Goal: Task Accomplishment & Management: Manage account settings

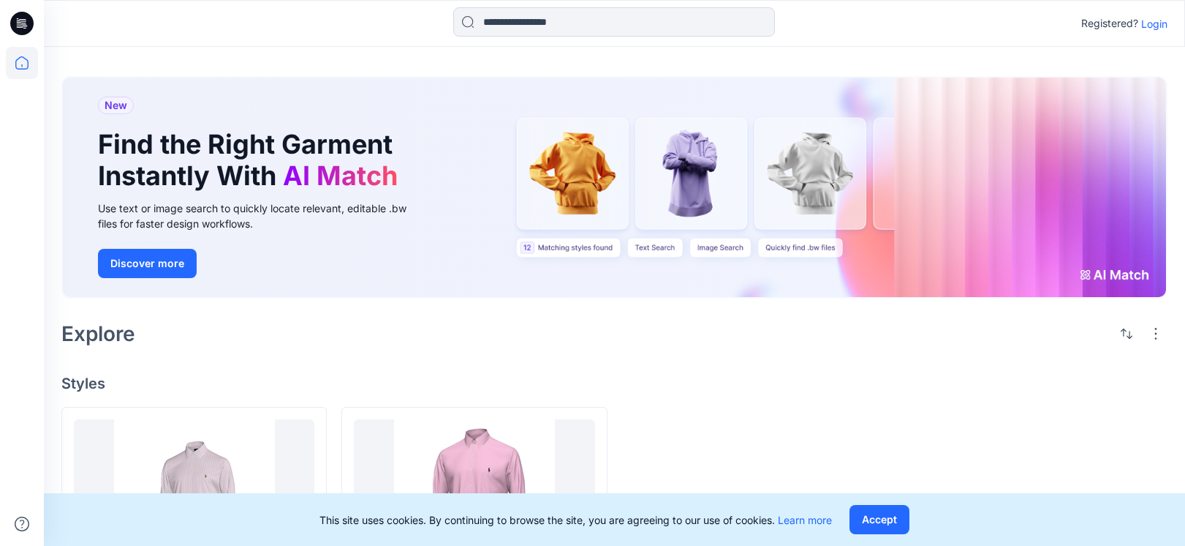
click at [1153, 23] on p "Login" at bounding box center [1155, 23] width 26 height 15
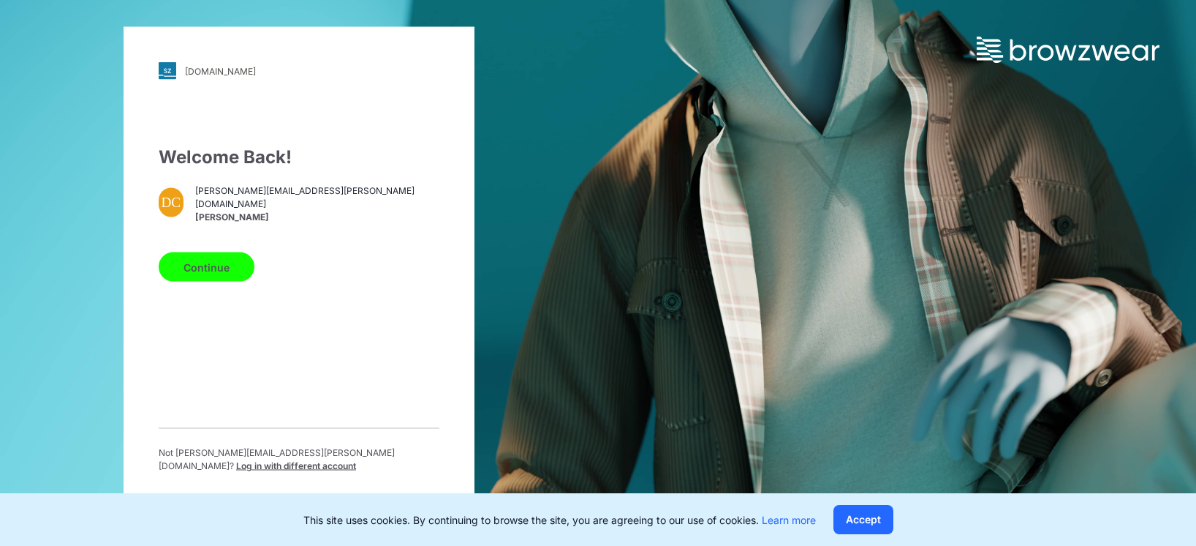
click at [227, 269] on button "Continue" at bounding box center [207, 266] width 96 height 29
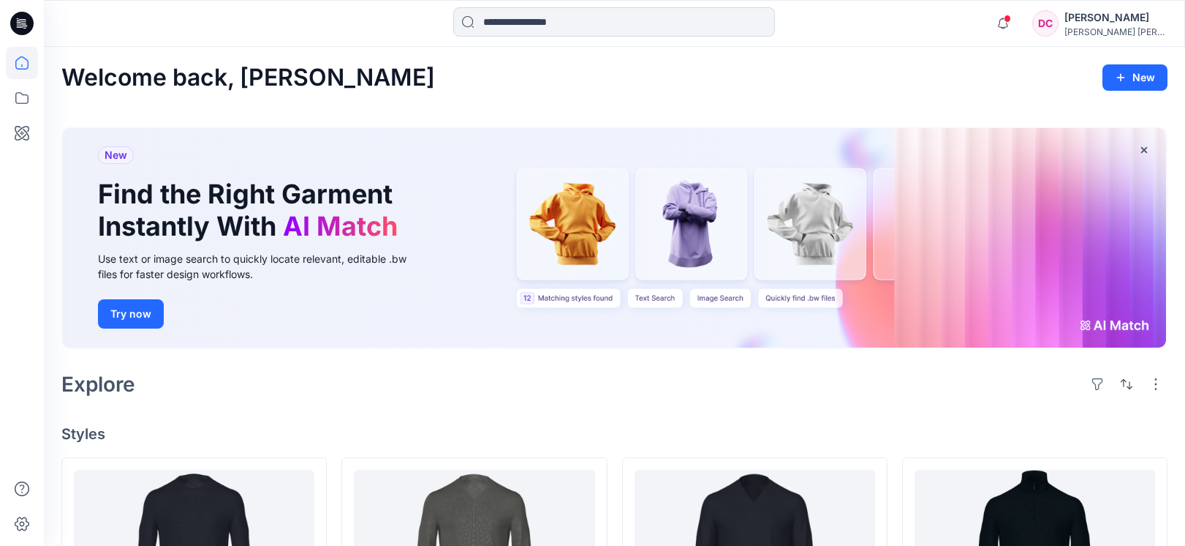
click at [1059, 22] on div "DC" at bounding box center [1046, 23] width 26 height 26
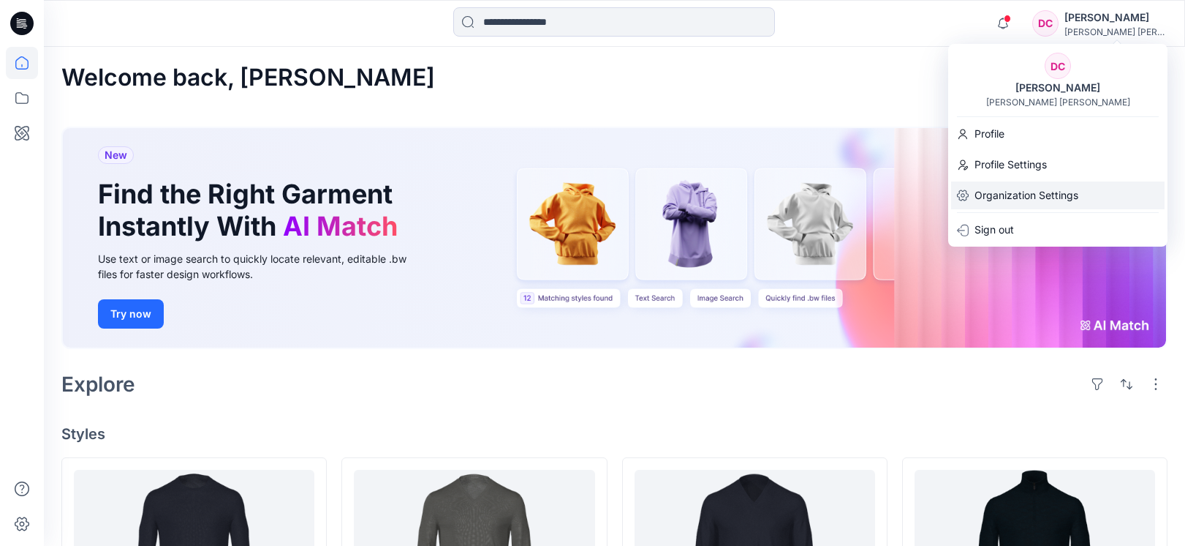
click at [1022, 195] on p "Organization Settings" at bounding box center [1027, 195] width 104 height 28
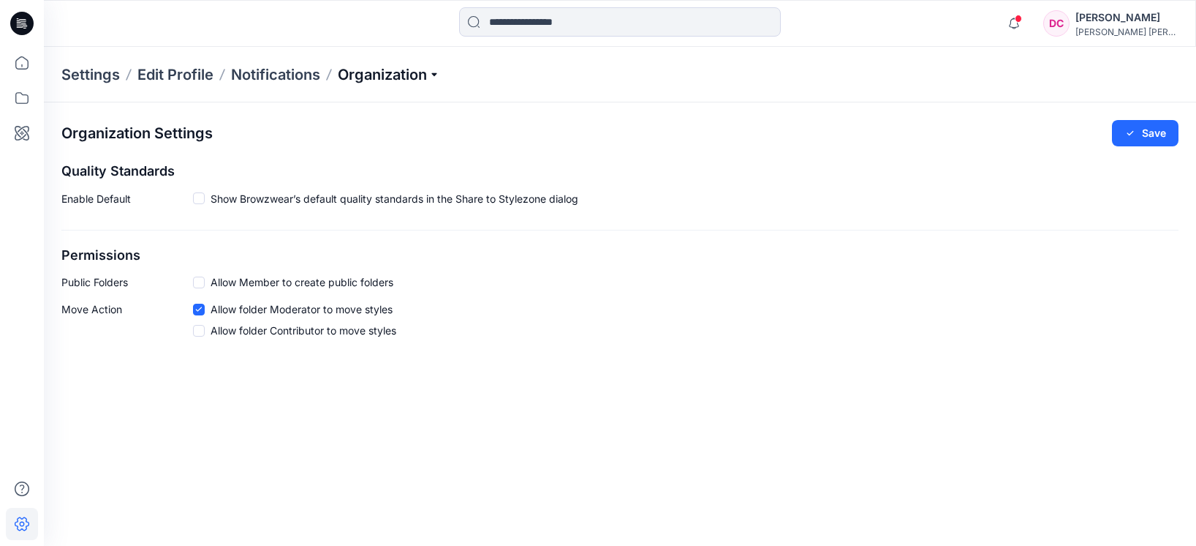
click at [358, 83] on p "Organization" at bounding box center [389, 74] width 102 height 20
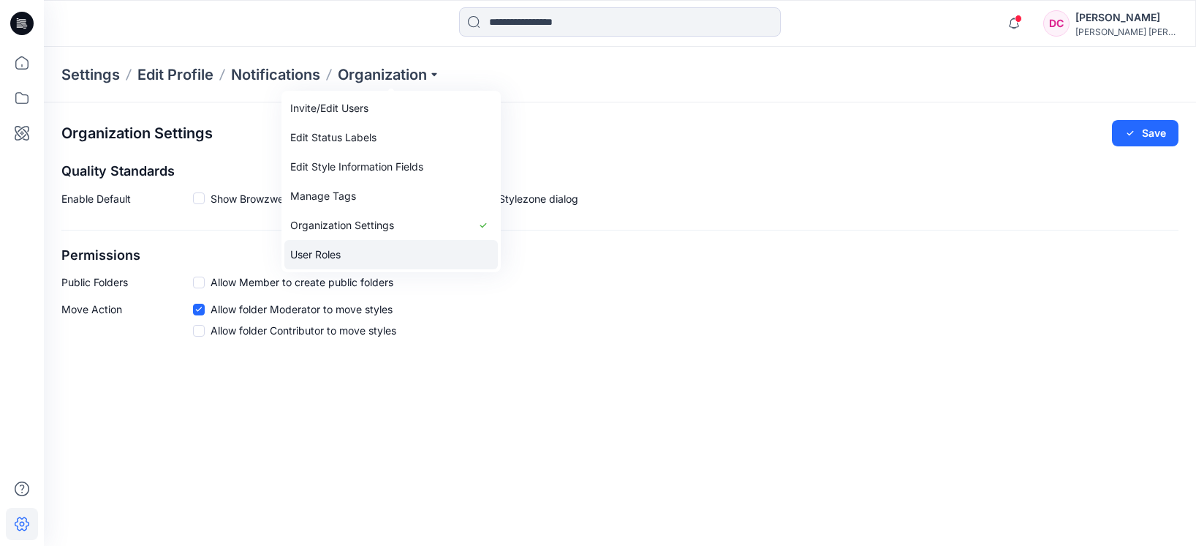
click at [325, 253] on link "User Roles" at bounding box center [391, 254] width 214 height 29
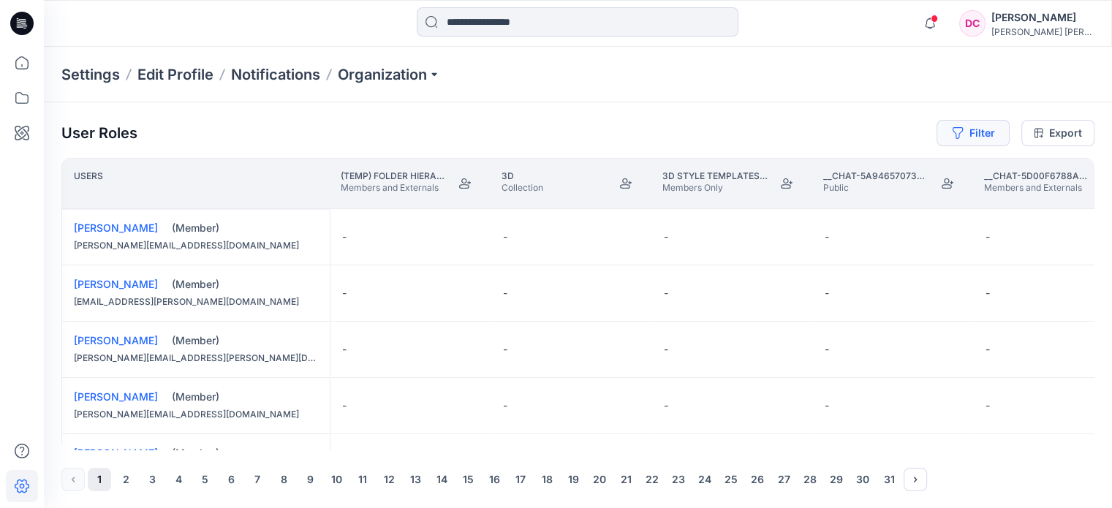
click at [993, 135] on button "Filter" at bounding box center [973, 133] width 73 height 26
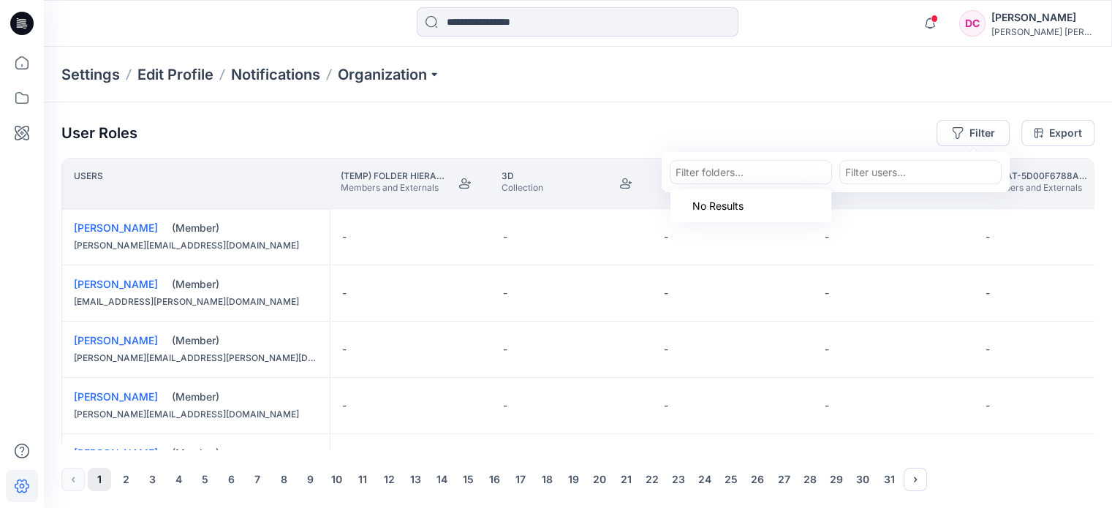
click at [807, 173] on div at bounding box center [751, 172] width 151 height 18
click at [854, 175] on div at bounding box center [920, 172] width 151 height 18
click at [920, 154] on section "Filter folders... Filter users..." at bounding box center [836, 172] width 348 height 40
click at [919, 167] on div at bounding box center [920, 172] width 151 height 18
paste input "**********"
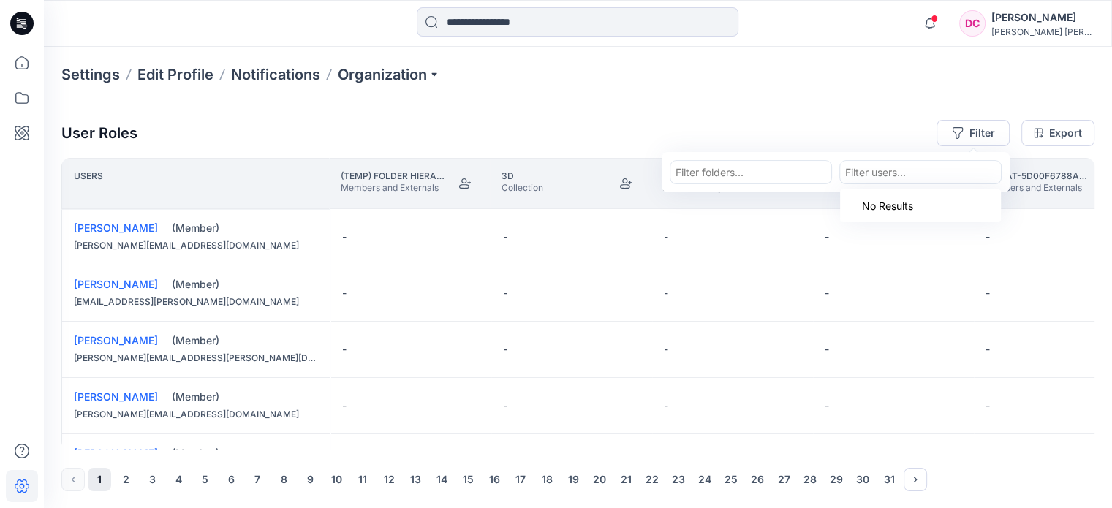
type input "**********"
click at [933, 205] on p "[PERSON_NAME]" at bounding box center [916, 209] width 84 height 19
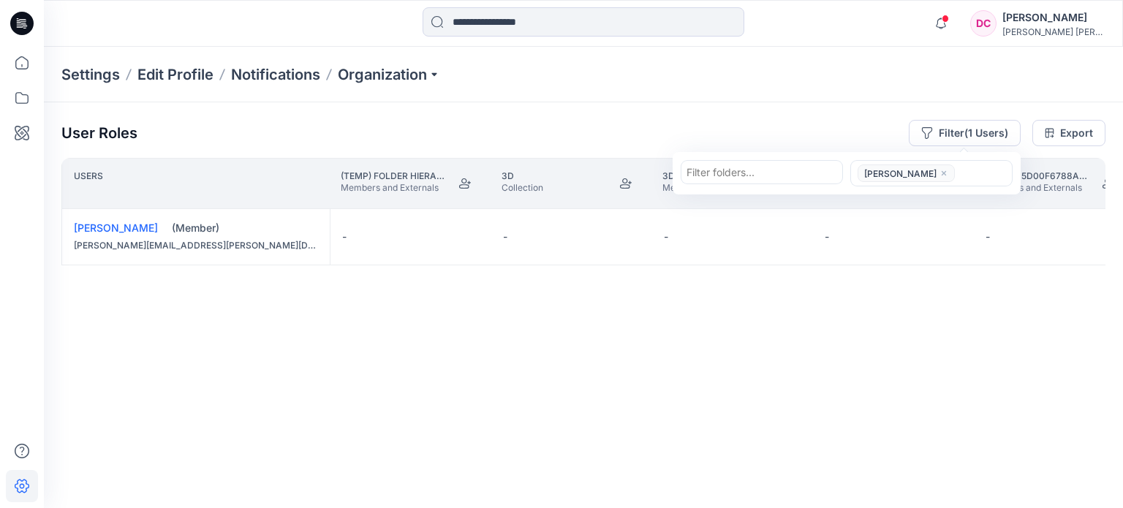
click at [986, 165] on div at bounding box center [983, 174] width 48 height 18
paste input "**********"
type input "**********"
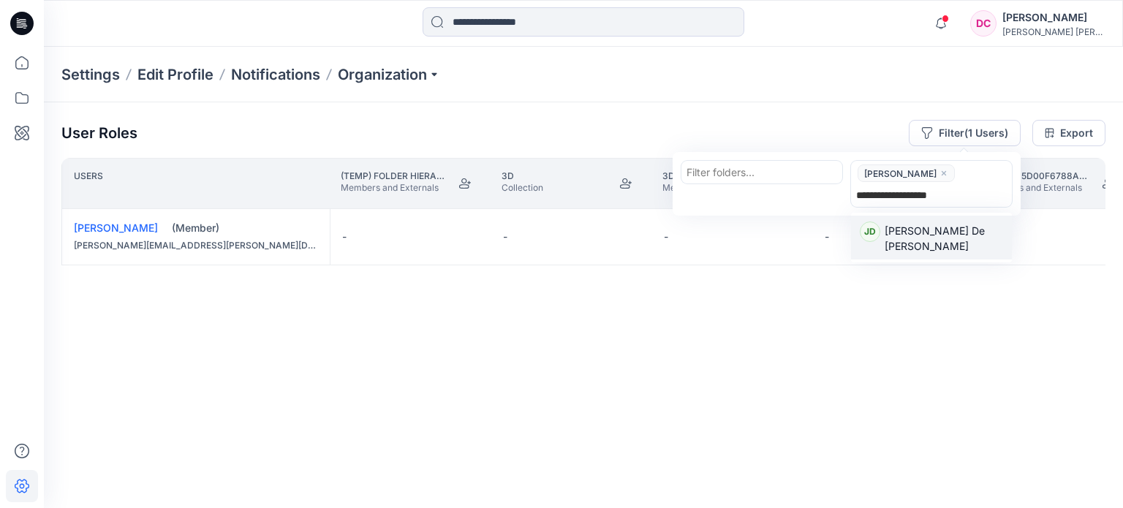
click at [940, 227] on p "[PERSON_NAME] De [PERSON_NAME]" at bounding box center [944, 238] width 118 height 31
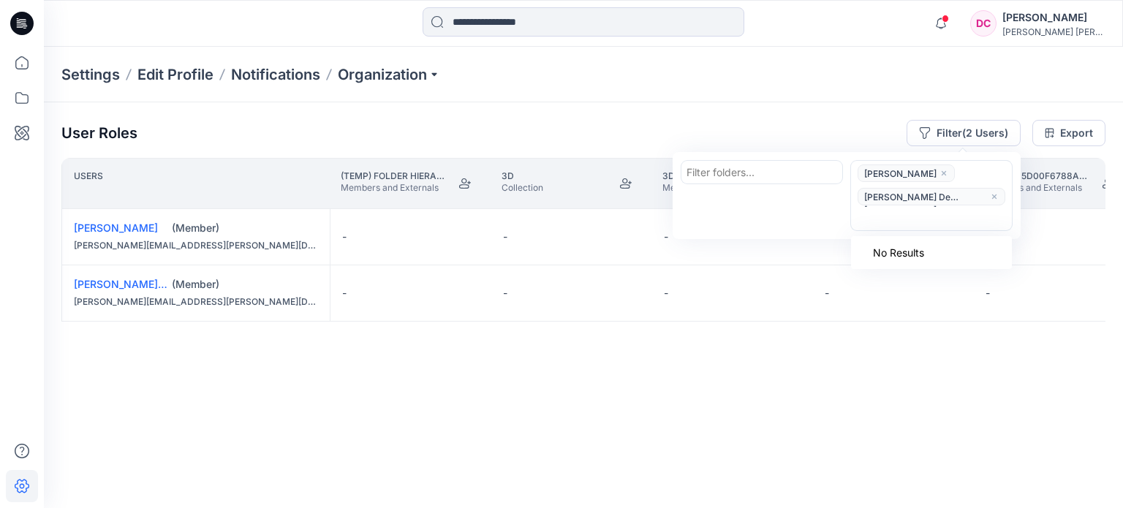
click at [977, 210] on div at bounding box center [931, 219] width 151 height 18
paste input "**********"
type input "**********"
click at [940, 257] on p "[PERSON_NAME]" at bounding box center [927, 255] width 84 height 19
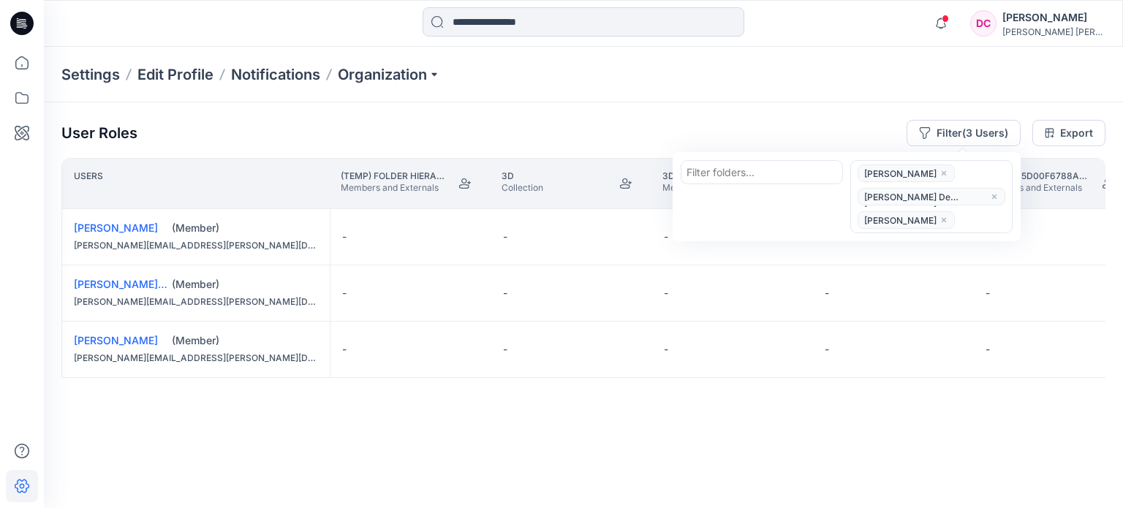
click at [982, 221] on div at bounding box center [983, 220] width 48 height 18
paste input "*********"
type input "*********"
click at [916, 270] on p "[PERSON_NAME]" at bounding box center [927, 279] width 84 height 19
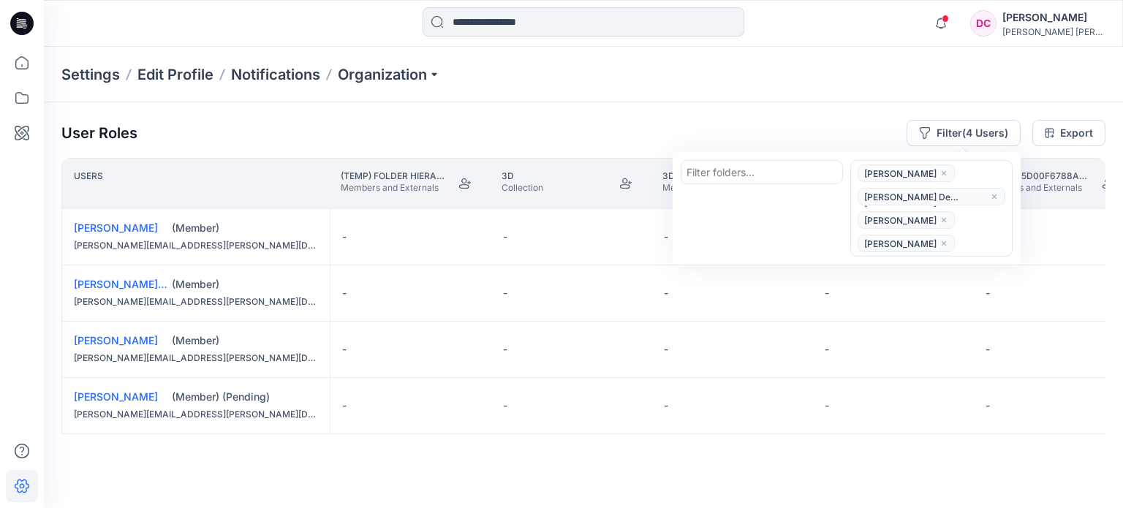
click at [980, 235] on div at bounding box center [983, 244] width 48 height 18
paste input "**********"
type input "**********"
click at [905, 293] on p "[PERSON_NAME]" at bounding box center [927, 302] width 84 height 19
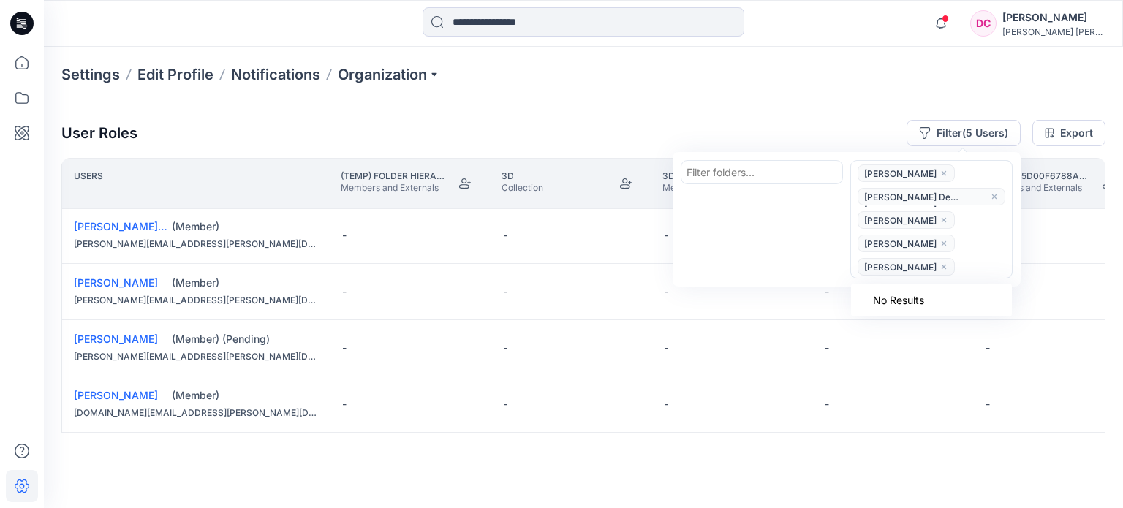
click at [942, 265] on g "close" at bounding box center [944, 267] width 4 height 4
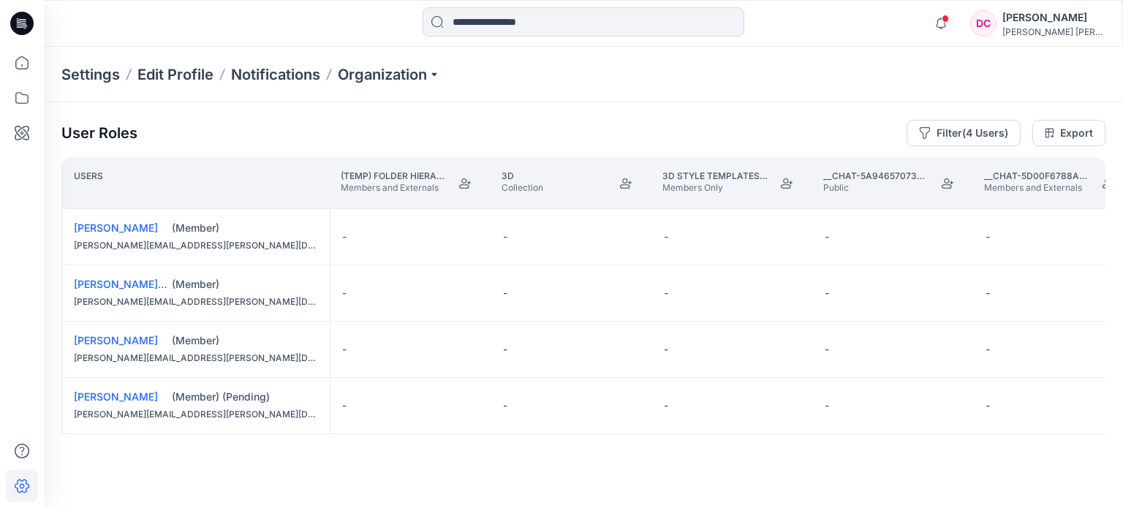
click at [951, 501] on div "User Roles Filter (4 Users) Export Users (TEMP) Folder Hierarchy_ Reviews Membe…" at bounding box center [583, 305] width 1079 height 406
drag, startPoint x: 883, startPoint y: 501, endPoint x: 927, endPoint y: 507, distance: 45.0
click at [927, 507] on div "User Roles Filter (4 Users) Export Users (TEMP) Folder Hierarchy_ Reviews Membe…" at bounding box center [583, 305] width 1079 height 406
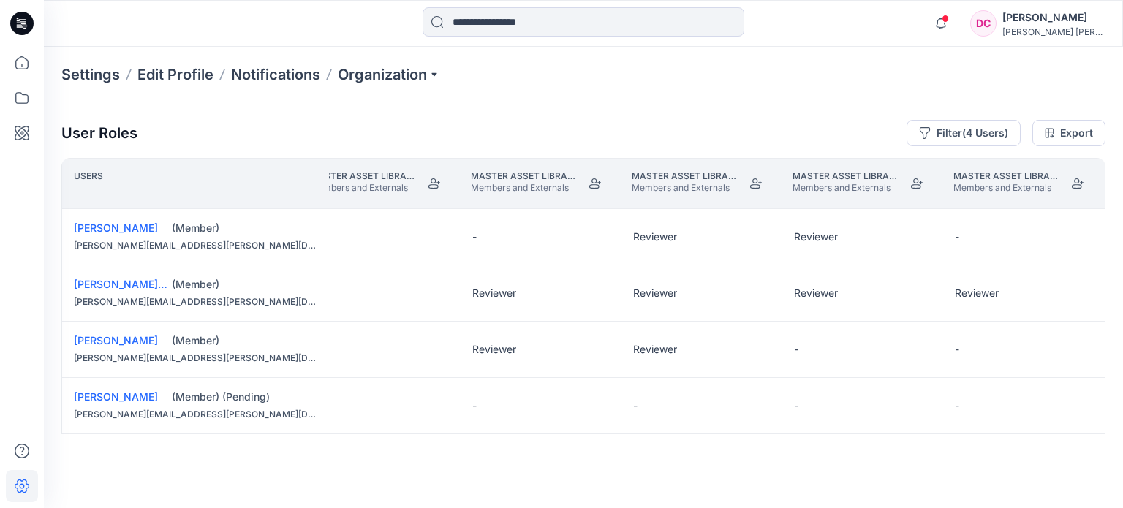
scroll to position [0, 11326]
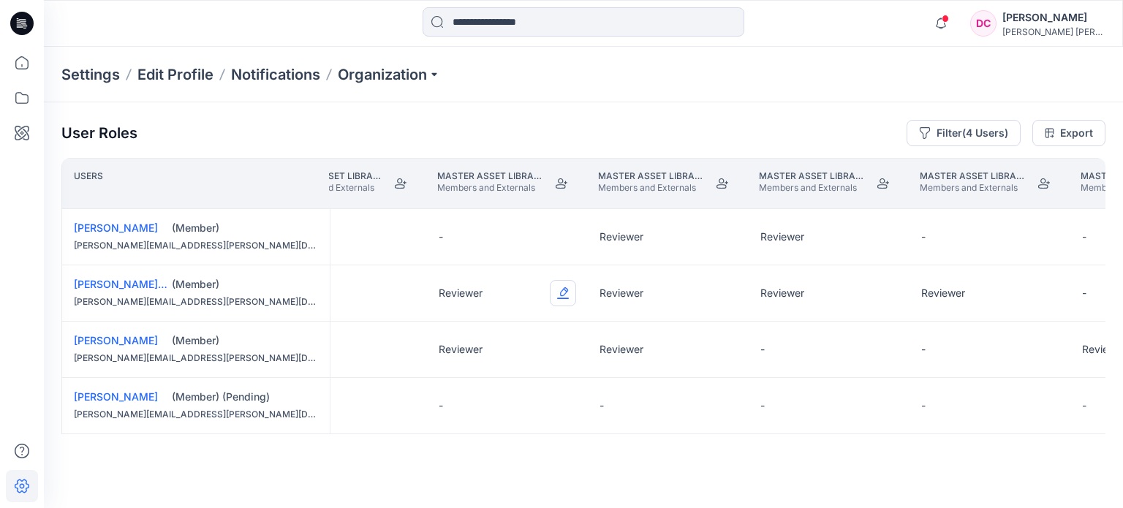
click at [557, 290] on button "Edit Role" at bounding box center [563, 293] width 26 height 26
click at [464, 330] on button "None" at bounding box center [494, 327] width 158 height 26
click at [556, 346] on button "Edit Role" at bounding box center [563, 349] width 26 height 26
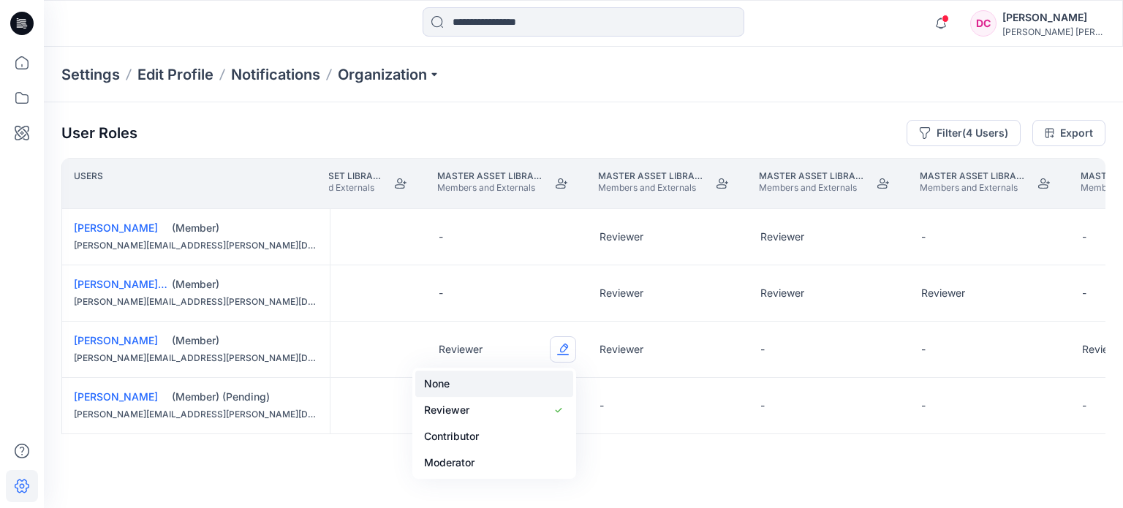
click at [464, 382] on button "None" at bounding box center [494, 384] width 158 height 26
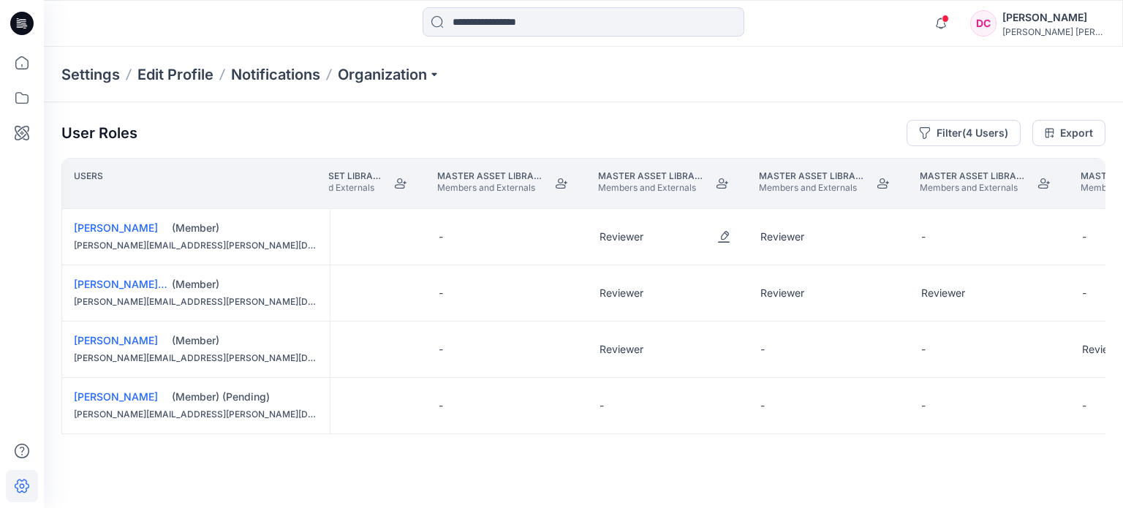
drag, startPoint x: 725, startPoint y: 236, endPoint x: 692, endPoint y: 257, distance: 38.8
click at [724, 235] on button "Edit Role" at bounding box center [724, 237] width 26 height 26
drag, startPoint x: 670, startPoint y: 276, endPoint x: 653, endPoint y: 303, distance: 31.9
click at [670, 276] on button "None" at bounding box center [655, 272] width 158 height 26
click at [722, 295] on button "Edit Role" at bounding box center [724, 293] width 26 height 26
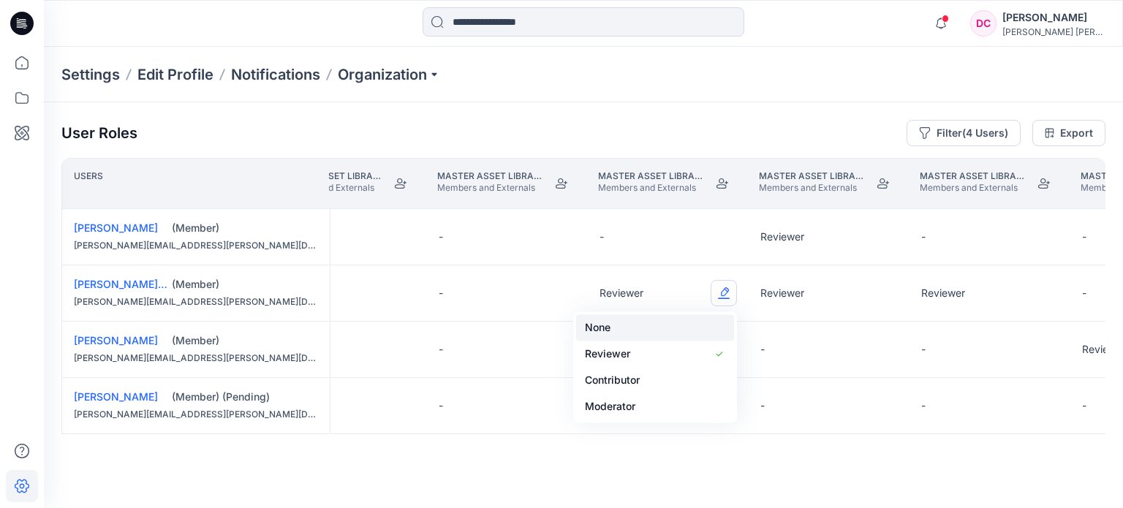
click at [649, 324] on button "None" at bounding box center [655, 327] width 158 height 26
click at [728, 347] on button "Edit Role" at bounding box center [724, 349] width 26 height 26
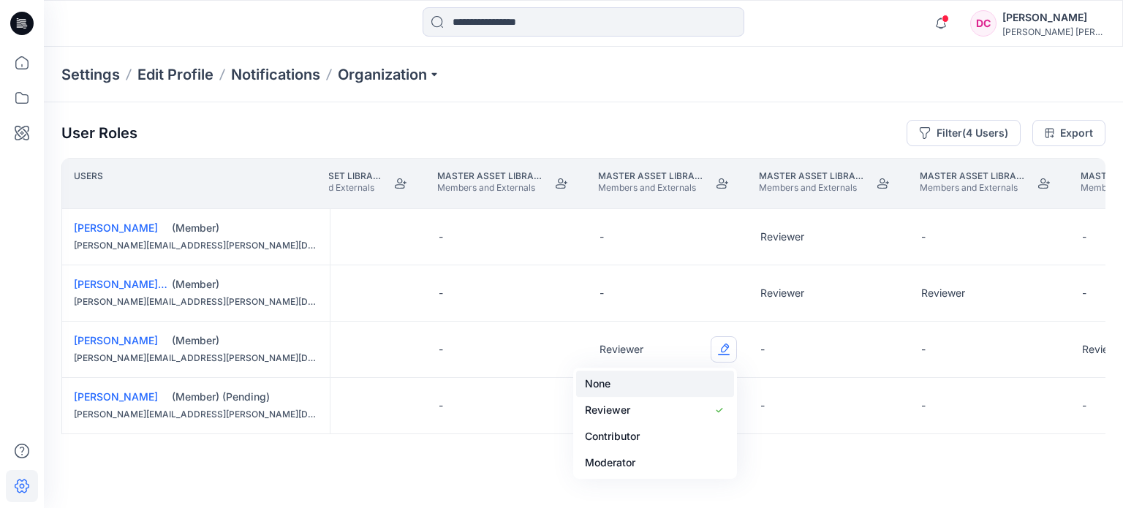
drag, startPoint x: 638, startPoint y: 380, endPoint x: 639, endPoint y: 372, distance: 7.5
click at [638, 380] on button "None" at bounding box center [655, 384] width 158 height 26
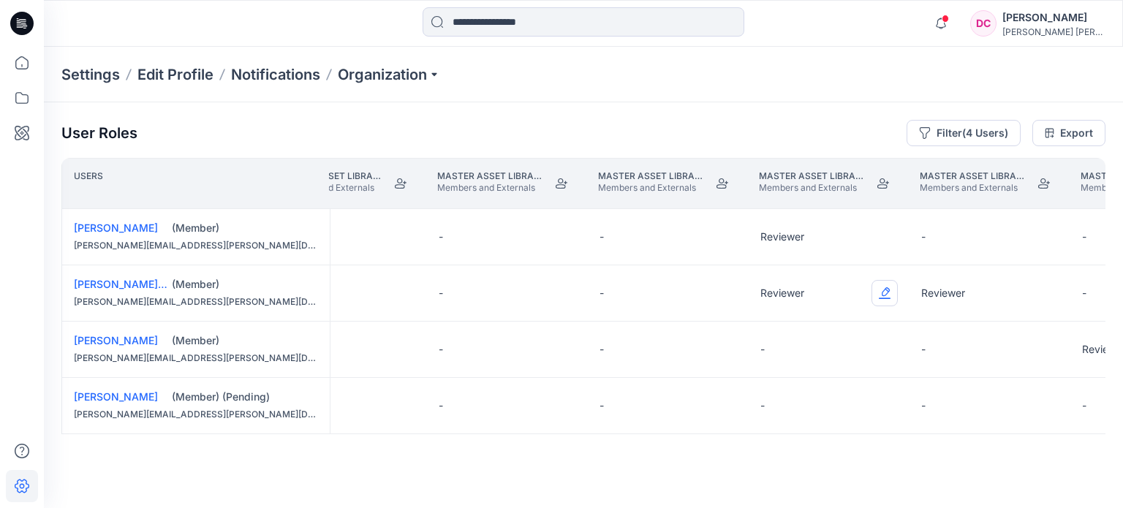
click at [887, 295] on button "Edit Role" at bounding box center [885, 293] width 26 height 26
click at [825, 327] on button "None" at bounding box center [815, 327] width 158 height 26
click at [881, 233] on button "Edit Role" at bounding box center [885, 237] width 26 height 26
click at [809, 274] on button "None" at bounding box center [815, 272] width 158 height 26
click at [1047, 292] on button "Edit Role" at bounding box center [1046, 293] width 26 height 26
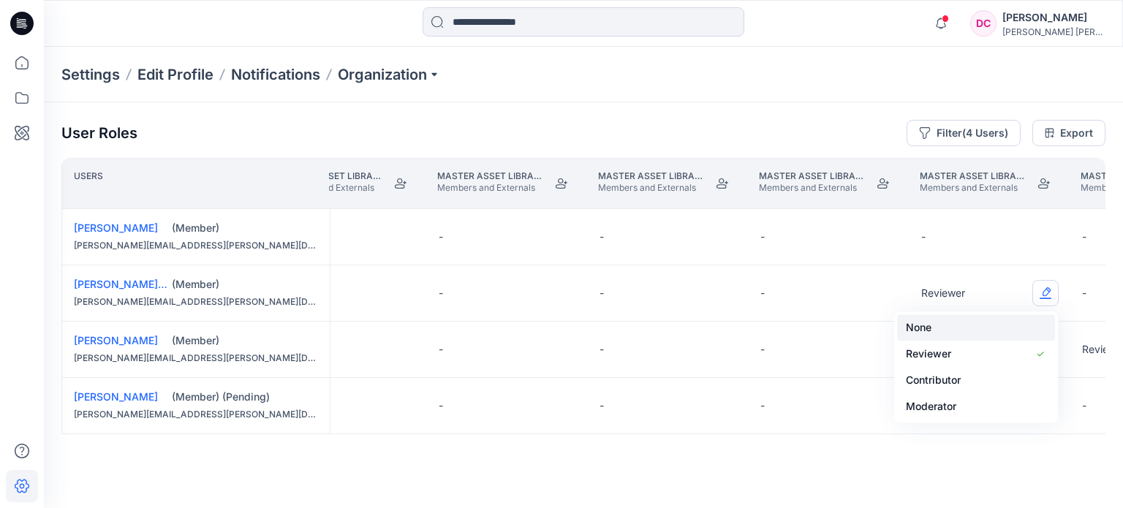
click at [940, 326] on button "None" at bounding box center [976, 327] width 158 height 26
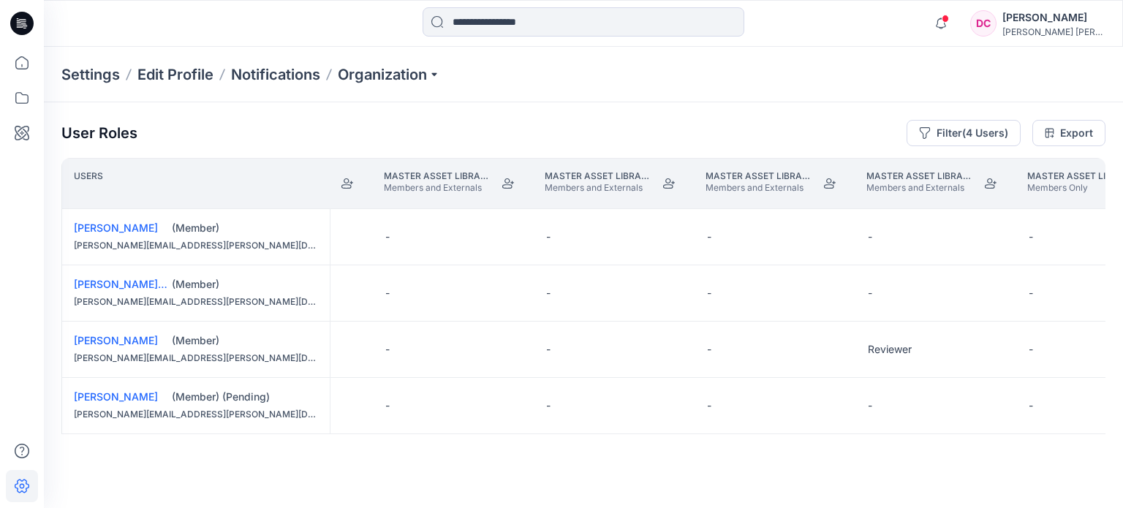
scroll to position [0, 11657]
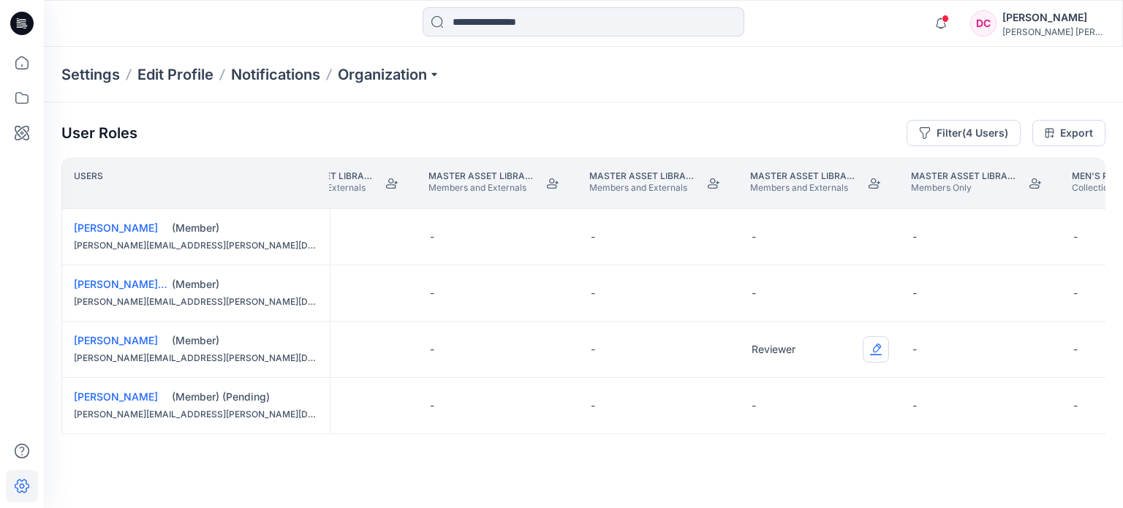
click at [874, 350] on button "Edit Role" at bounding box center [876, 349] width 26 height 26
click at [799, 388] on button "None" at bounding box center [807, 384] width 158 height 26
drag, startPoint x: 492, startPoint y: 447, endPoint x: 521, endPoint y: 454, distance: 30.2
click at [521, 454] on div "User Roles Filter (4 Users) Export Users Master Asset Library PCW Members and E…" at bounding box center [583, 285] width 1079 height 366
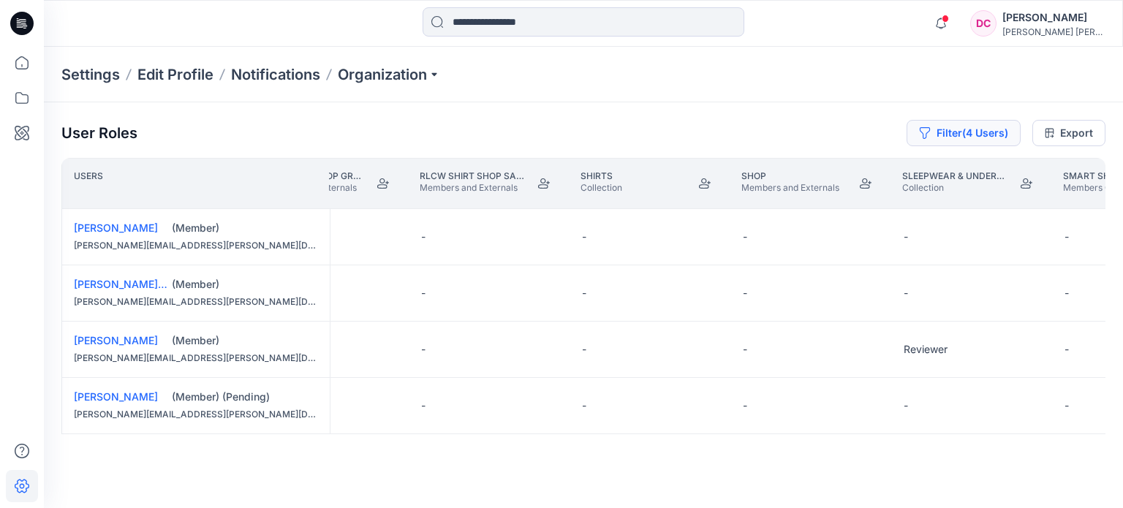
click at [970, 134] on button "Filter (4 Users)" at bounding box center [964, 133] width 114 height 26
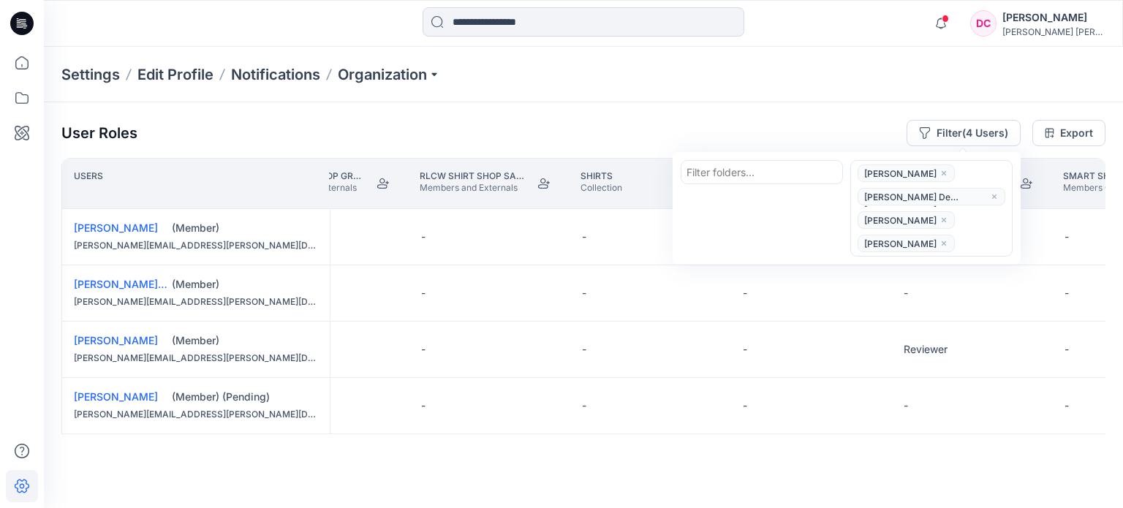
click at [940, 173] on icon "close" at bounding box center [944, 173] width 9 height 9
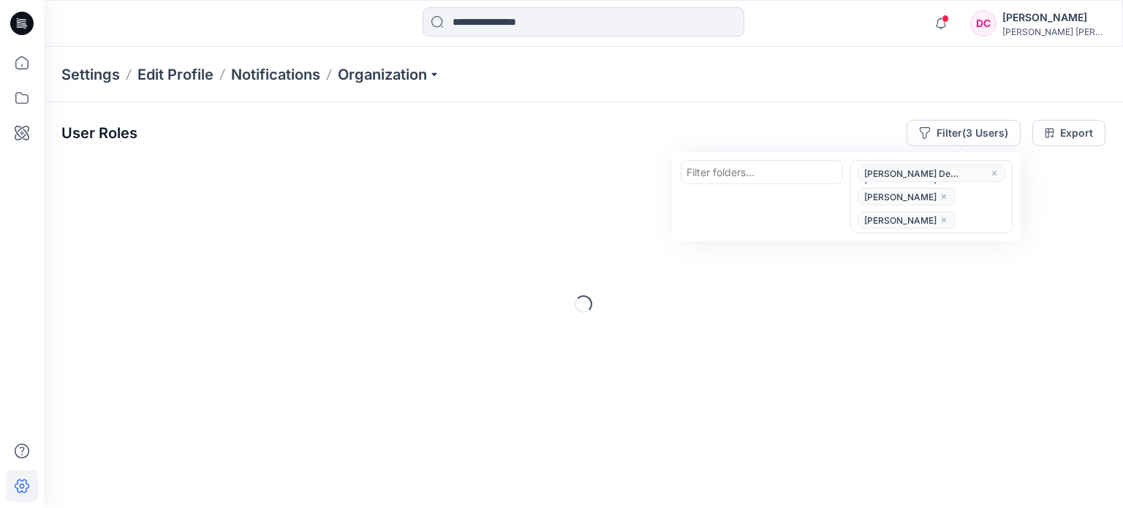
click at [951, 172] on span "[PERSON_NAME] De [PERSON_NAME]" at bounding box center [932, 174] width 148 height 18
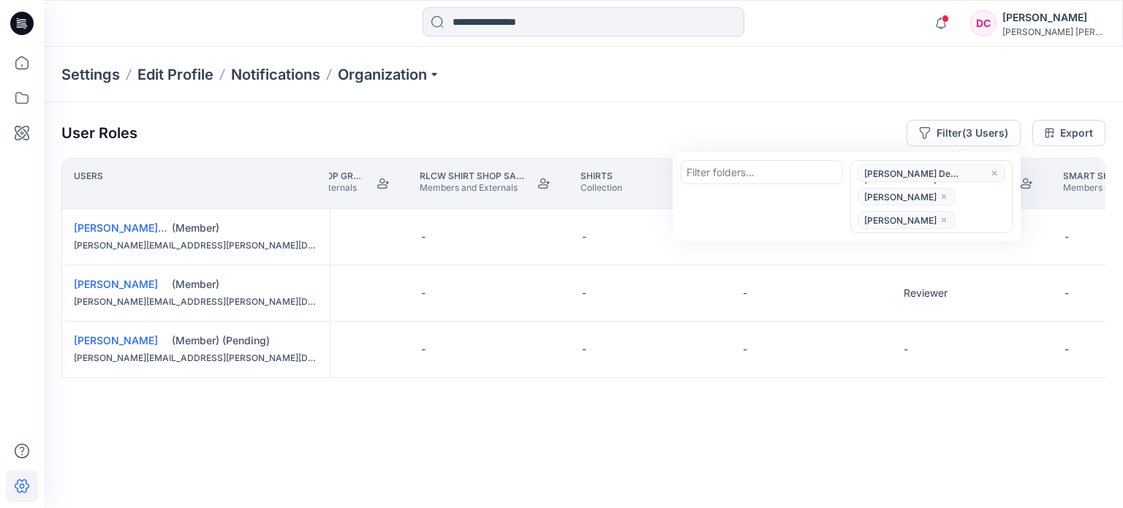
click at [990, 172] on icon "close" at bounding box center [994, 173] width 9 height 9
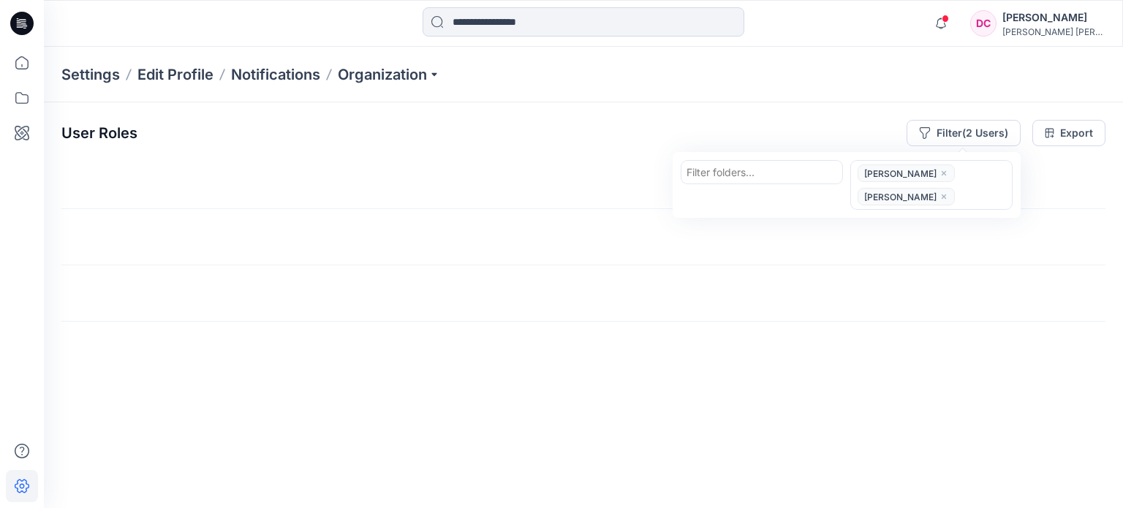
click at [926, 172] on span "[PERSON_NAME]" at bounding box center [906, 174] width 97 height 18
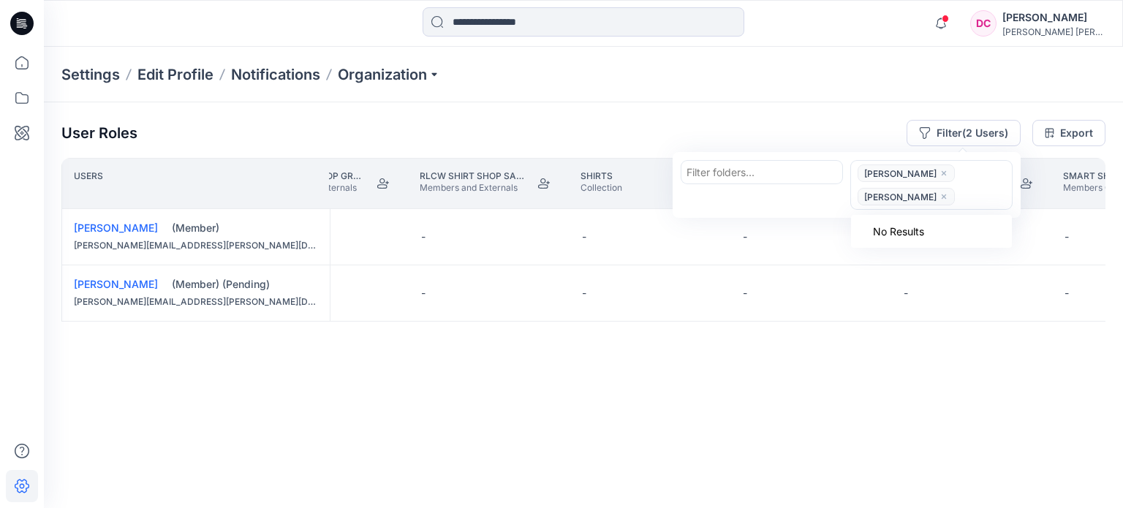
click at [924, 197] on span "[PERSON_NAME]" at bounding box center [906, 197] width 97 height 18
click at [908, 194] on span "[PERSON_NAME]" at bounding box center [906, 197] width 97 height 18
click at [942, 172] on icon "close" at bounding box center [944, 173] width 4 height 4
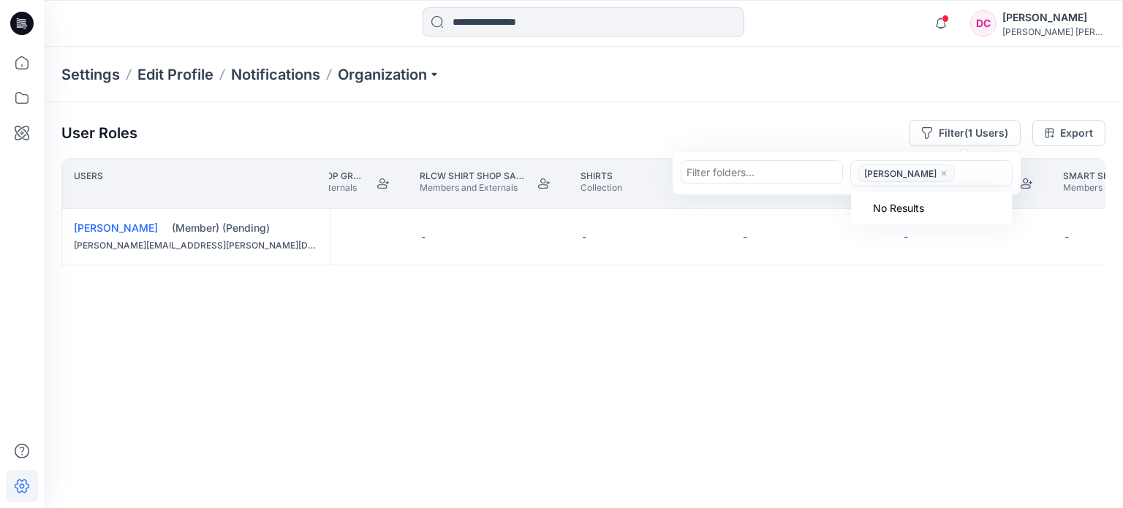
click at [940, 170] on icon "close" at bounding box center [944, 173] width 9 height 9
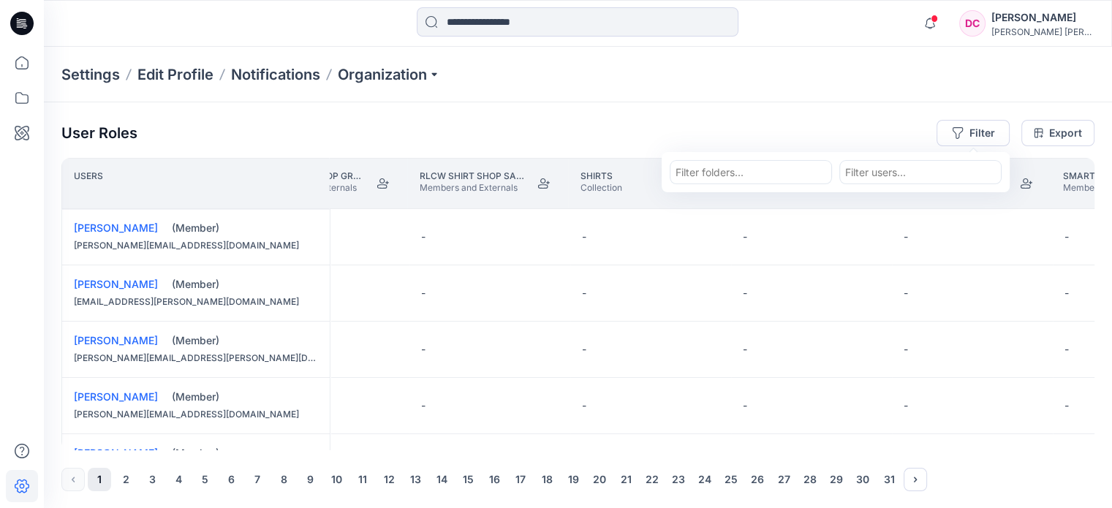
paste input "**********"
type input "**********"
click at [908, 208] on p "[PERSON_NAME]" at bounding box center [916, 209] width 84 height 19
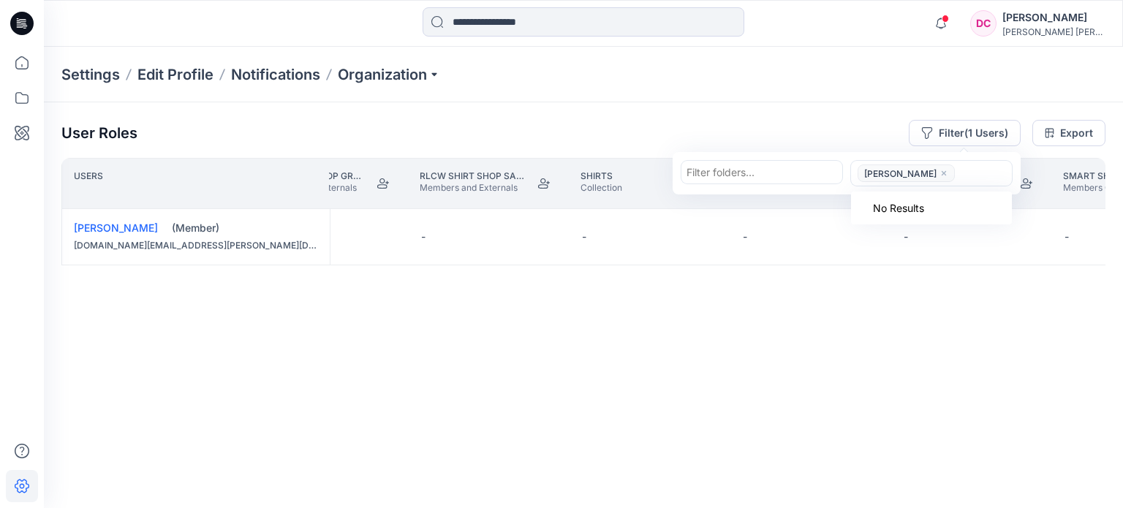
click at [976, 175] on div at bounding box center [983, 174] width 48 height 18
paste input "**********"
type input "**********"
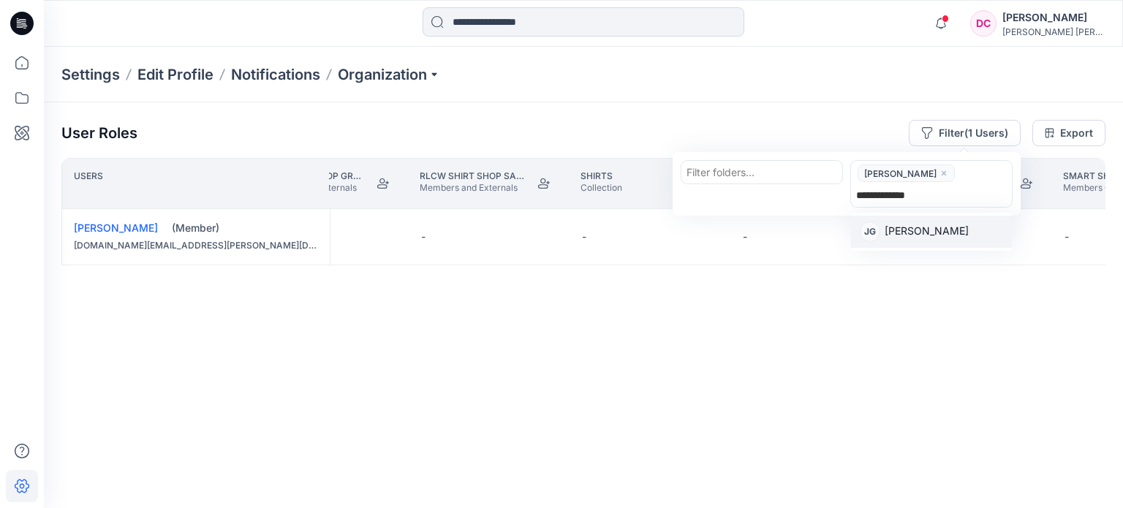
click at [942, 228] on p "[PERSON_NAME]" at bounding box center [927, 232] width 84 height 19
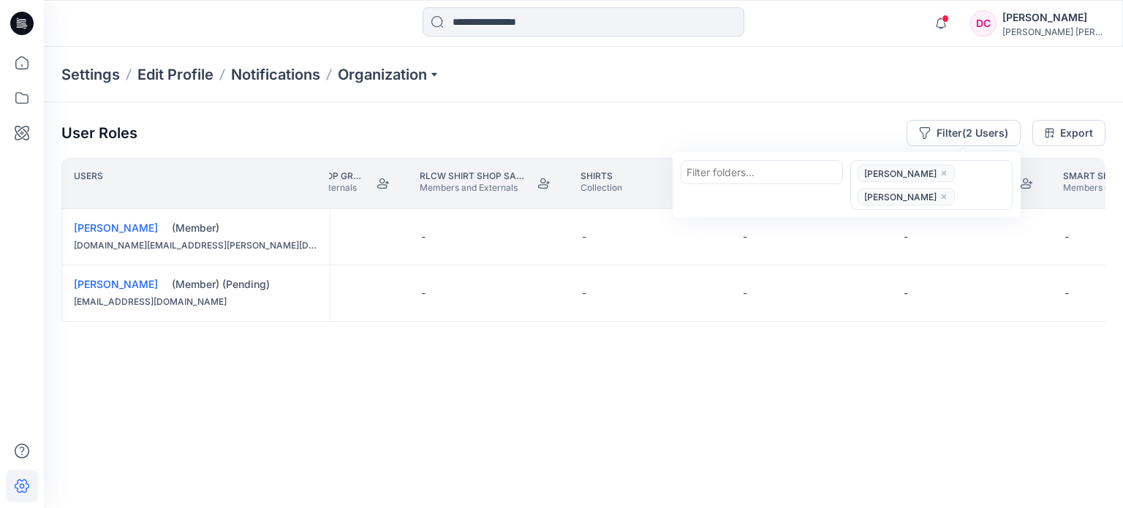
click at [966, 176] on div "[PERSON_NAME] [PERSON_NAME]" at bounding box center [930, 185] width 156 height 47
paste input "**********"
type input "**********"
click at [927, 251] on p "[PERSON_NAME]" at bounding box center [927, 255] width 84 height 19
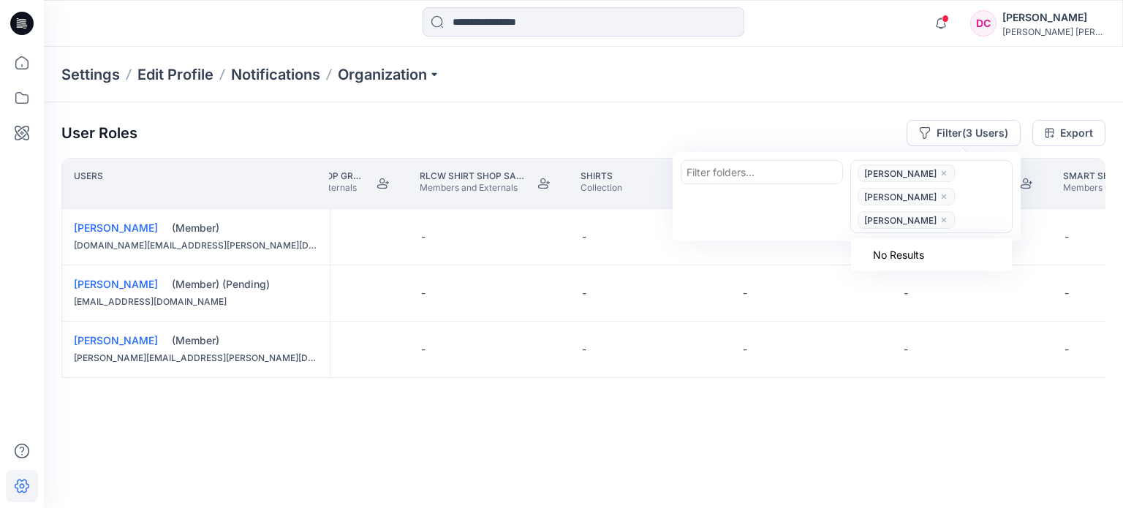
click at [986, 185] on div "[PERSON_NAME] [PERSON_NAME] [PERSON_NAME]" at bounding box center [930, 197] width 156 height 70
paste input "**********"
type input "**********"
click at [905, 279] on p "[PERSON_NAME]" at bounding box center [927, 279] width 84 height 19
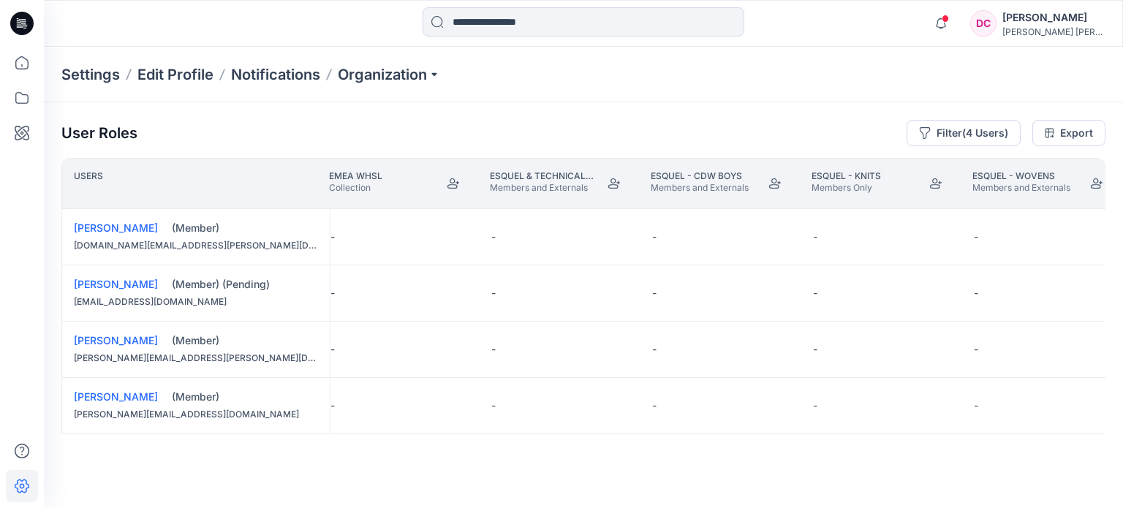
scroll to position [4, 6769]
drag, startPoint x: 316, startPoint y: 446, endPoint x: 334, endPoint y: 447, distance: 18.3
click at [334, 447] on div "Users DTC Buying Models. Collection EMEA WHSL Collection Esquel & Technical Des…" at bounding box center [583, 304] width 1044 height 293
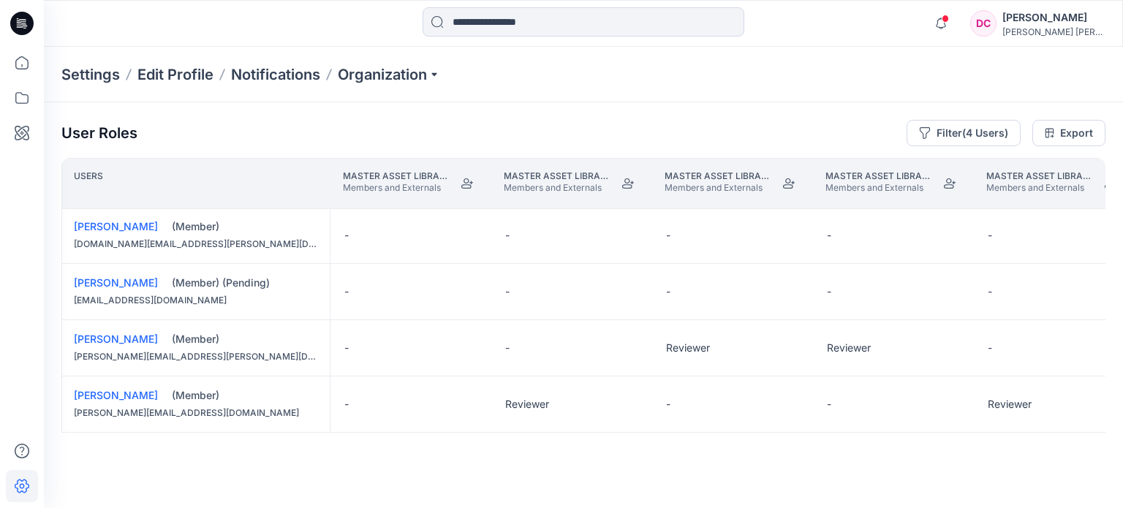
scroll to position [3, 11293]
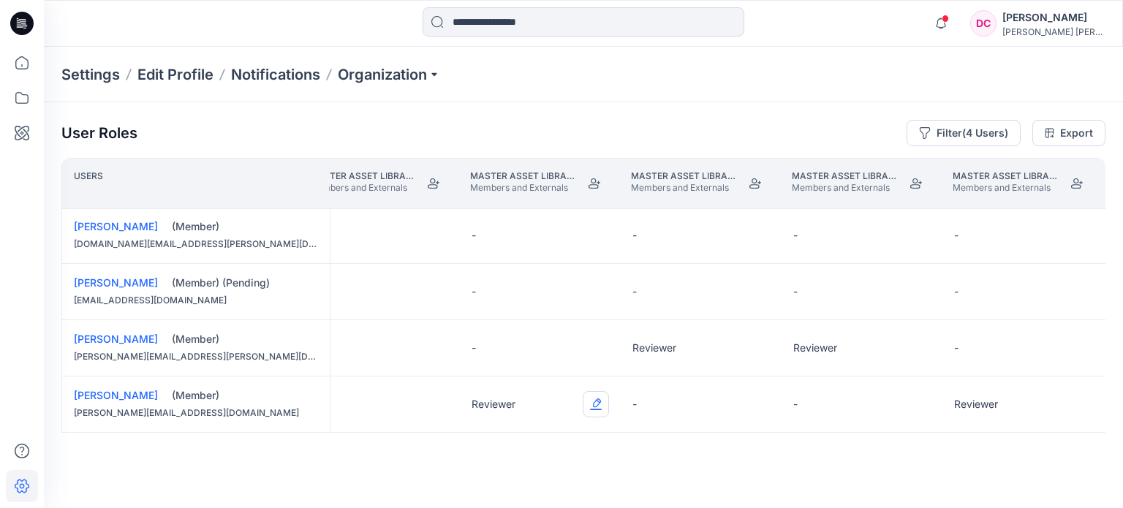
click at [594, 399] on button "Edit Role" at bounding box center [596, 404] width 26 height 26
drag, startPoint x: 527, startPoint y: 293, endPoint x: 538, endPoint y: 291, distance: 11.2
click at [527, 293] on button "None" at bounding box center [527, 287] width 158 height 26
click at [753, 344] on button "Edit Role" at bounding box center [757, 348] width 26 height 26
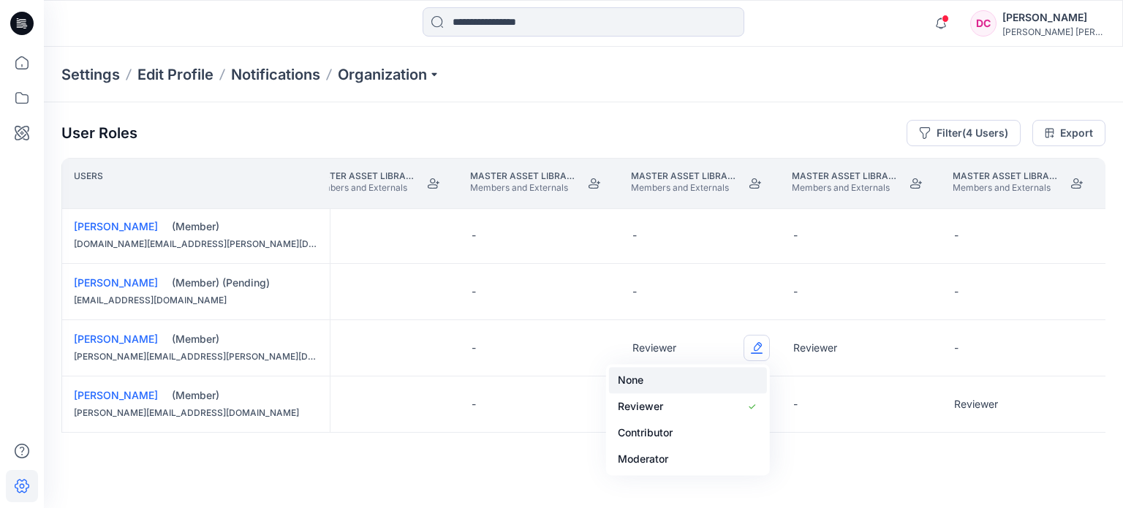
click at [682, 371] on button "None" at bounding box center [688, 380] width 158 height 26
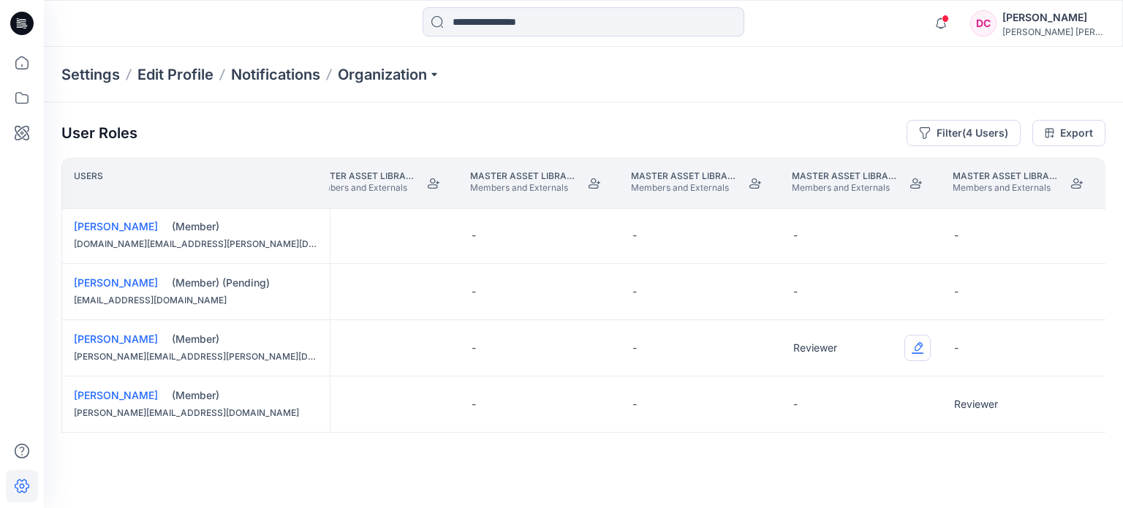
click at [924, 343] on button "Edit Role" at bounding box center [918, 348] width 26 height 26
click at [861, 371] on button "None" at bounding box center [849, 380] width 158 height 26
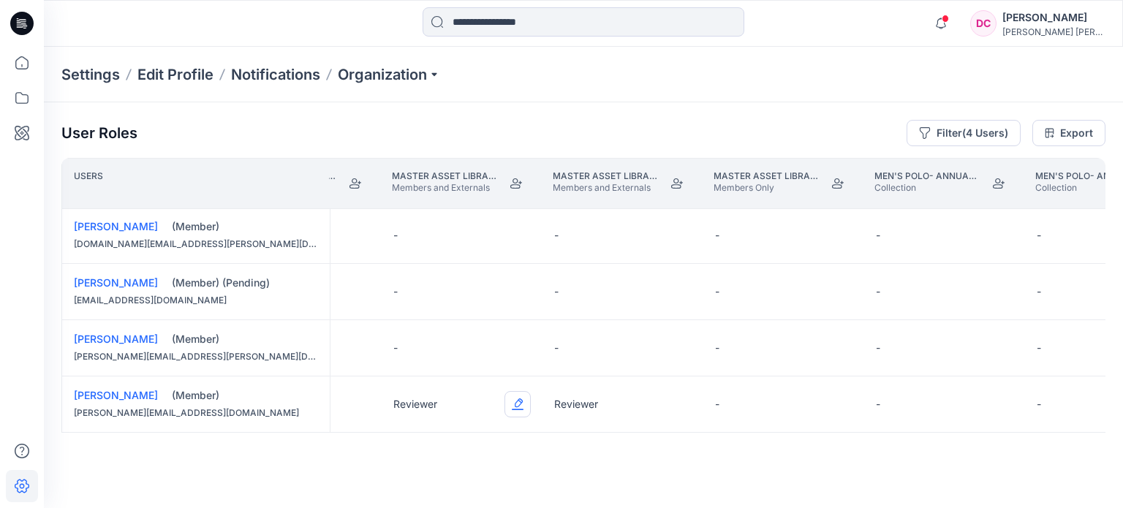
click at [519, 397] on button "Edit Role" at bounding box center [518, 404] width 26 height 26
click at [453, 288] on button "None" at bounding box center [449, 287] width 158 height 26
click at [676, 399] on button "Edit Role" at bounding box center [678, 404] width 26 height 26
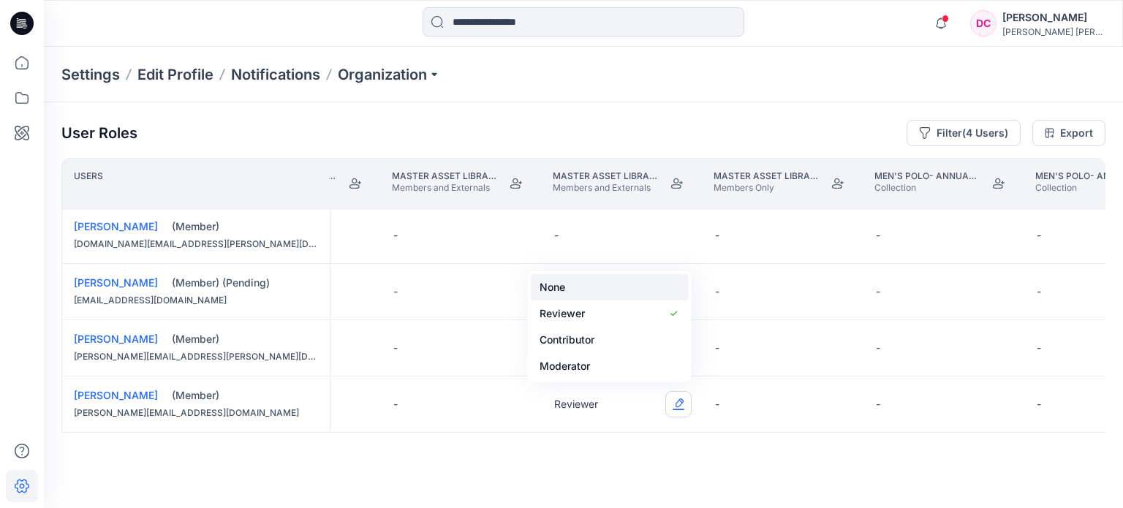
click at [579, 292] on button "None" at bounding box center [610, 287] width 158 height 26
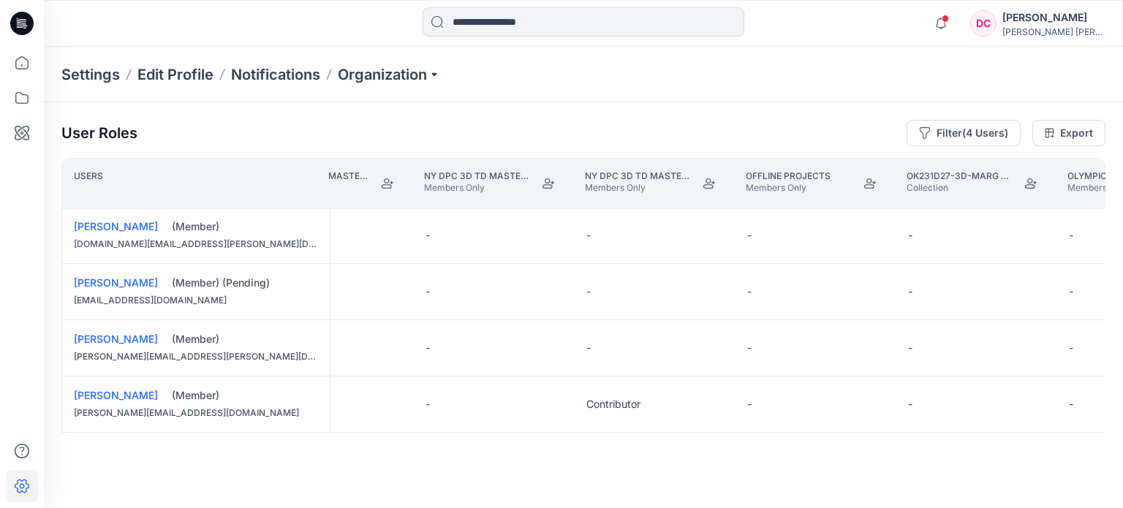
scroll to position [3, 13770]
click at [699, 400] on button "Edit Role" at bounding box center [694, 404] width 26 height 26
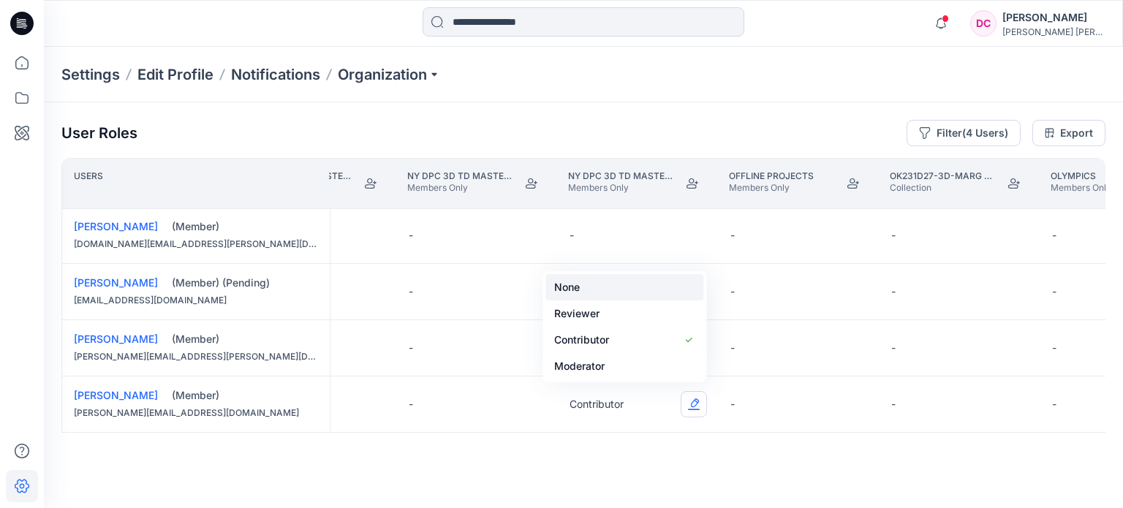
click at [581, 286] on button "None" at bounding box center [625, 287] width 158 height 26
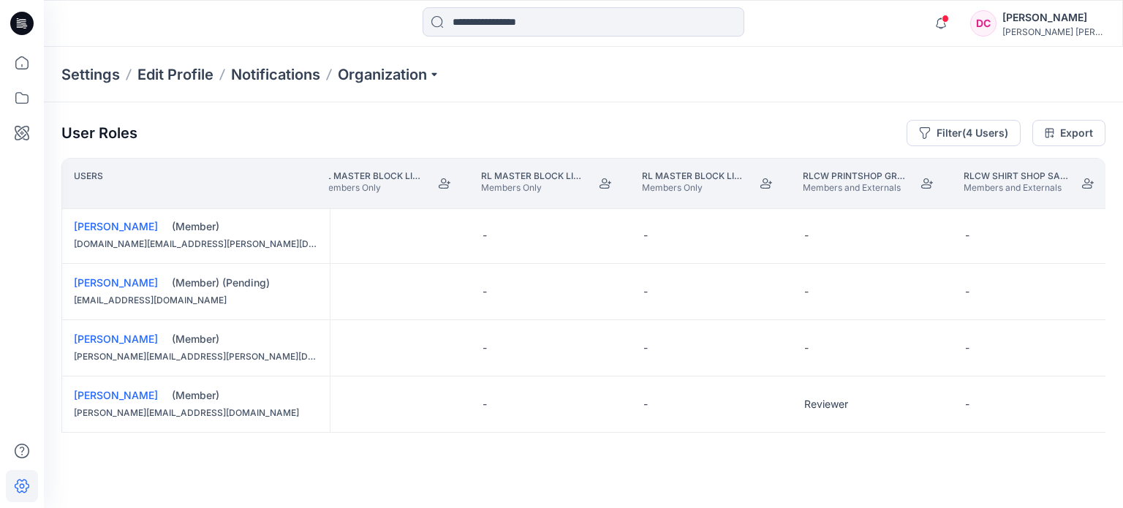
scroll to position [4, 20936]
drag, startPoint x: 831, startPoint y: 445, endPoint x: 869, endPoint y: 448, distance: 37.4
click at [869, 448] on div "Users RL MASTER BLOCK LIBRARY_PM Members Only RL MASTER BLOCK LIBRARY_PM GOLF M…" at bounding box center [583, 304] width 1044 height 293
click at [959, 131] on button "Filter (4 Users)" at bounding box center [964, 133] width 114 height 26
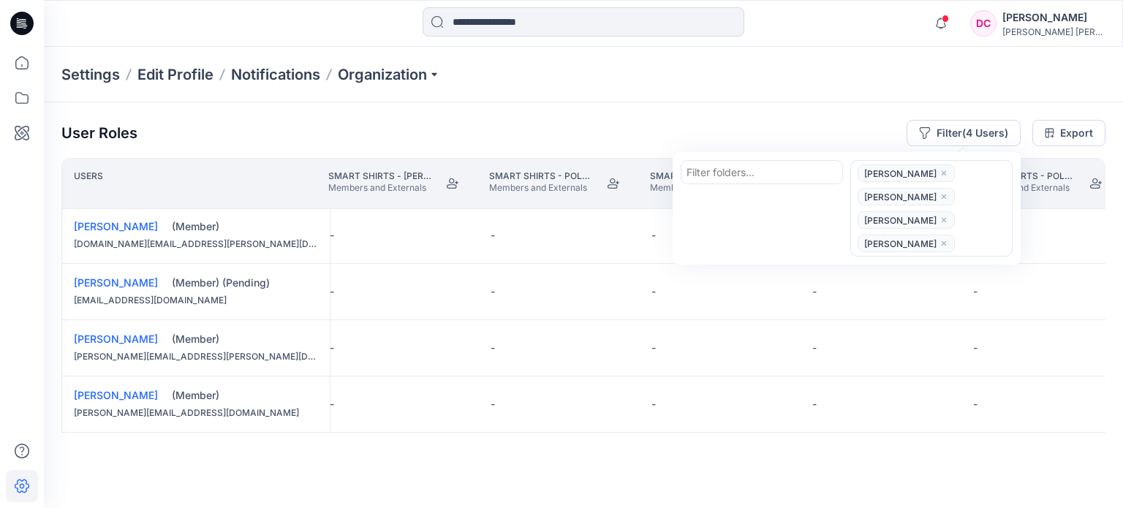
click at [940, 245] on icon "close" at bounding box center [944, 243] width 9 height 9
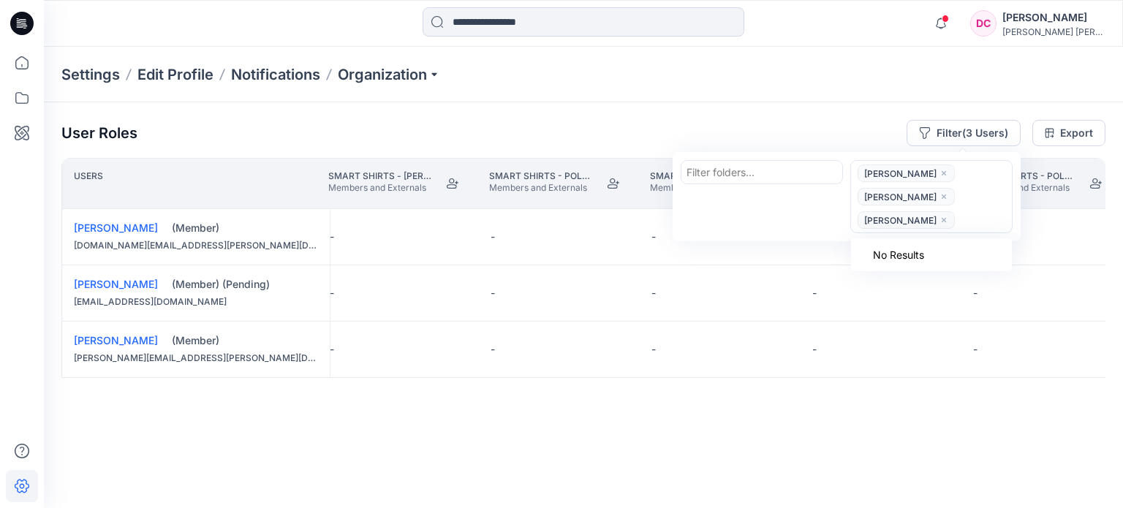
scroll to position [0, 22536]
click at [948, 216] on icon "close" at bounding box center [944, 220] width 9 height 9
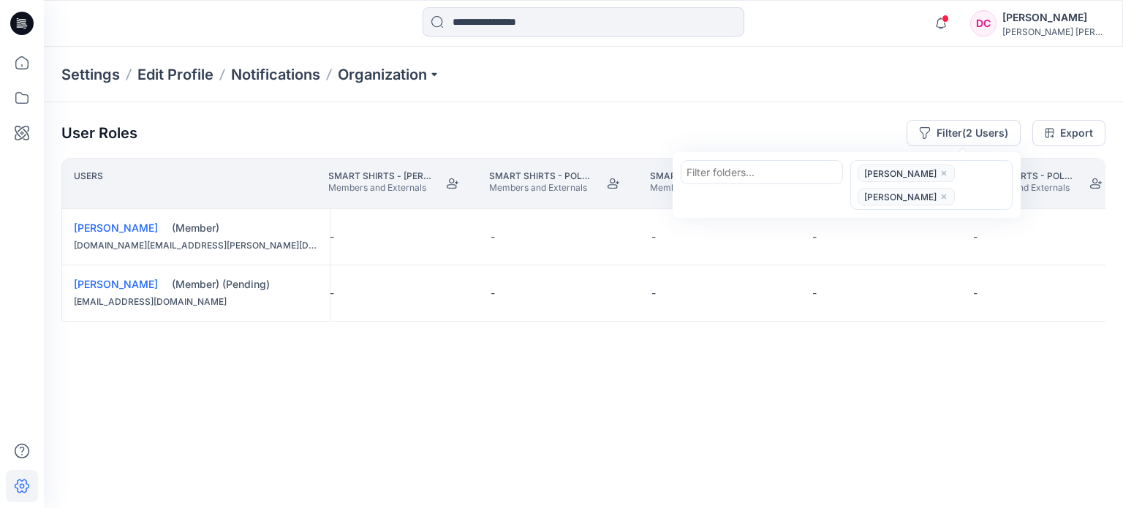
click at [943, 193] on span "[PERSON_NAME]" at bounding box center [906, 197] width 97 height 18
click at [940, 170] on icon "close" at bounding box center [944, 173] width 9 height 9
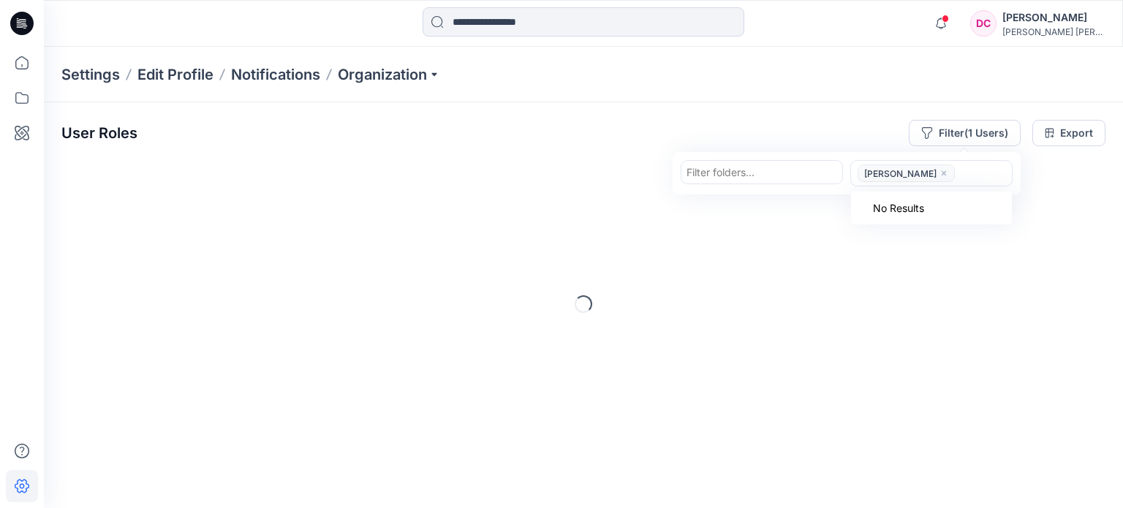
click at [944, 169] on span "[PERSON_NAME]" at bounding box center [906, 174] width 97 height 18
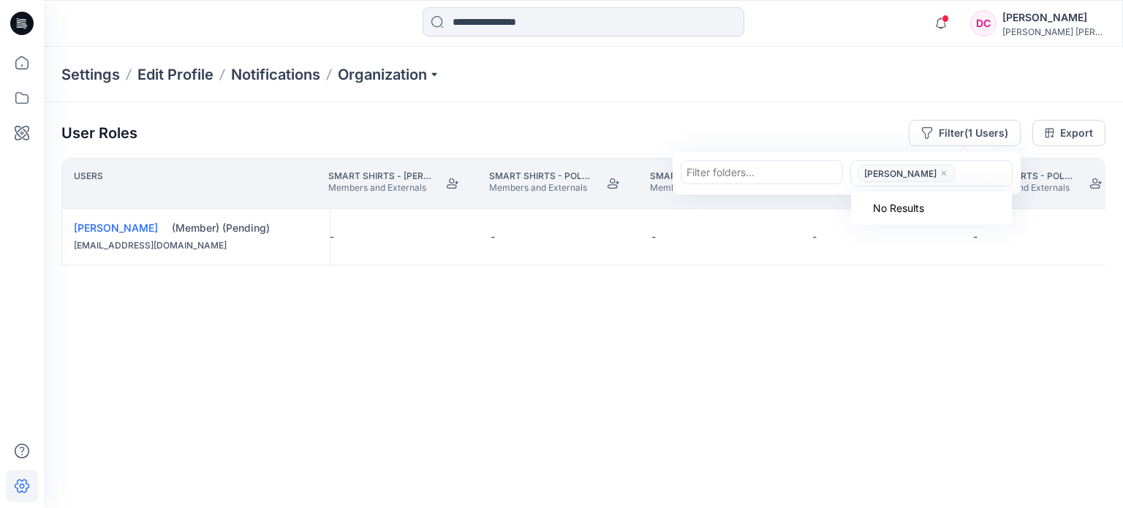
click at [942, 175] on icon "close" at bounding box center [944, 173] width 4 height 4
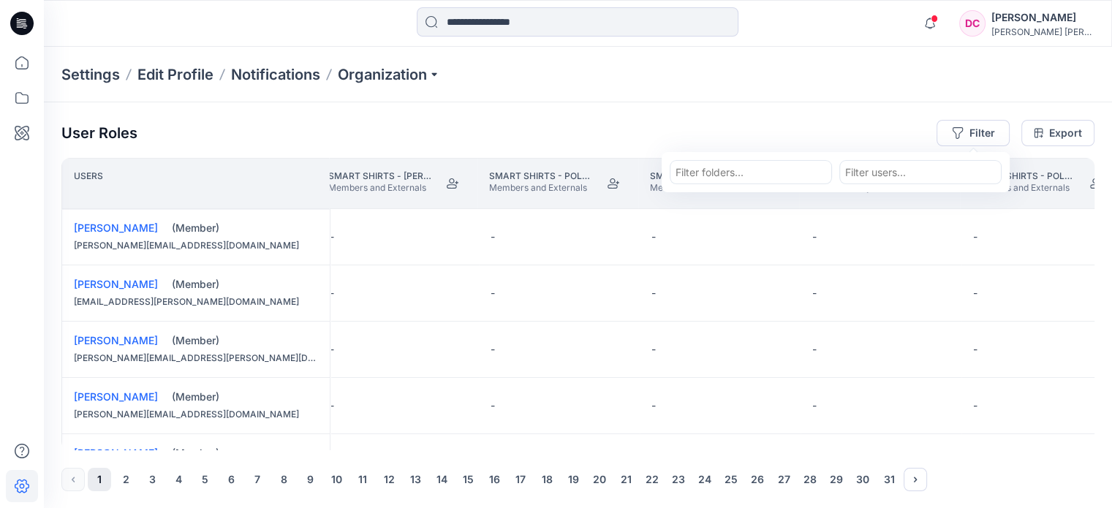
paste input "**********"
type input "**********"
click at [910, 206] on p "[PERSON_NAME]" at bounding box center [916, 209] width 84 height 19
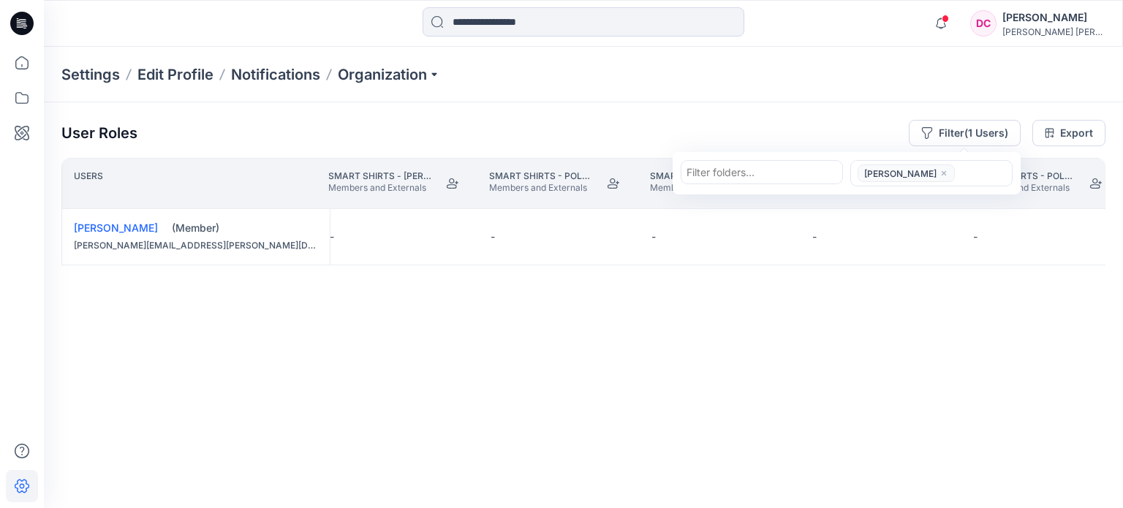
click at [980, 171] on div at bounding box center [983, 174] width 48 height 18
paste input "**********"
type input "**********"
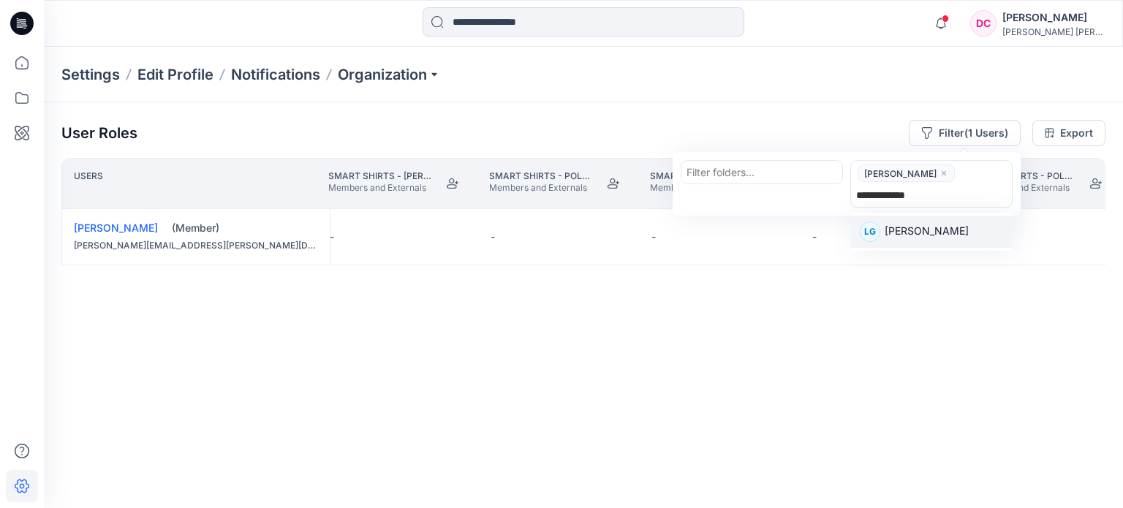
click at [919, 227] on p "[PERSON_NAME]" at bounding box center [927, 232] width 84 height 19
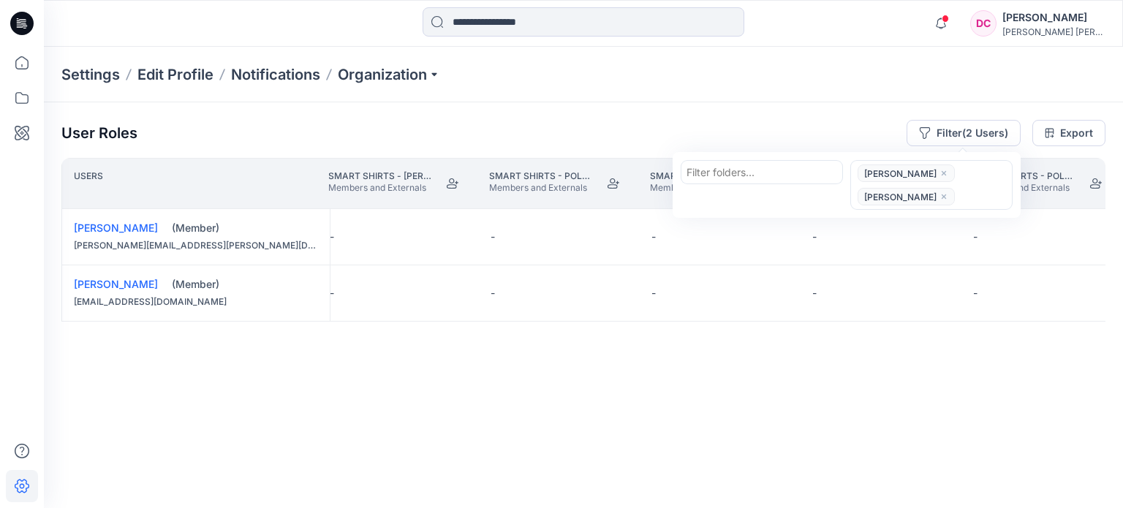
click at [959, 184] on div "[PERSON_NAME] [PERSON_NAME]" at bounding box center [930, 185] width 156 height 47
paste input "**********"
type input "**********"
click at [979, 182] on div "[PERSON_NAME] [PERSON_NAME]" at bounding box center [930, 185] width 156 height 47
paste input "**********"
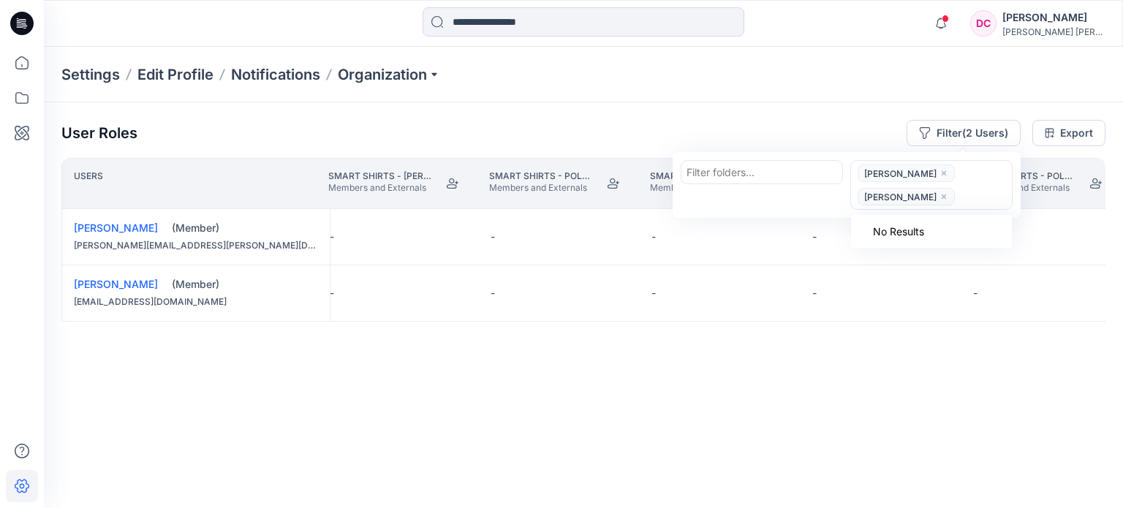
type input "**********"
click at [929, 252] on p "[PERSON_NAME]" at bounding box center [927, 255] width 84 height 19
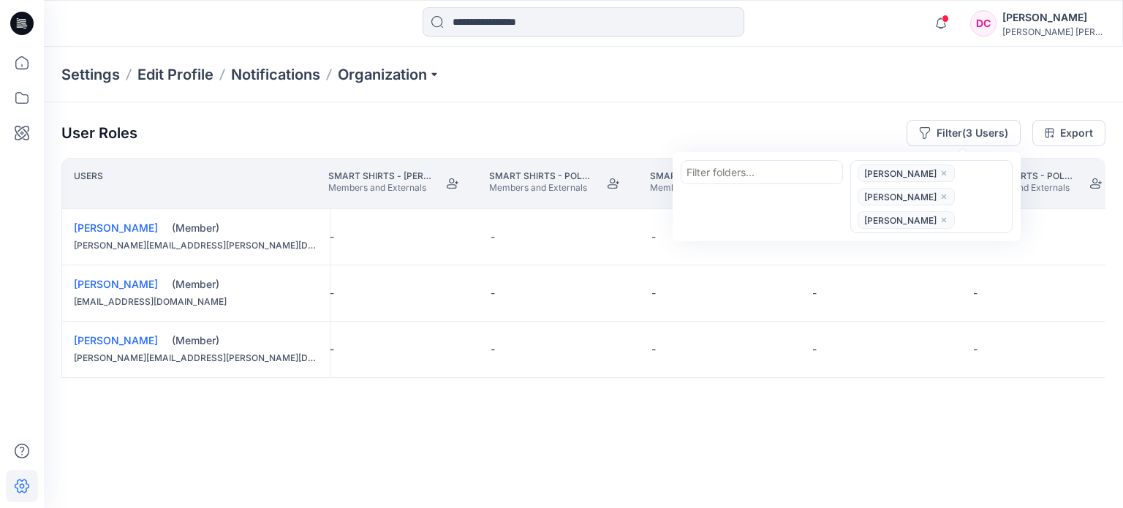
click at [965, 204] on div "[PERSON_NAME] [PERSON_NAME] [PERSON_NAME]" at bounding box center [930, 197] width 156 height 70
paste input "**********"
type input "**********"
click at [938, 278] on p "[PERSON_NAME]" at bounding box center [927, 279] width 84 height 19
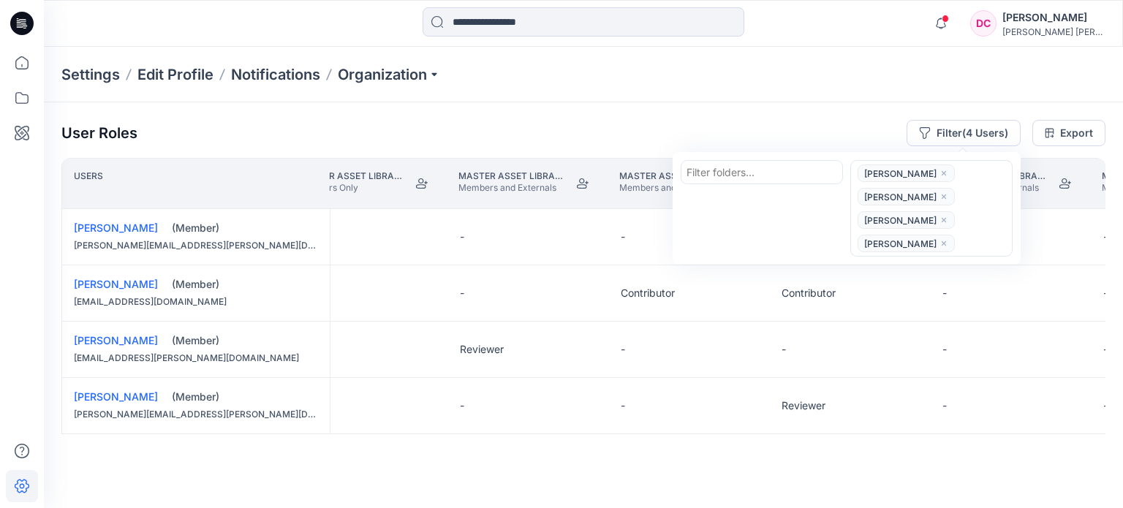
scroll to position [0, 11111]
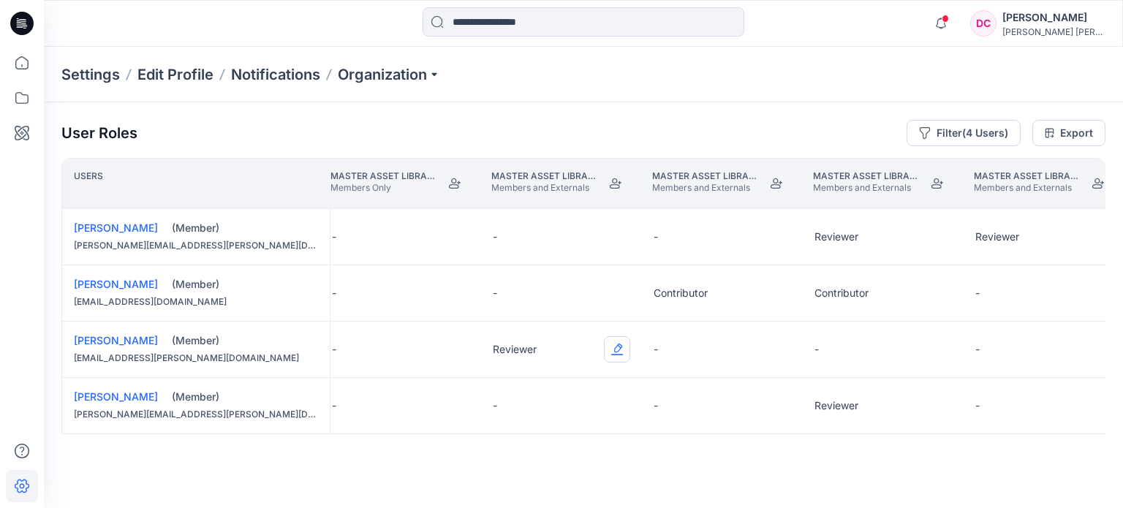
click at [618, 346] on button "Edit Role" at bounding box center [617, 349] width 26 height 26
drag, startPoint x: 558, startPoint y: 380, endPoint x: 606, endPoint y: 345, distance: 58.7
click at [557, 377] on button "None" at bounding box center [548, 384] width 158 height 26
click at [772, 284] on button "Edit Role" at bounding box center [778, 293] width 26 height 26
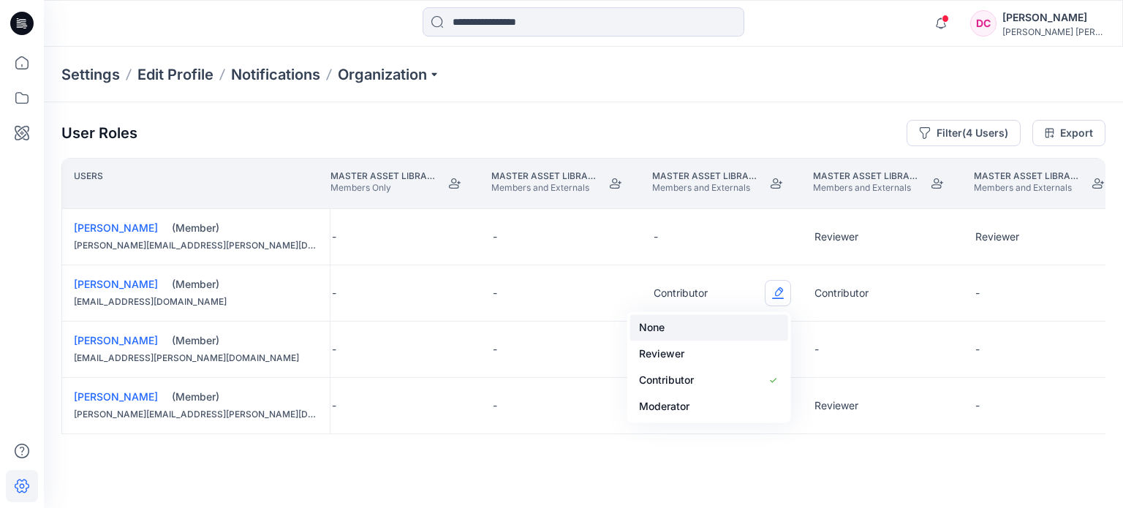
click at [685, 323] on button "None" at bounding box center [709, 327] width 158 height 26
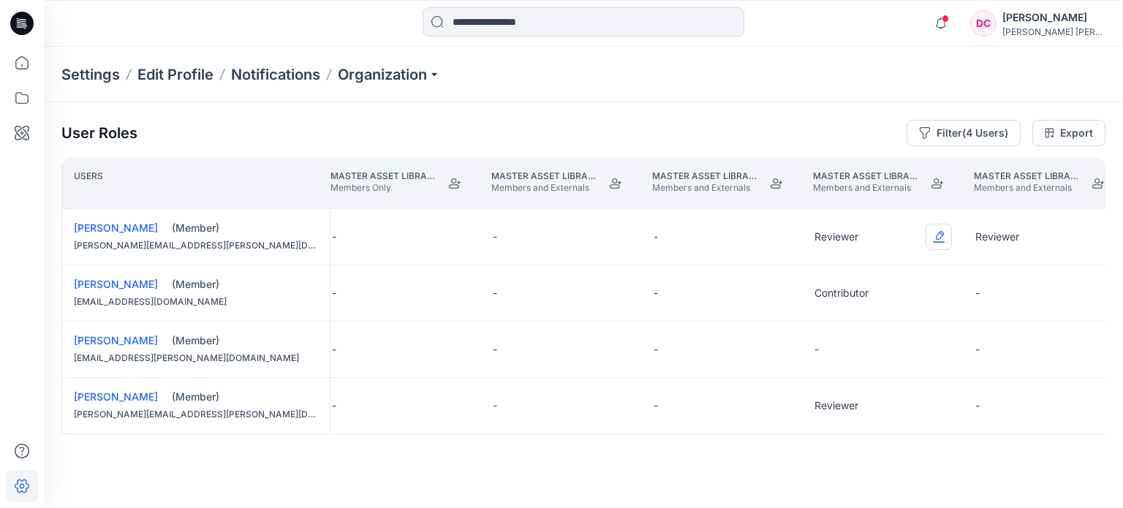
click at [942, 235] on button "Edit Role" at bounding box center [939, 237] width 26 height 26
click at [886, 271] on button "None" at bounding box center [870, 272] width 158 height 26
click at [905, 290] on div "Contributor" at bounding box center [883, 293] width 161 height 56
click at [945, 293] on button "Edit Role" at bounding box center [939, 293] width 26 height 26
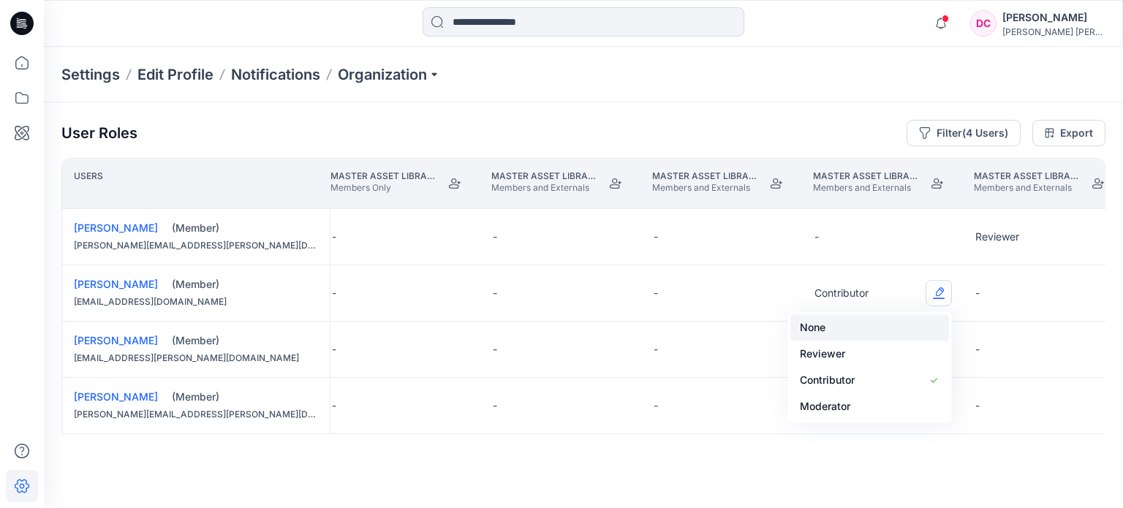
click at [857, 328] on button "None" at bounding box center [870, 327] width 158 height 26
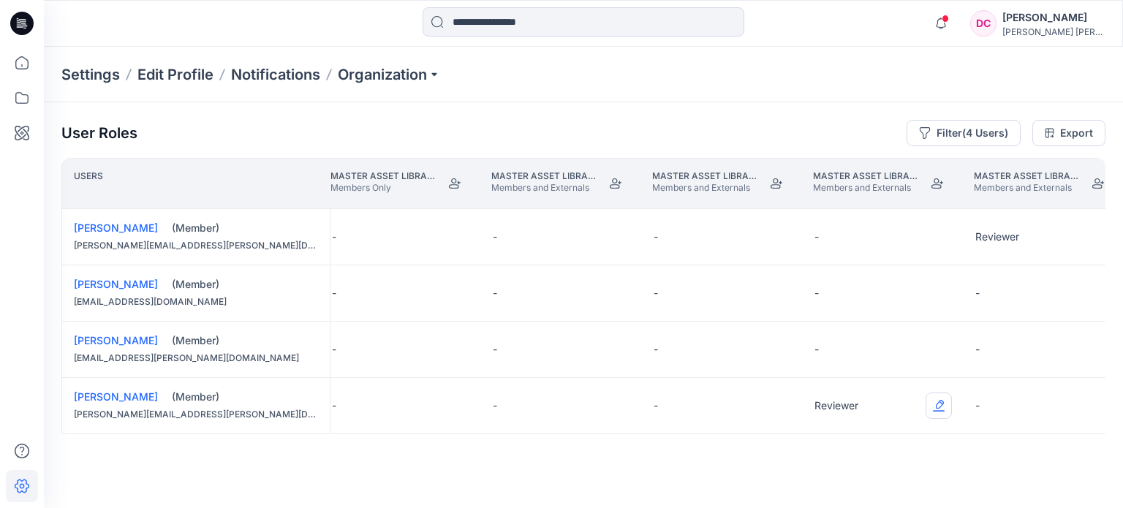
click at [938, 403] on button "Edit Role" at bounding box center [939, 406] width 26 height 26
click at [824, 292] on button "None" at bounding box center [870, 291] width 158 height 26
click at [1102, 233] on button "Edit Role" at bounding box center [1100, 237] width 26 height 26
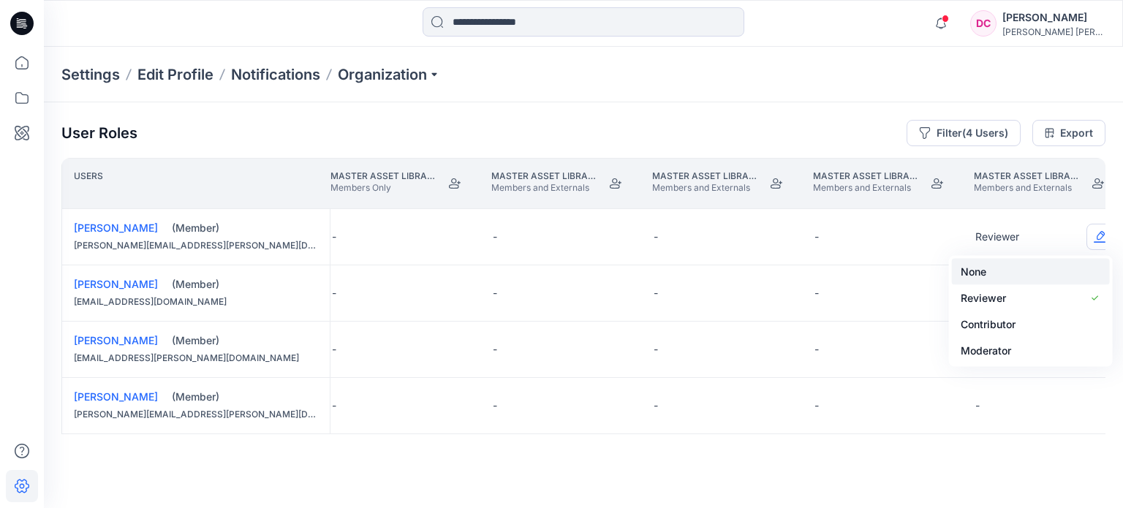
click at [1019, 273] on button "None" at bounding box center [1031, 272] width 158 height 26
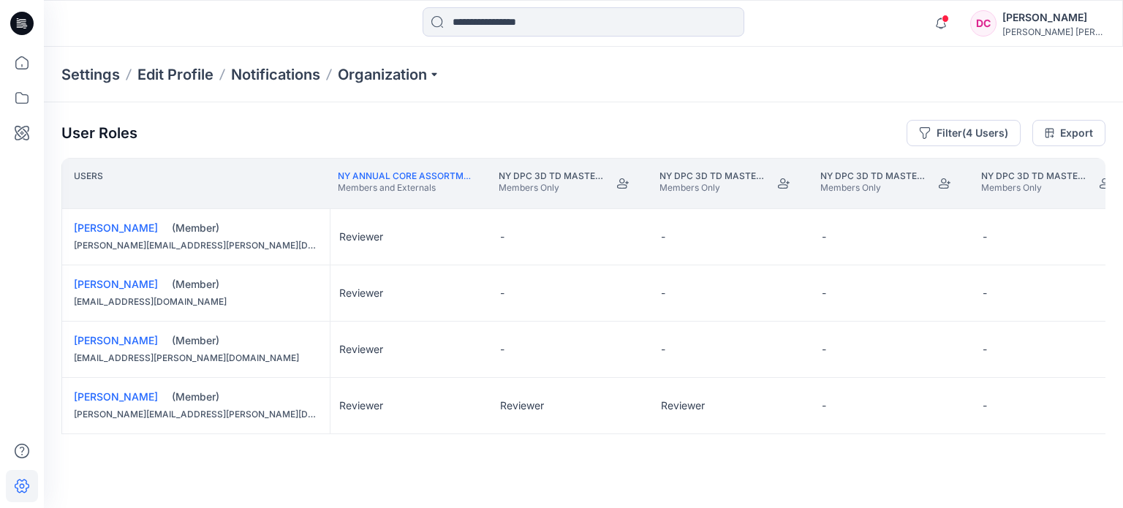
scroll to position [0, 13390]
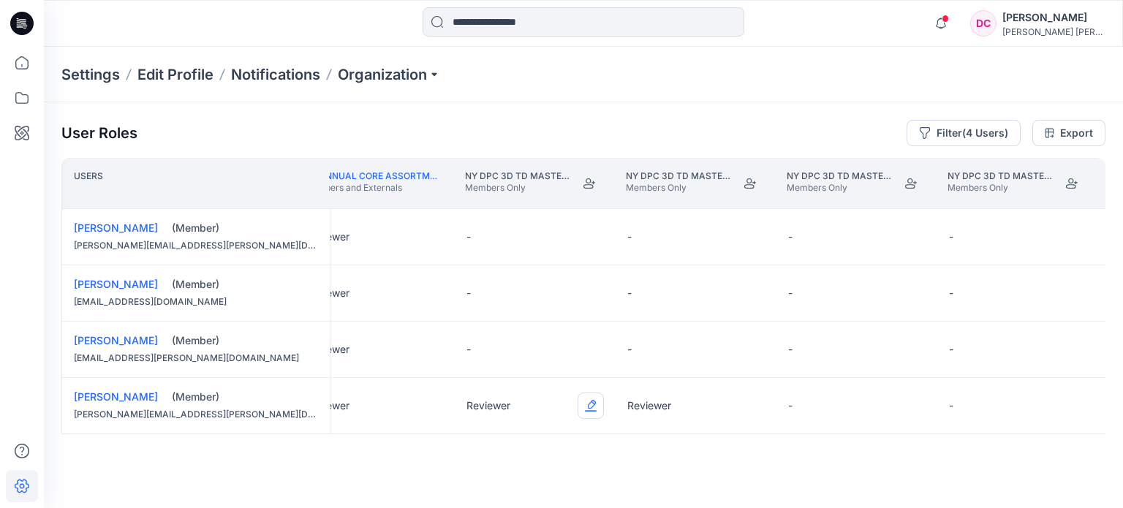
click at [593, 403] on button "Edit Role" at bounding box center [591, 406] width 26 height 26
click at [524, 292] on button "None" at bounding box center [522, 291] width 158 height 26
click at [755, 403] on button "Edit Role" at bounding box center [752, 406] width 26 height 26
click at [661, 288] on button "None" at bounding box center [683, 291] width 158 height 26
click at [1001, 138] on button "Filter (4 Users)" at bounding box center [964, 133] width 114 height 26
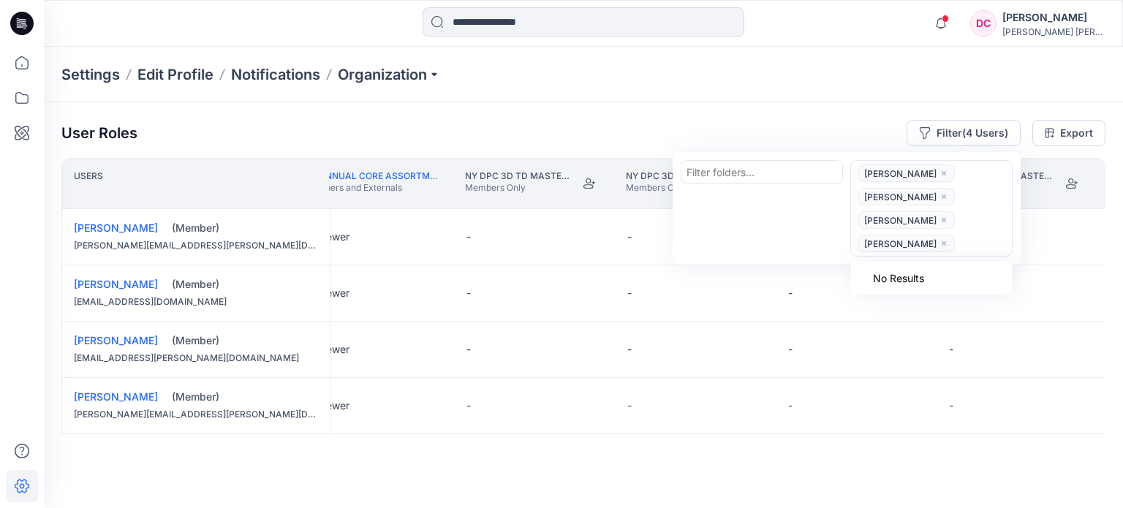
click at [940, 176] on icon "close" at bounding box center [944, 173] width 9 height 9
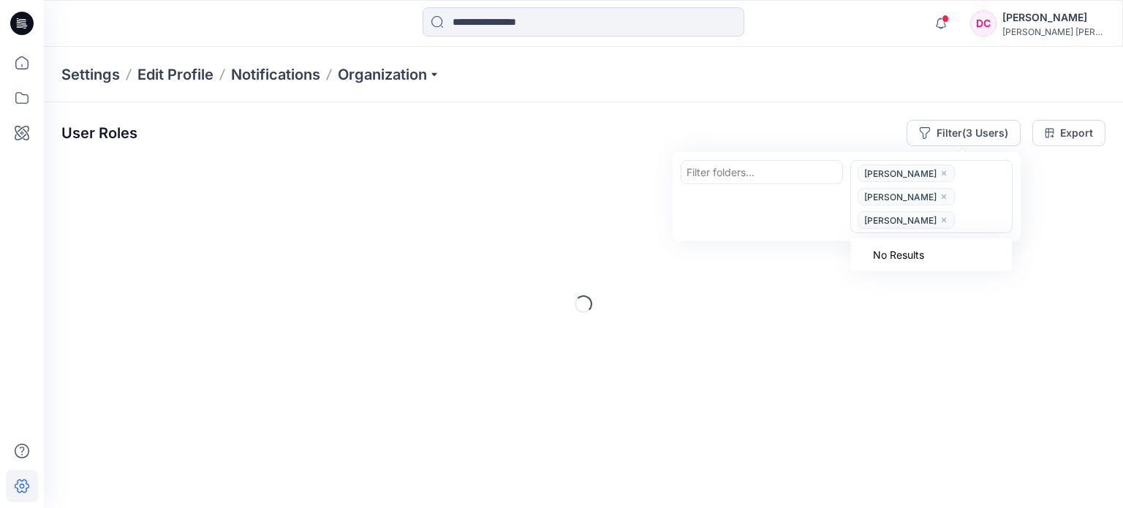
click at [940, 174] on icon "close" at bounding box center [944, 173] width 9 height 9
click at [938, 175] on span "[PERSON_NAME]" at bounding box center [906, 174] width 97 height 18
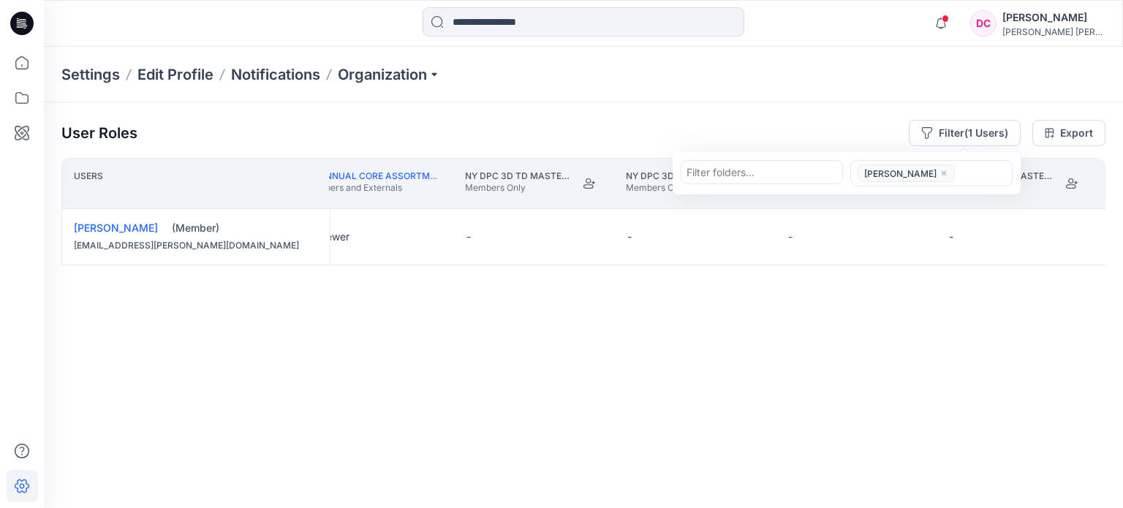
click at [940, 170] on icon "close" at bounding box center [944, 173] width 9 height 9
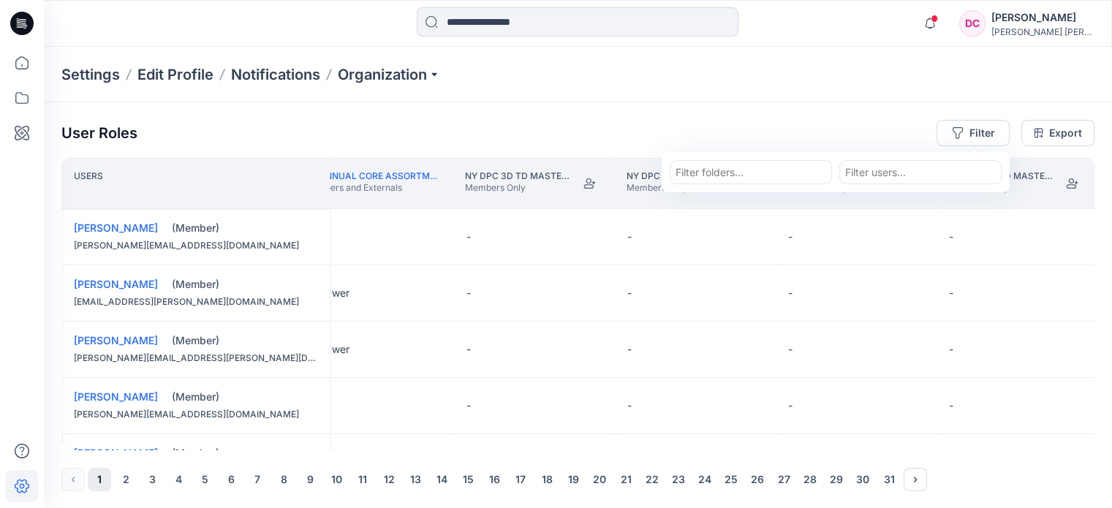
click at [912, 171] on div at bounding box center [920, 172] width 151 height 18
paste input "**********"
type input "**********"
click at [908, 200] on p "[PERSON_NAME]" at bounding box center [916, 209] width 84 height 19
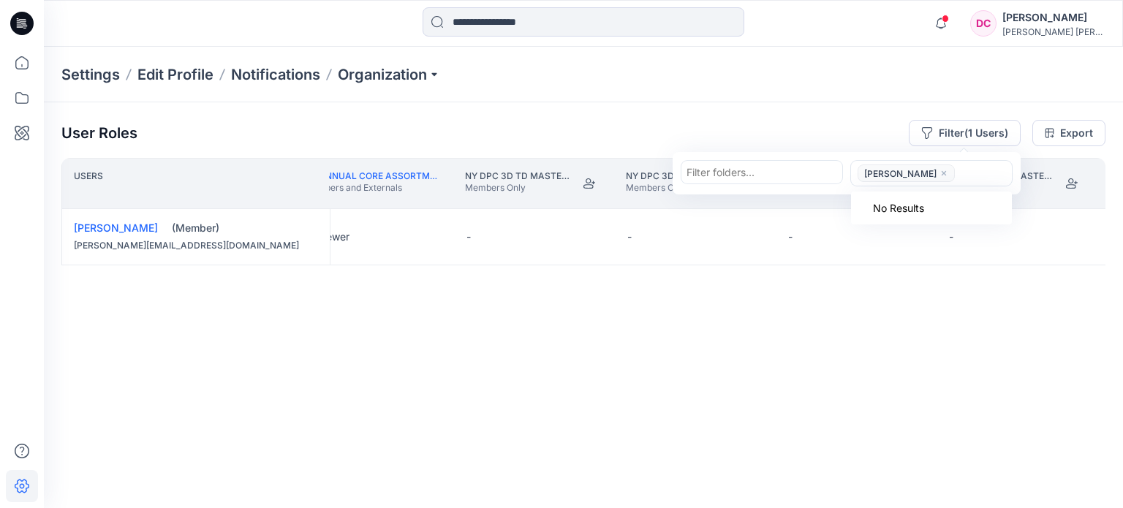
click at [966, 177] on div at bounding box center [983, 174] width 48 height 18
paste input "**********"
type input "**********"
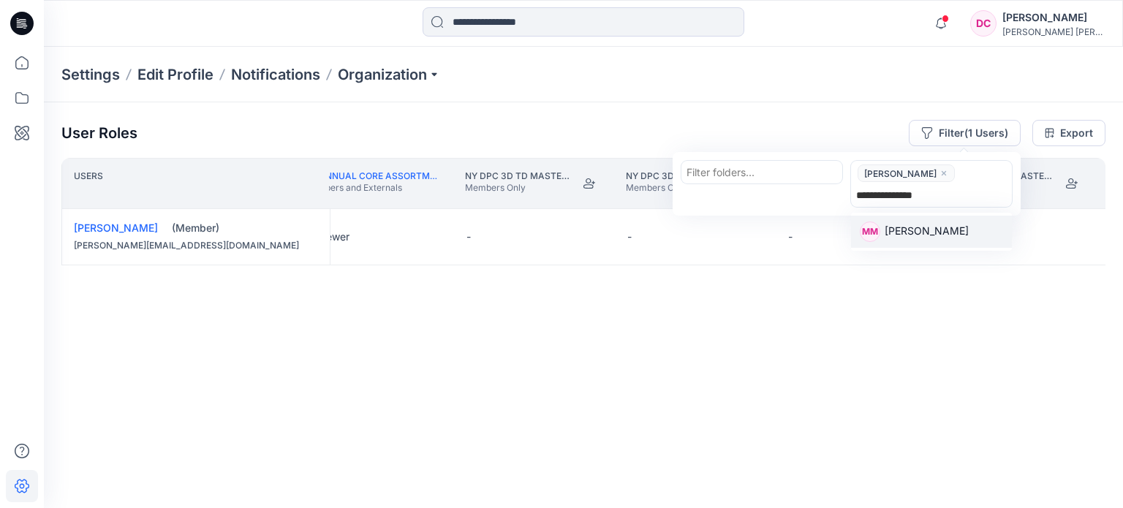
click at [969, 232] on p "[PERSON_NAME]" at bounding box center [927, 232] width 84 height 19
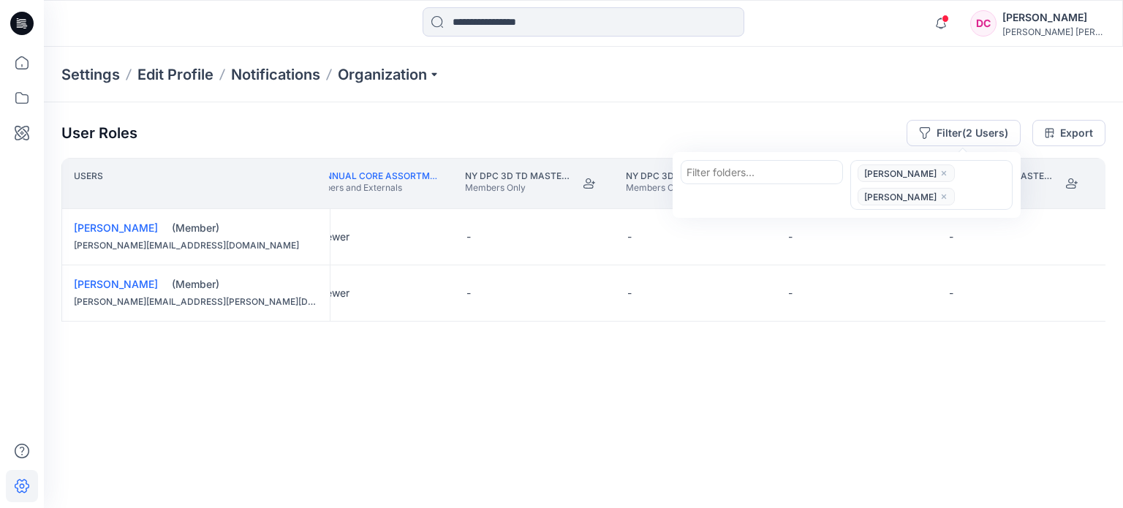
click at [965, 186] on div "[PERSON_NAME] [PERSON_NAME]" at bounding box center [930, 185] width 156 height 47
click at [978, 196] on div at bounding box center [983, 197] width 48 height 18
paste input "**********"
type input "**********"
click at [950, 253] on p "[PERSON_NAME]" at bounding box center [927, 255] width 84 height 19
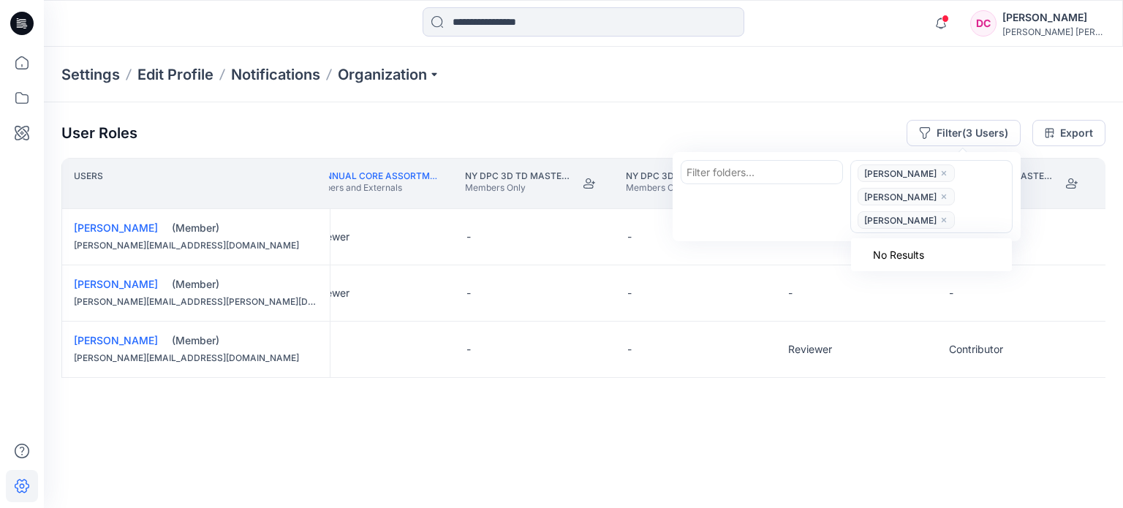
click at [995, 223] on div at bounding box center [983, 220] width 48 height 18
paste input "**********"
type input "**********"
click at [879, 281] on div "MM" at bounding box center [870, 278] width 20 height 20
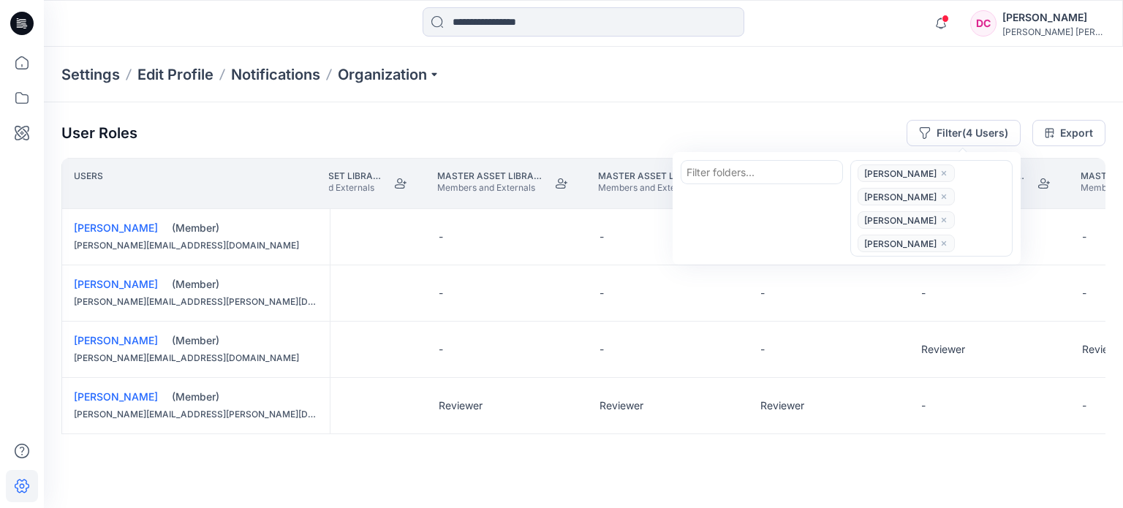
scroll to position [0, 11342]
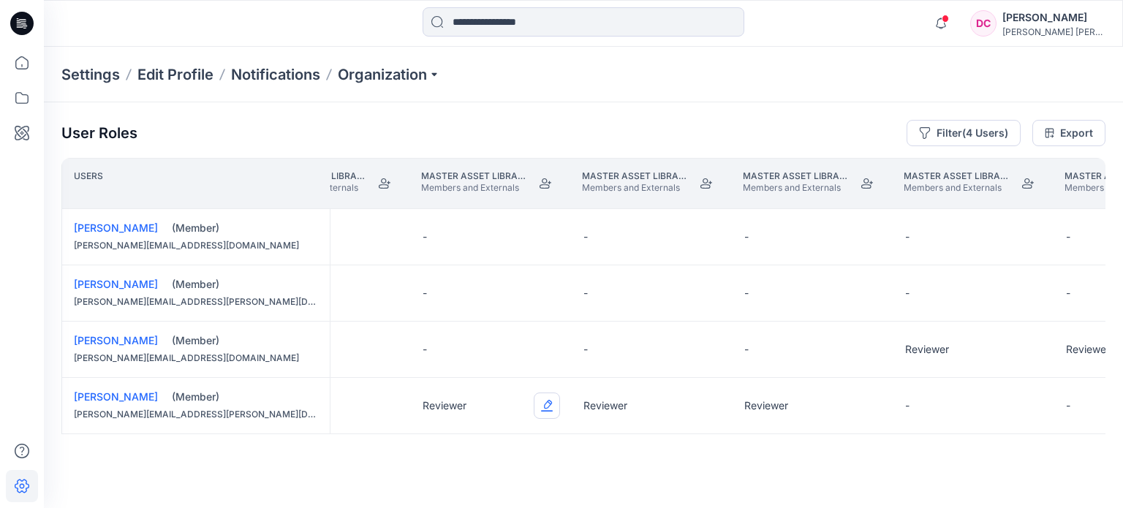
click at [547, 406] on button "Edit Role" at bounding box center [547, 406] width 26 height 26
click at [432, 290] on button "None" at bounding box center [478, 291] width 158 height 26
click at [708, 403] on button "Edit Role" at bounding box center [708, 406] width 26 height 26
click at [582, 289] on button "None" at bounding box center [639, 291] width 158 height 26
drag, startPoint x: 867, startPoint y: 404, endPoint x: 848, endPoint y: 386, distance: 25.9
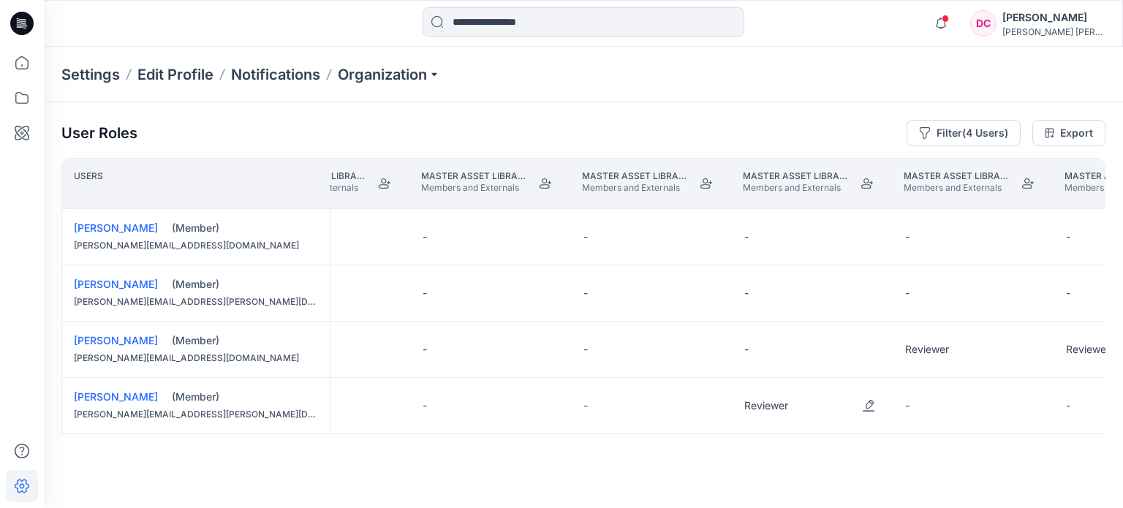
click at [864, 401] on button "Edit Role" at bounding box center [869, 406] width 26 height 26
click at [745, 293] on button "None" at bounding box center [800, 291] width 158 height 26
click at [1024, 347] on button "Edit Role" at bounding box center [1030, 349] width 26 height 26
click at [1025, 344] on button "Edit Role" at bounding box center [1030, 349] width 26 height 26
click at [921, 382] on button "None" at bounding box center [961, 384] width 158 height 26
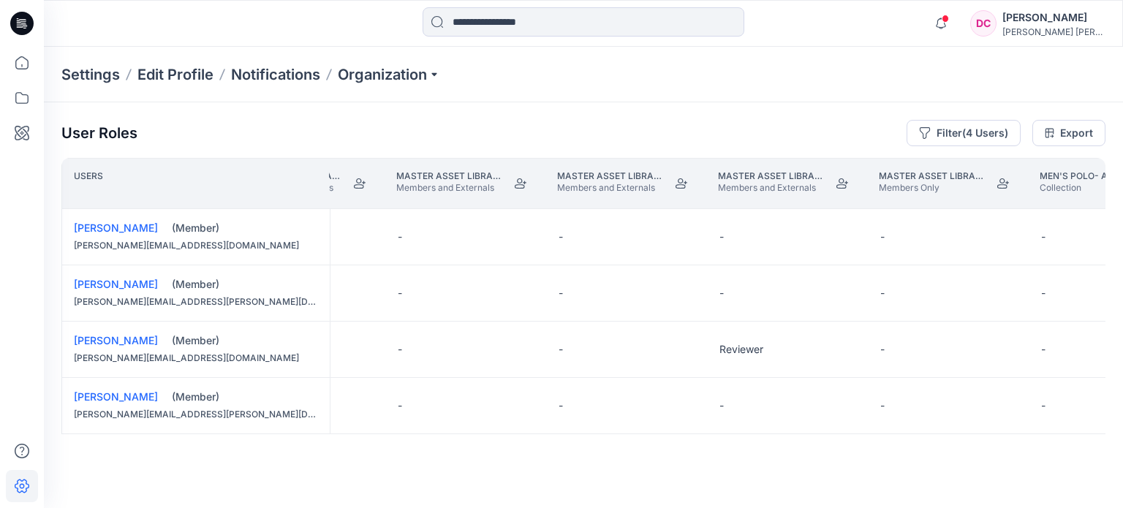
scroll to position [0, 11706]
click at [826, 344] on button "Edit Role" at bounding box center [827, 349] width 26 height 26
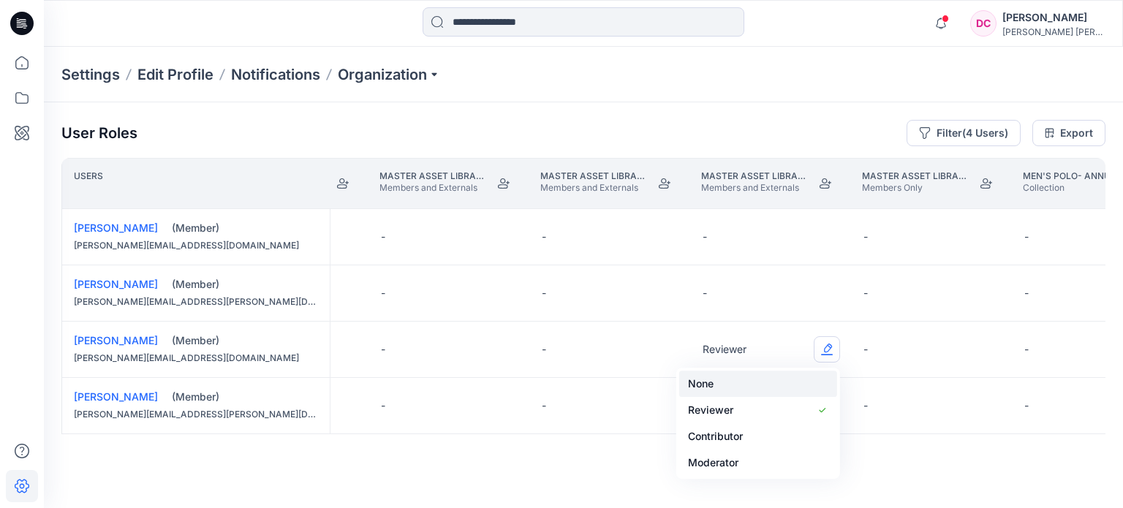
click at [724, 371] on button "None" at bounding box center [758, 384] width 158 height 26
drag, startPoint x: 500, startPoint y: 451, endPoint x: 522, endPoint y: 453, distance: 22.0
click at [524, 453] on div "User Roles Filter (4 Users) Export Users Master Asset Library PCW Members and E…" at bounding box center [583, 285] width 1079 height 366
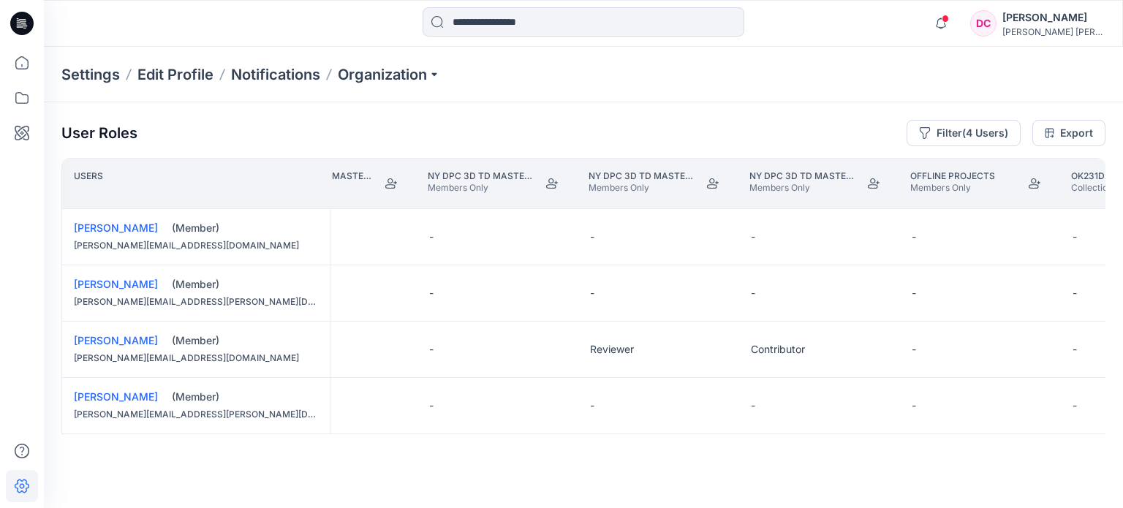
scroll to position [0, 13604]
click at [699, 350] on button "Edit Role" at bounding box center [698, 349] width 26 height 26
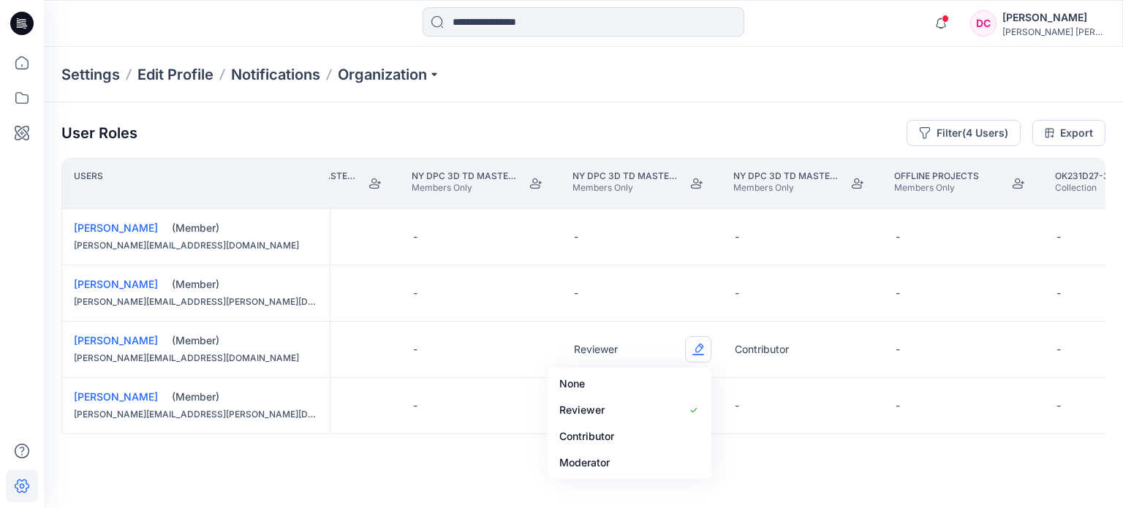
drag, startPoint x: 628, startPoint y: 378, endPoint x: 690, endPoint y: 362, distance: 64.2
click at [632, 379] on button "None" at bounding box center [630, 384] width 158 height 26
click at [860, 351] on button "Edit Role" at bounding box center [859, 349] width 26 height 26
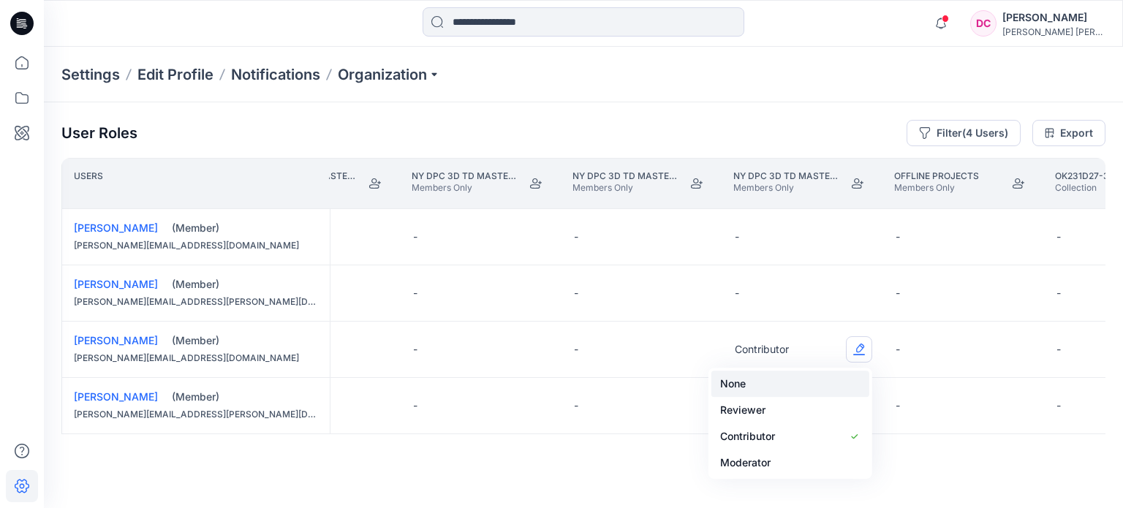
click at [764, 377] on button "None" at bounding box center [791, 384] width 158 height 26
click at [566, 450] on div "User Roles Filter (4 Users) Export Users NY Annual Core Assortment Digital Lib …" at bounding box center [583, 285] width 1079 height 366
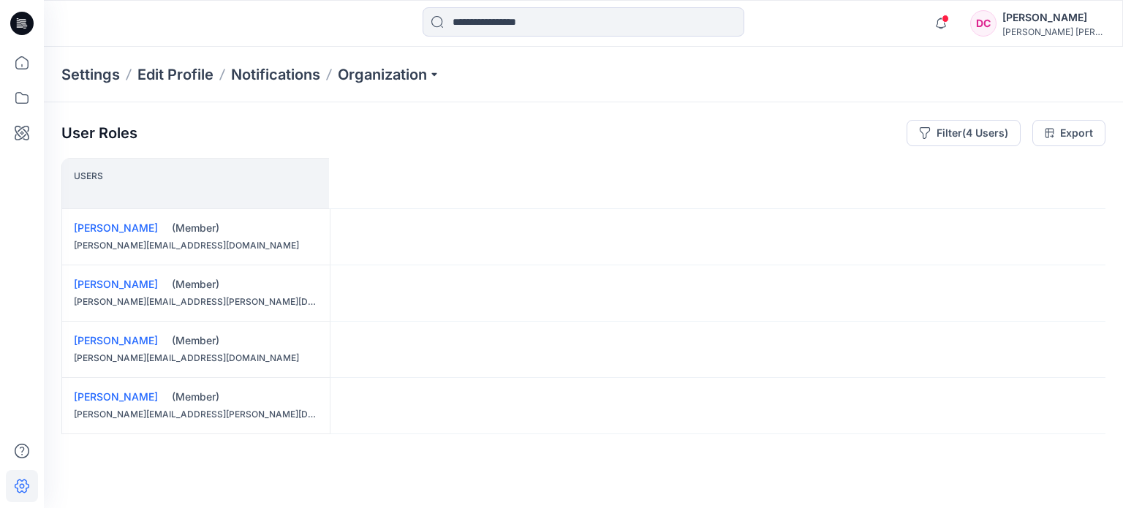
scroll to position [0, 17055]
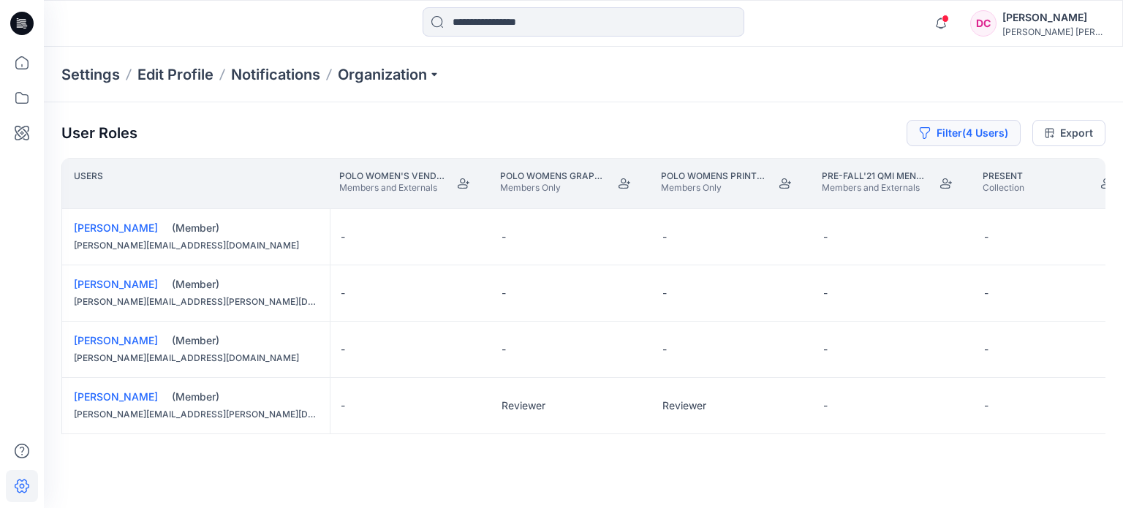
click at [974, 143] on button "Filter (4 Users)" at bounding box center [964, 133] width 114 height 26
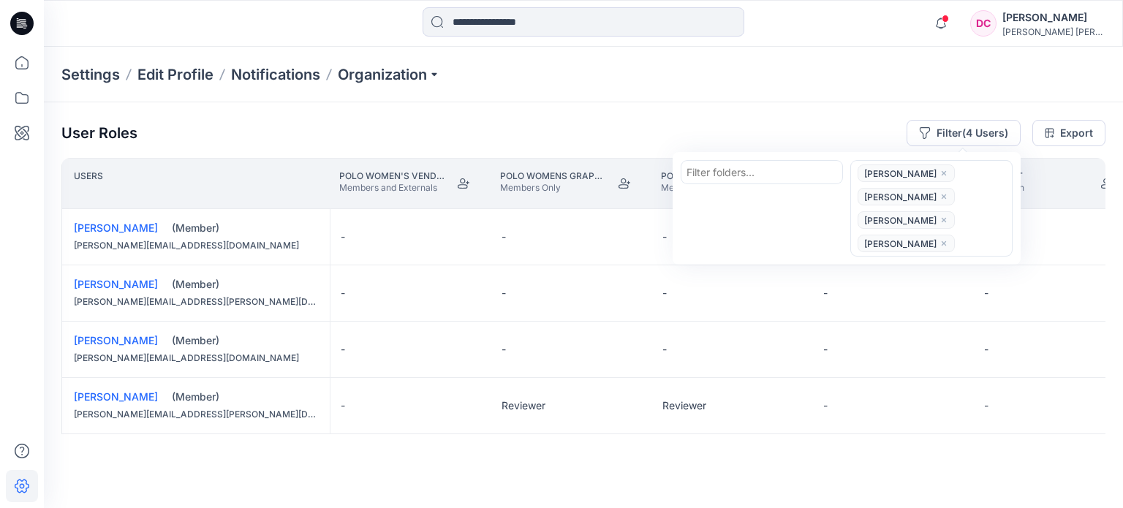
click at [940, 175] on icon "close" at bounding box center [944, 173] width 9 height 9
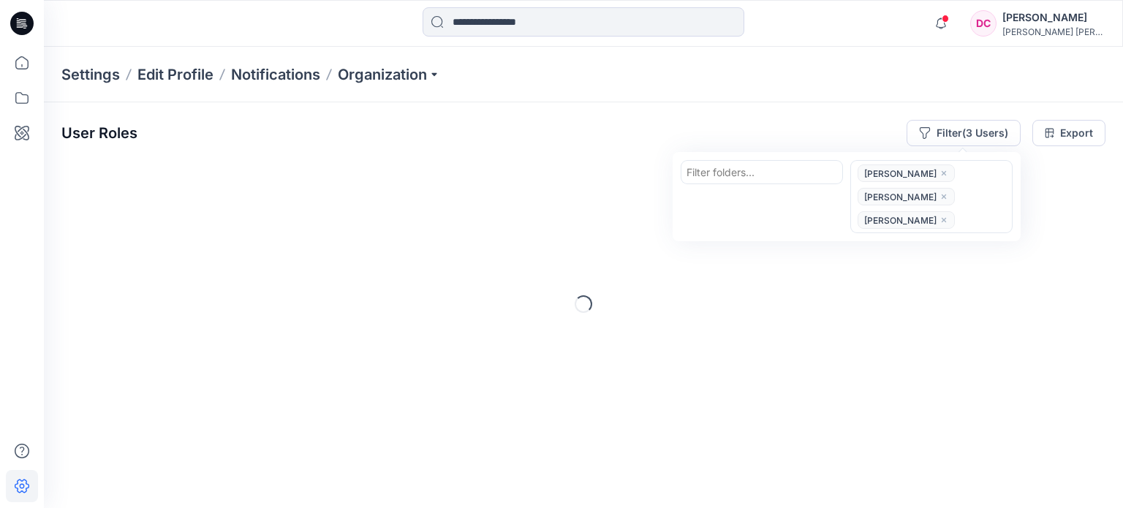
click at [948, 173] on icon "close" at bounding box center [944, 173] width 9 height 9
click at [937, 171] on span "[PERSON_NAME]" at bounding box center [900, 175] width 72 height 16
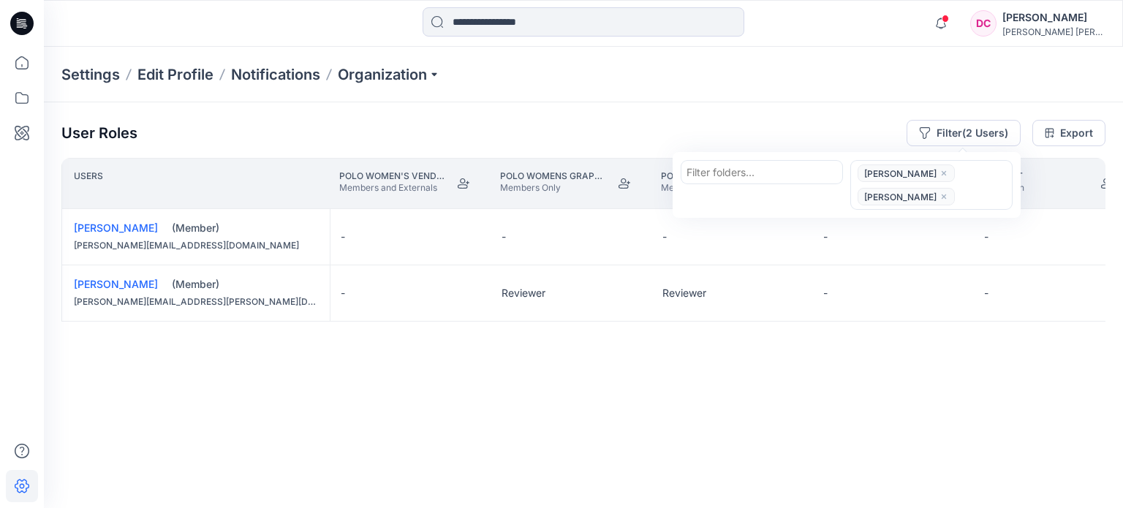
click at [955, 172] on span "[PERSON_NAME]" at bounding box center [906, 174] width 97 height 18
click at [948, 175] on icon "close" at bounding box center [944, 173] width 9 height 9
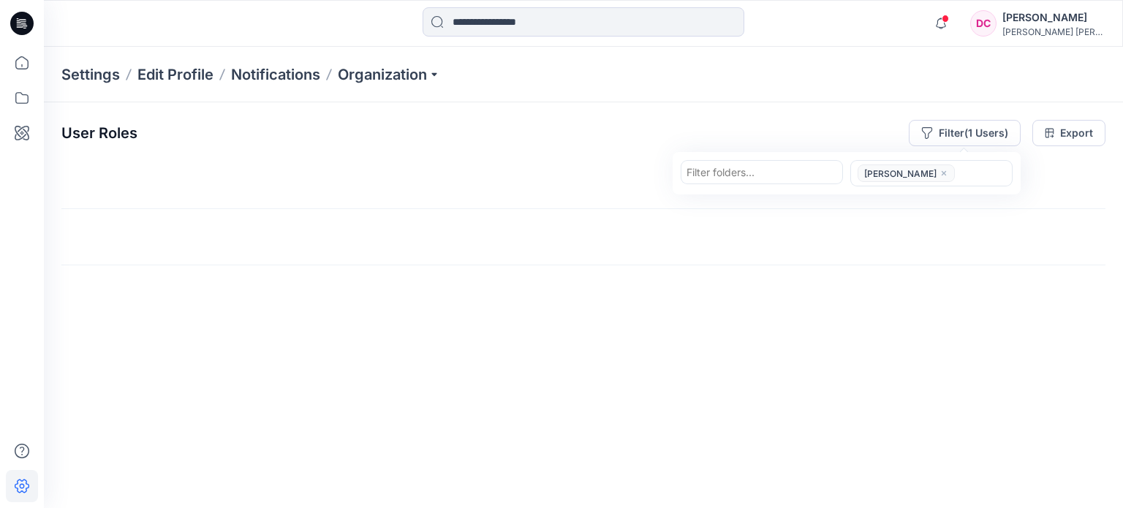
click at [942, 172] on icon "close" at bounding box center [944, 173] width 4 height 4
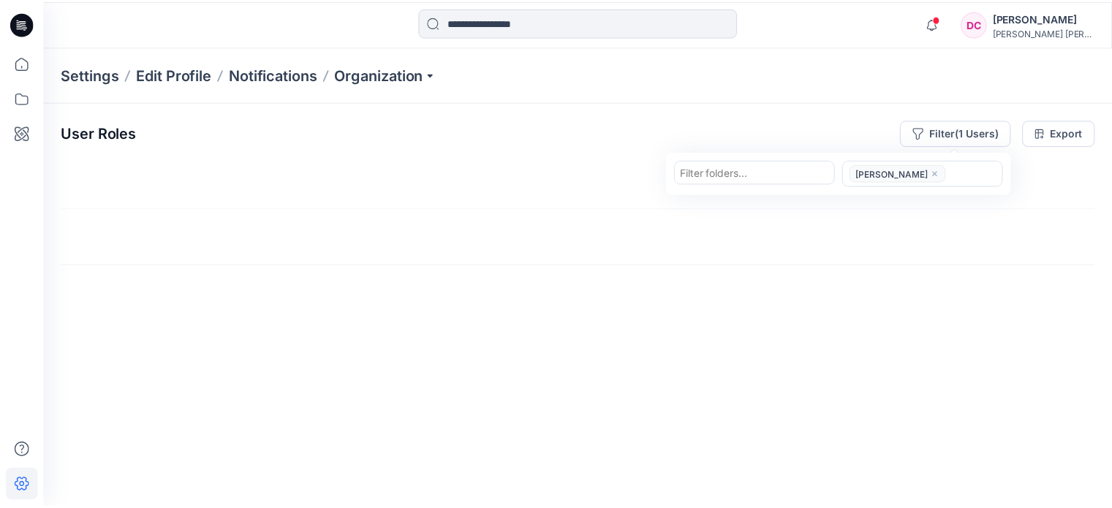
scroll to position [0, 0]
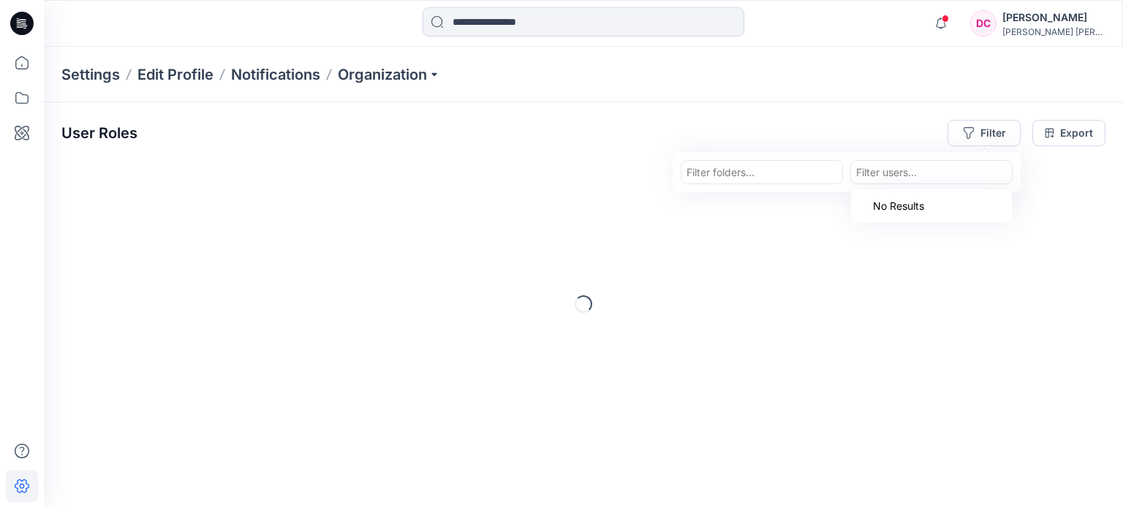
click at [933, 175] on div at bounding box center [931, 172] width 151 height 18
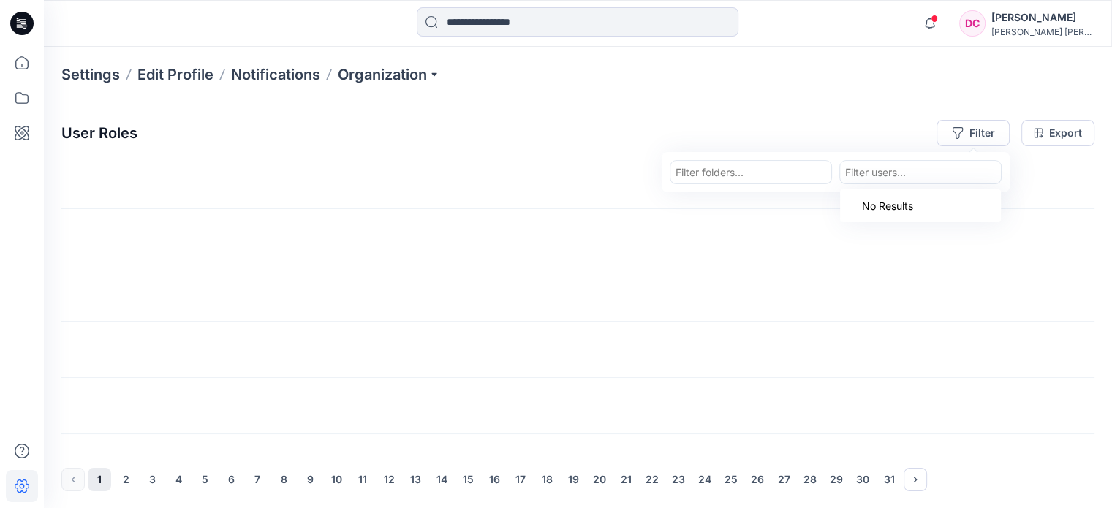
paste input "********"
type input "********"
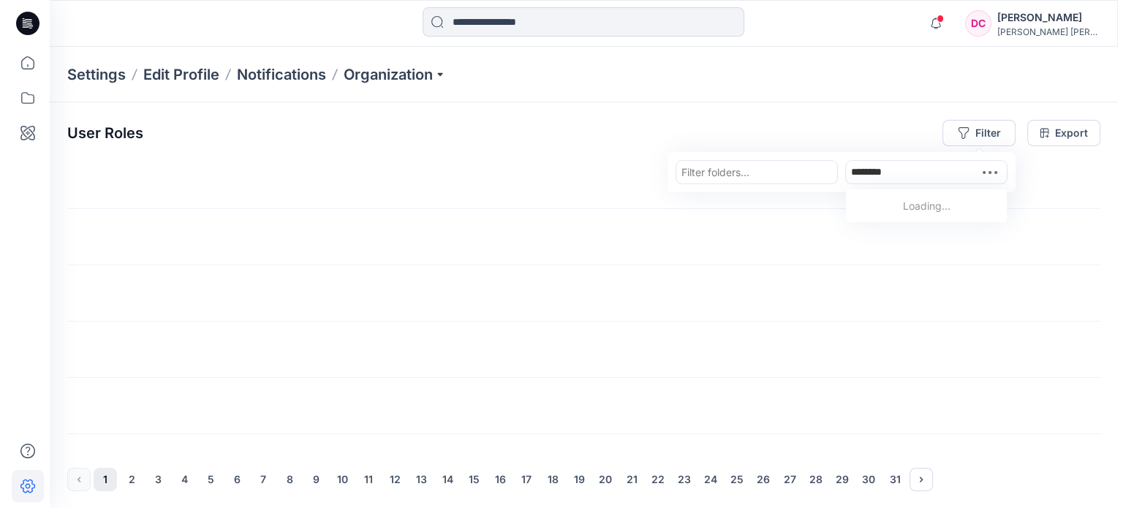
scroll to position [0, 17055]
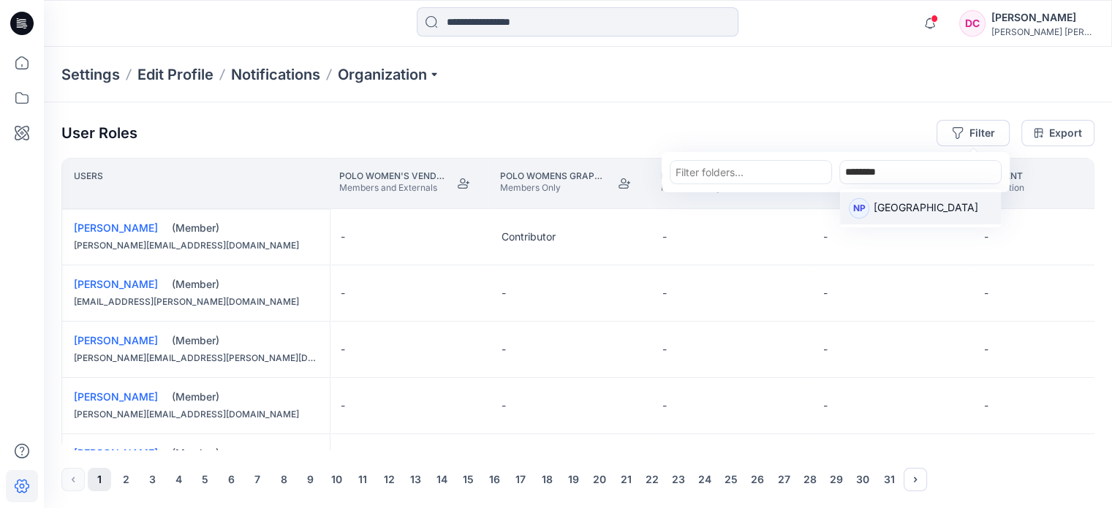
click at [883, 207] on p "[GEOGRAPHIC_DATA]" at bounding box center [926, 209] width 105 height 19
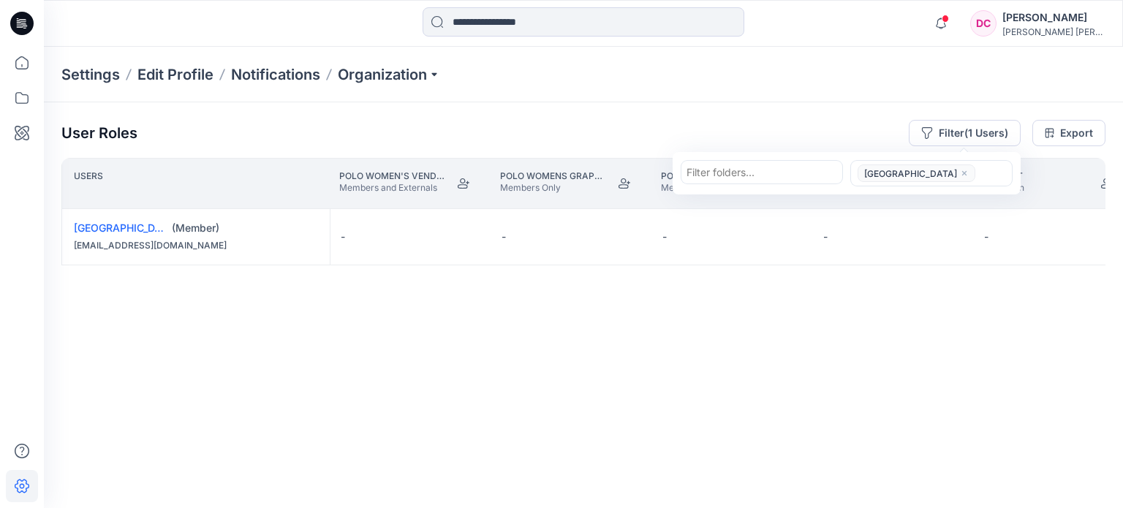
click at [980, 179] on div at bounding box center [993, 174] width 27 height 18
paste input "**********"
type input "**********"
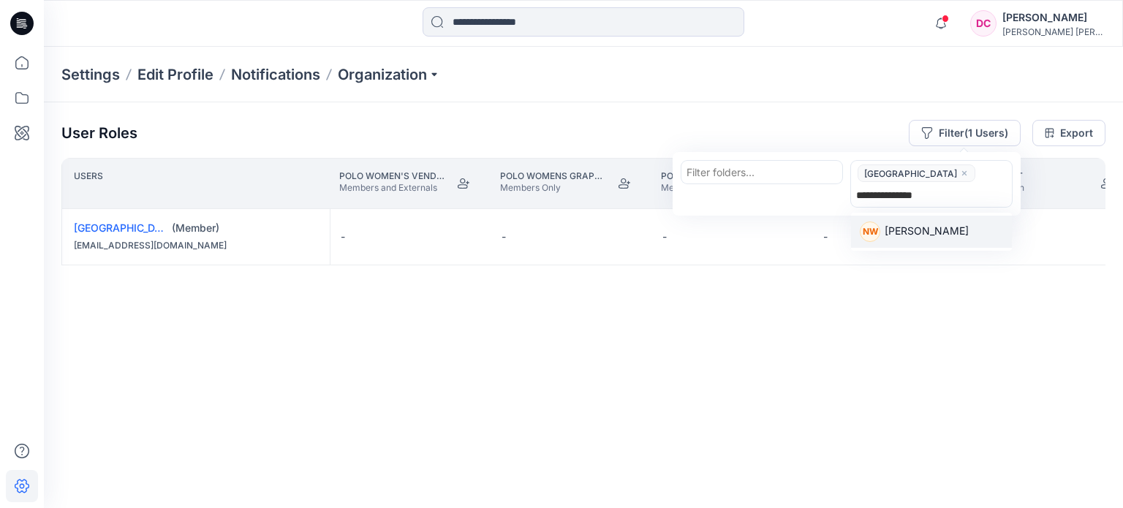
click at [934, 227] on p "[PERSON_NAME]" at bounding box center [927, 232] width 84 height 19
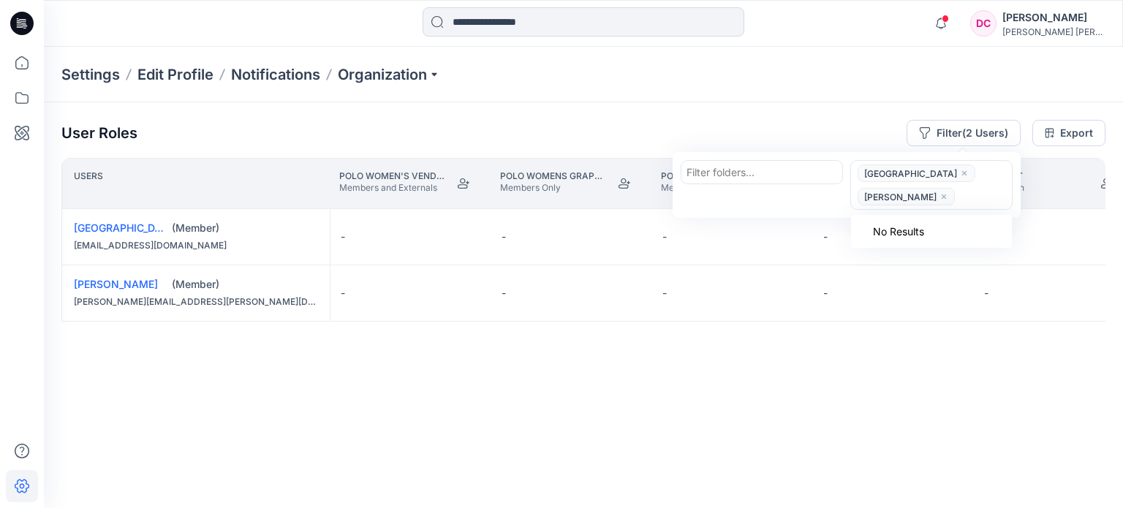
click at [983, 197] on div at bounding box center [983, 197] width 48 height 18
paste input "**********"
type input "**********"
click at [918, 257] on p "[PERSON_NAME]" at bounding box center [927, 255] width 84 height 19
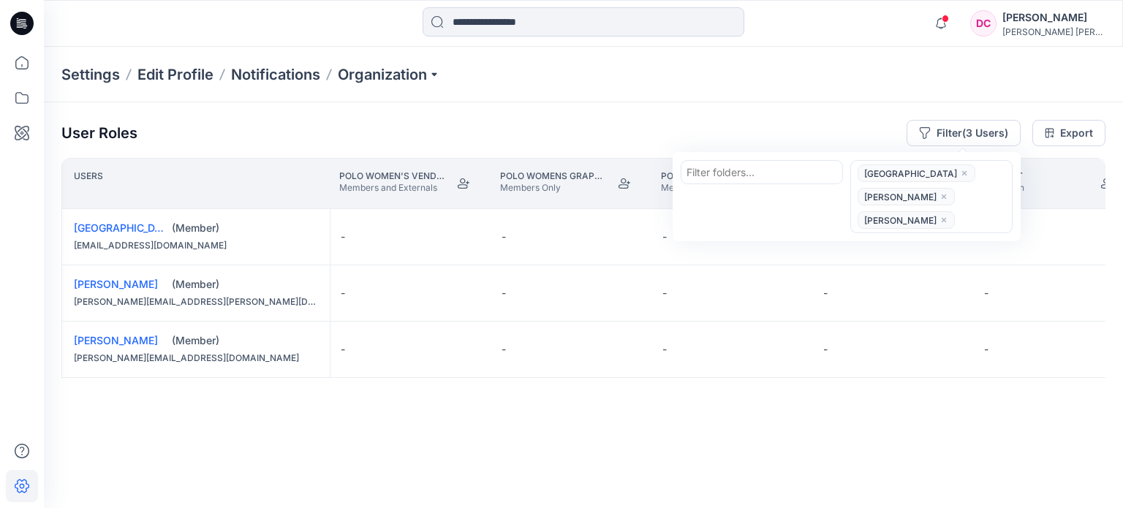
click at [973, 211] on div at bounding box center [983, 220] width 48 height 18
paste input "**********"
type input "**********"
click at [921, 276] on p "[PERSON_NAME]" at bounding box center [927, 279] width 84 height 19
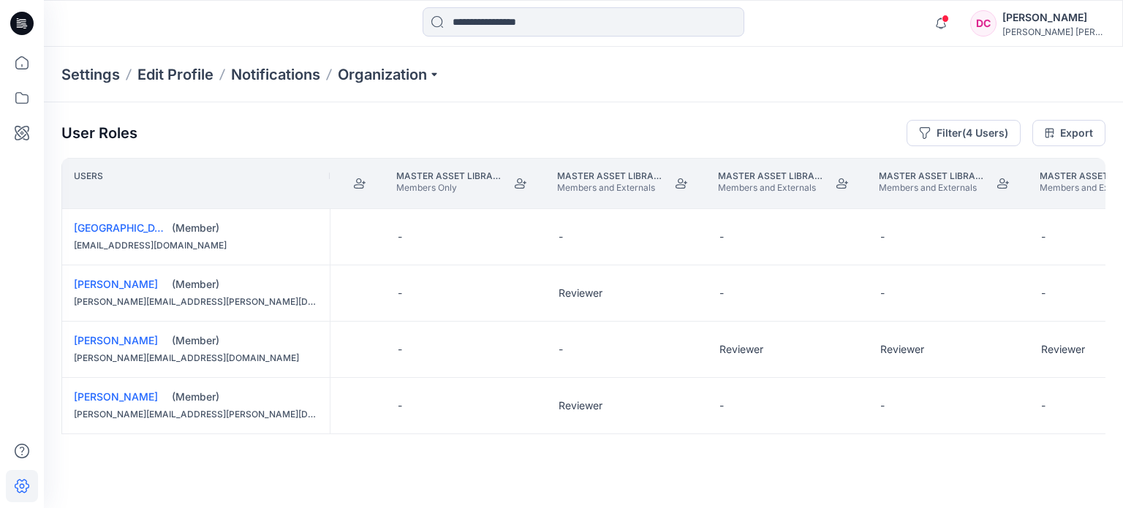
scroll to position [0, 11095]
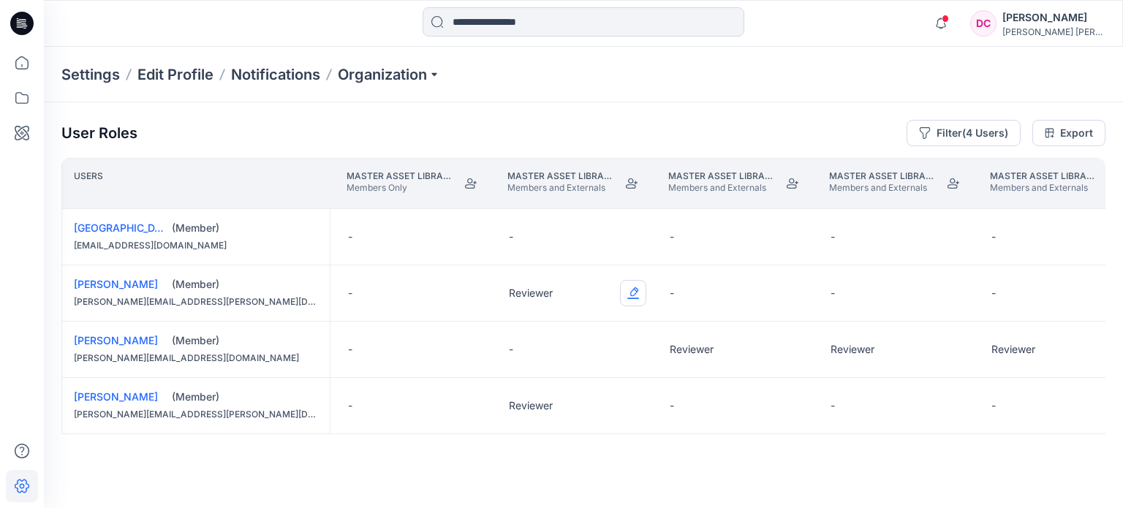
click at [635, 287] on button "Edit Role" at bounding box center [633, 293] width 26 height 26
click at [568, 324] on button "None" at bounding box center [565, 327] width 158 height 26
click at [638, 408] on button "Edit Role" at bounding box center [633, 406] width 26 height 26
click at [567, 290] on button "None" at bounding box center [565, 291] width 158 height 26
click at [791, 343] on button "Edit Role" at bounding box center [794, 349] width 26 height 26
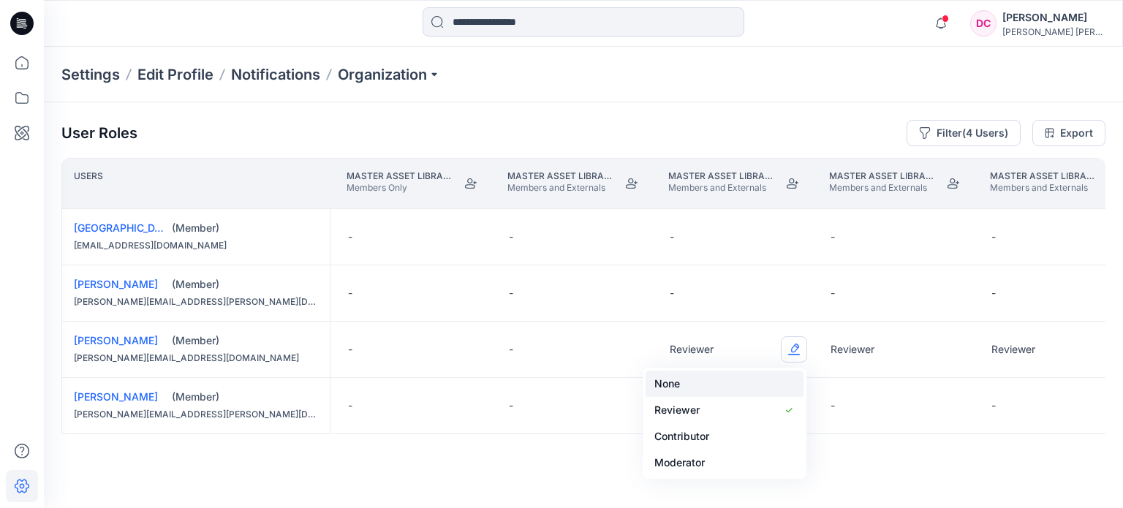
click at [744, 377] on button "None" at bounding box center [725, 384] width 158 height 26
drag, startPoint x: 480, startPoint y: 446, endPoint x: 495, endPoint y: 451, distance: 15.5
click at [509, 457] on div "User Roles Filter (4 Users) Export Users Luenthai Members and Externals Malie's…" at bounding box center [583, 285] width 1079 height 366
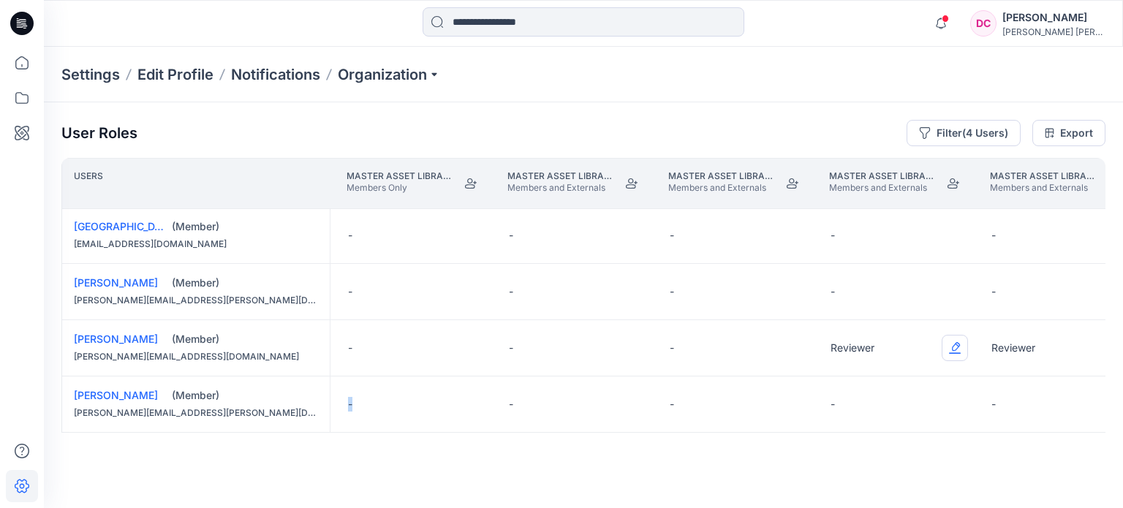
click at [954, 343] on button "Edit Role" at bounding box center [955, 348] width 26 height 26
drag, startPoint x: 913, startPoint y: 373, endPoint x: 1000, endPoint y: 358, distance: 89.1
click at [913, 374] on button "None" at bounding box center [886, 380] width 158 height 26
click at [1073, 342] on div "Reviewer" at bounding box center [1060, 348] width 161 height 56
click at [1092, 345] on div "Reviewer" at bounding box center [1060, 348] width 161 height 56
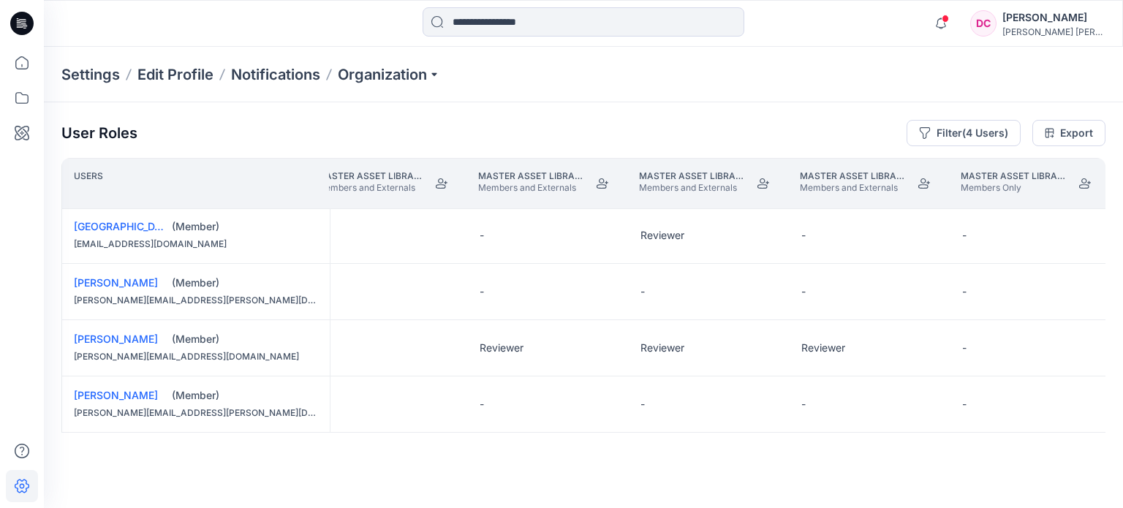
scroll to position [3, 11590]
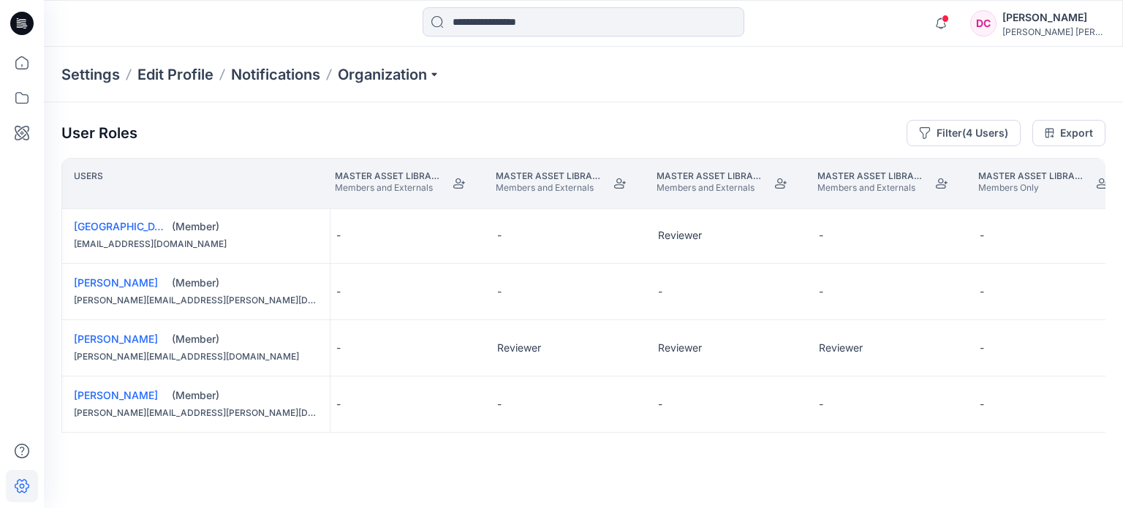
drag, startPoint x: 544, startPoint y: 350, endPoint x: 559, endPoint y: 341, distance: 18.1
click at [543, 350] on div "Reviewer" at bounding box center [566, 348] width 161 height 56
drag, startPoint x: 532, startPoint y: 342, endPoint x: 516, endPoint y: 344, distance: 17.1
click at [516, 344] on p "Reviewer" at bounding box center [519, 348] width 44 height 15
drag, startPoint x: 577, startPoint y: 349, endPoint x: 621, endPoint y: 342, distance: 44.5
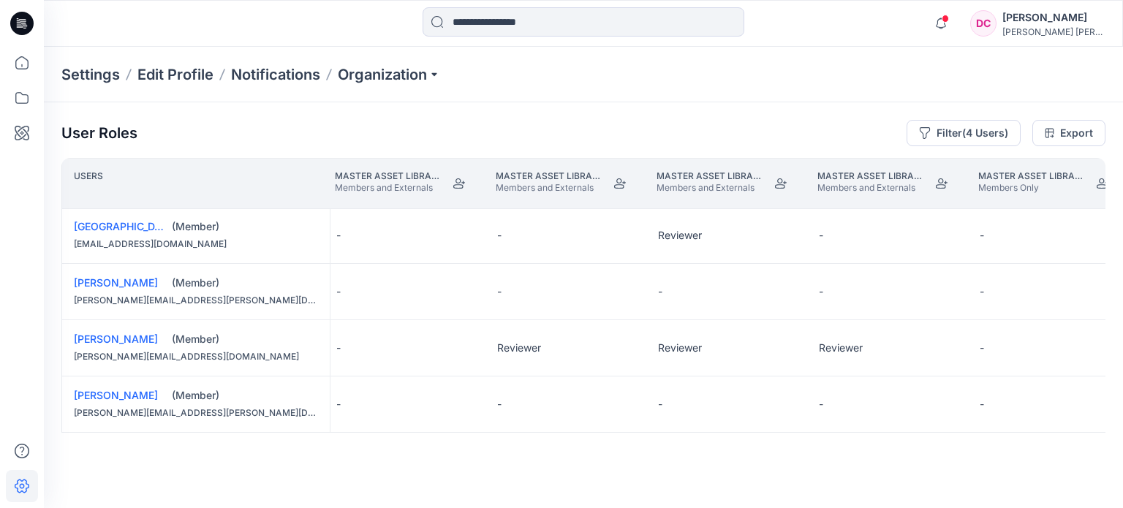
click at [582, 349] on div "Reviewer" at bounding box center [566, 348] width 161 height 56
click at [630, 343] on div "Reviewer" at bounding box center [566, 348] width 161 height 56
click at [654, 353] on div "Reviewer" at bounding box center [726, 348] width 161 height 56
click at [783, 344] on button "Edit Role" at bounding box center [782, 348] width 26 height 26
click at [740, 377] on button "None" at bounding box center [713, 380] width 158 height 26
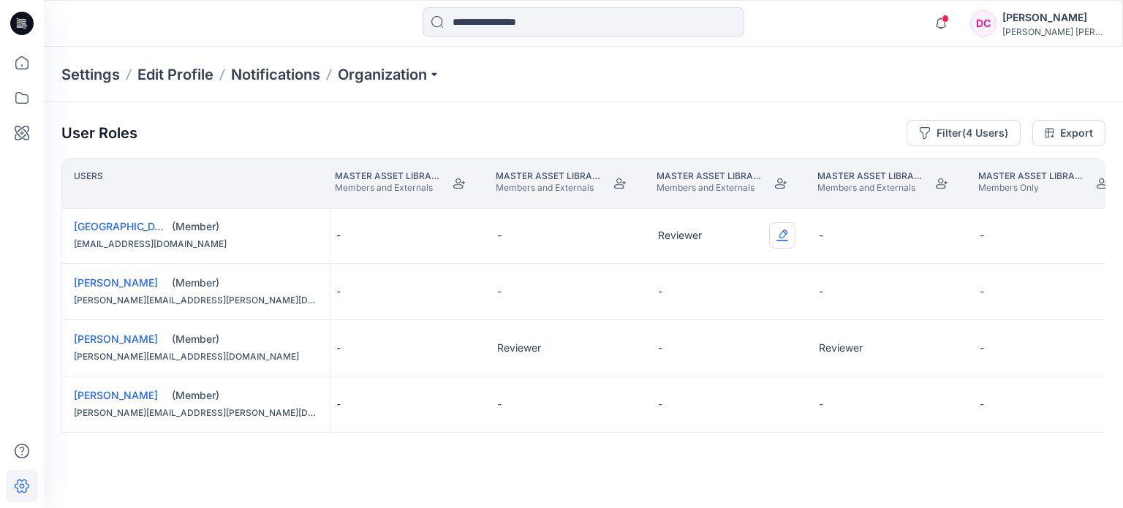
click at [790, 227] on button "Edit Role" at bounding box center [782, 235] width 26 height 26
click at [736, 263] on button "None" at bounding box center [713, 268] width 158 height 26
click at [940, 344] on button "Edit Role" at bounding box center [943, 348] width 26 height 26
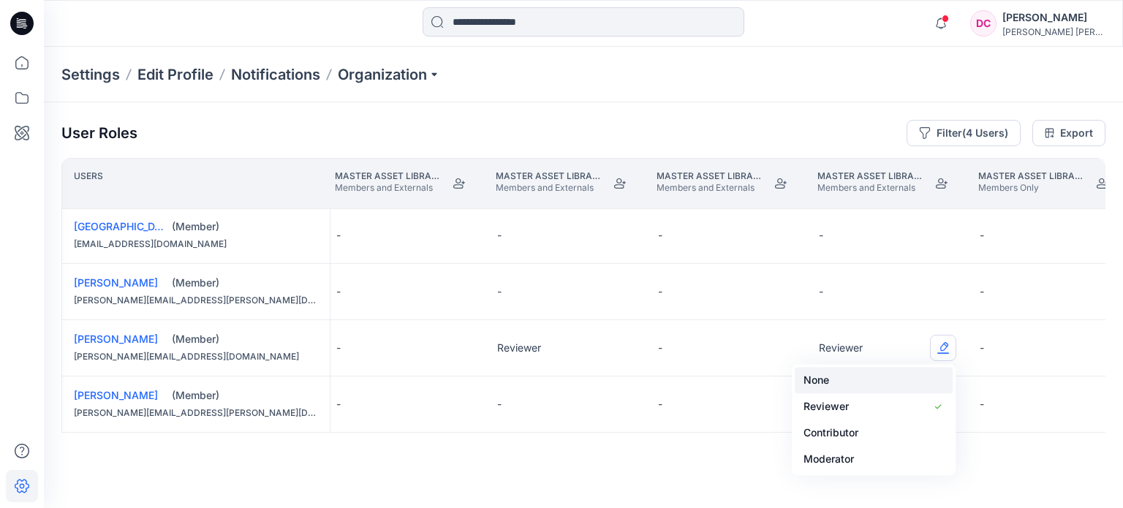
click at [842, 384] on button "None" at bounding box center [874, 380] width 158 height 26
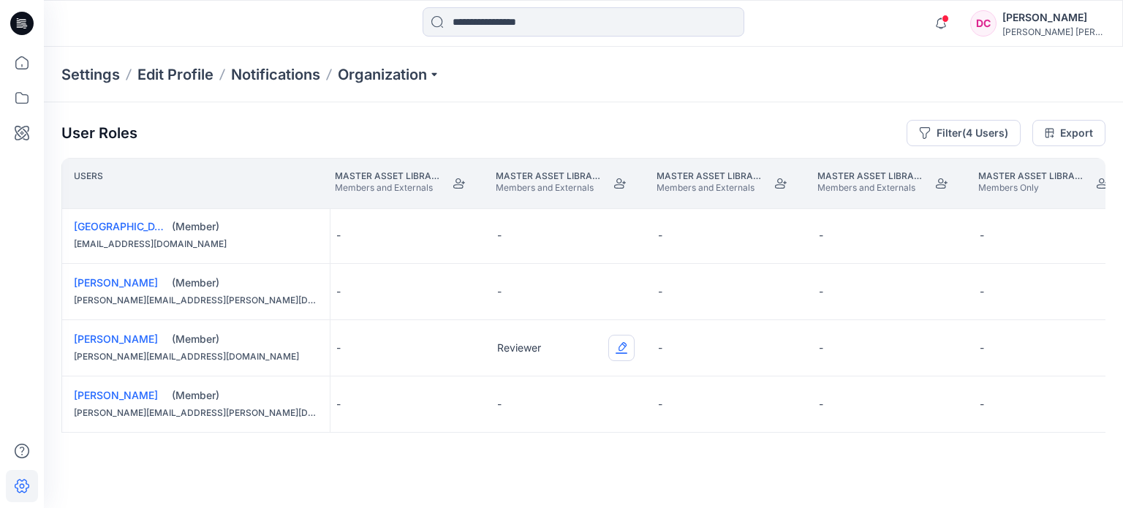
click at [627, 342] on button "Edit Role" at bounding box center [621, 348] width 26 height 26
click at [577, 382] on button "None" at bounding box center [551, 380] width 158 height 26
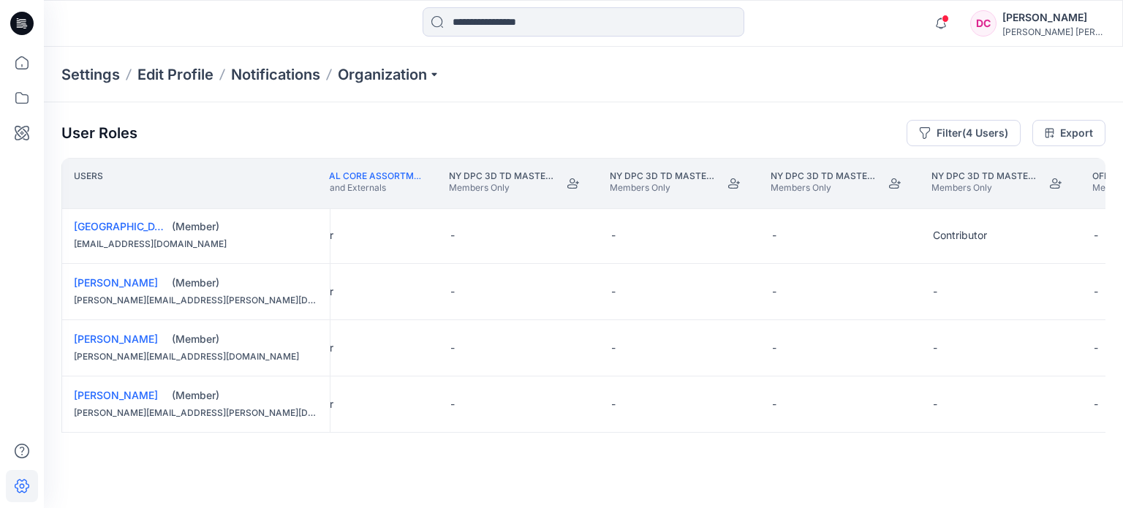
scroll to position [3, 13390]
click at [1071, 230] on button "Edit Role" at bounding box center [1073, 235] width 26 height 26
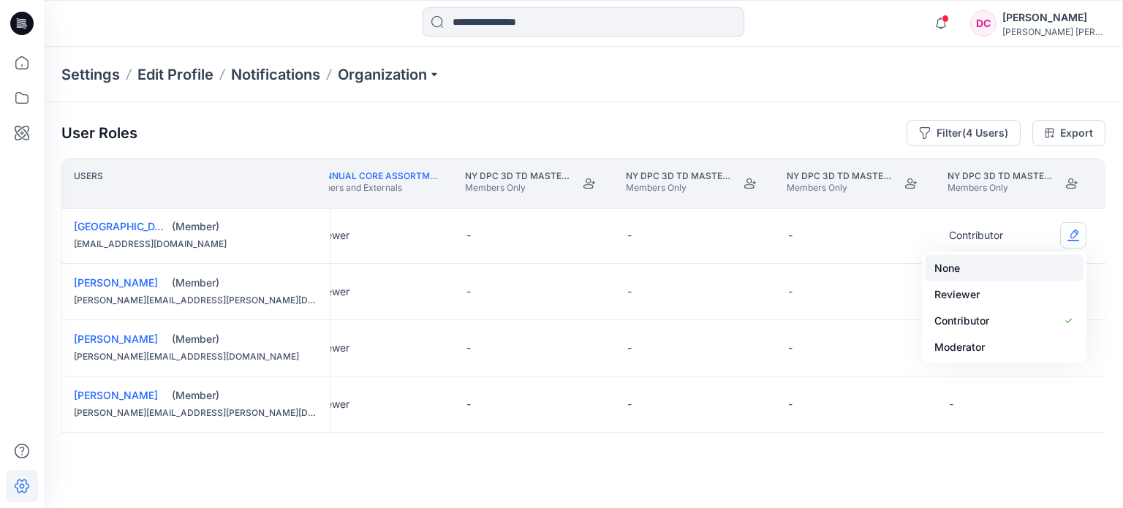
click at [1024, 270] on button "None" at bounding box center [1005, 268] width 158 height 26
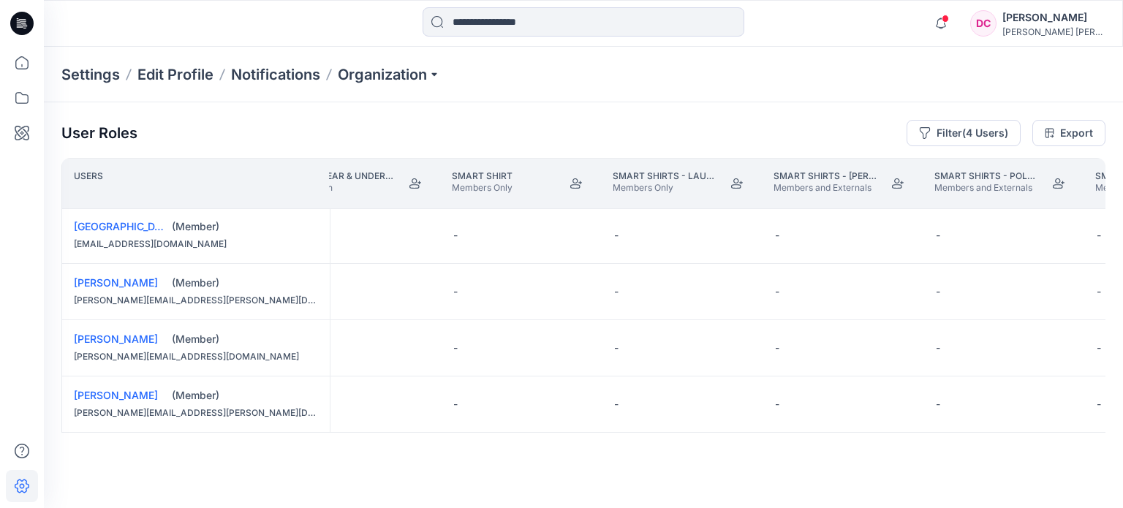
scroll to position [3, 22107]
click at [977, 131] on button "Filter (4 Users)" at bounding box center [964, 133] width 114 height 26
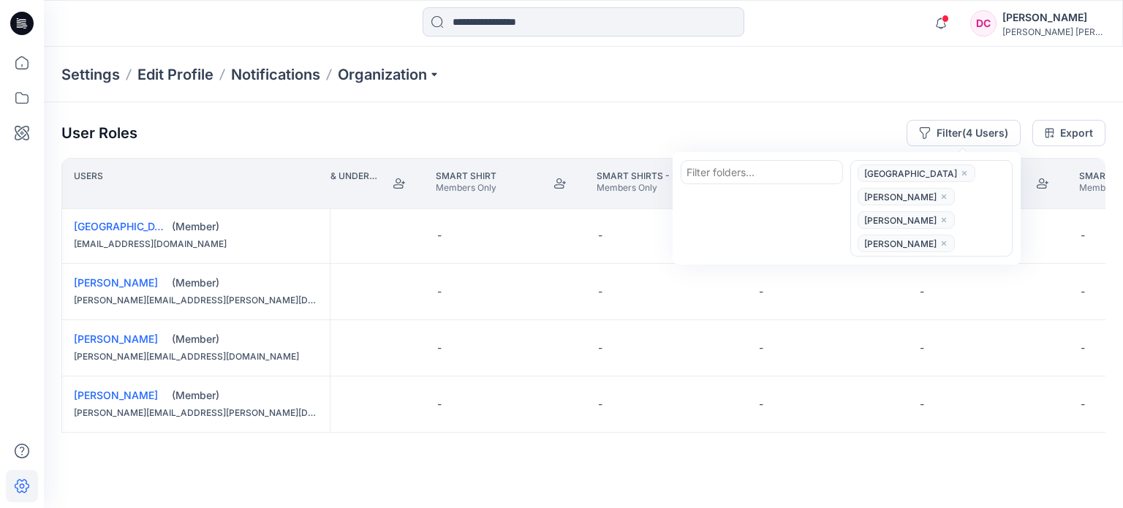
click at [959, 241] on div at bounding box center [983, 244] width 48 height 18
paste input "**********"
type input "**********"
click at [910, 306] on p "[PERSON_NAME]" at bounding box center [927, 302] width 84 height 19
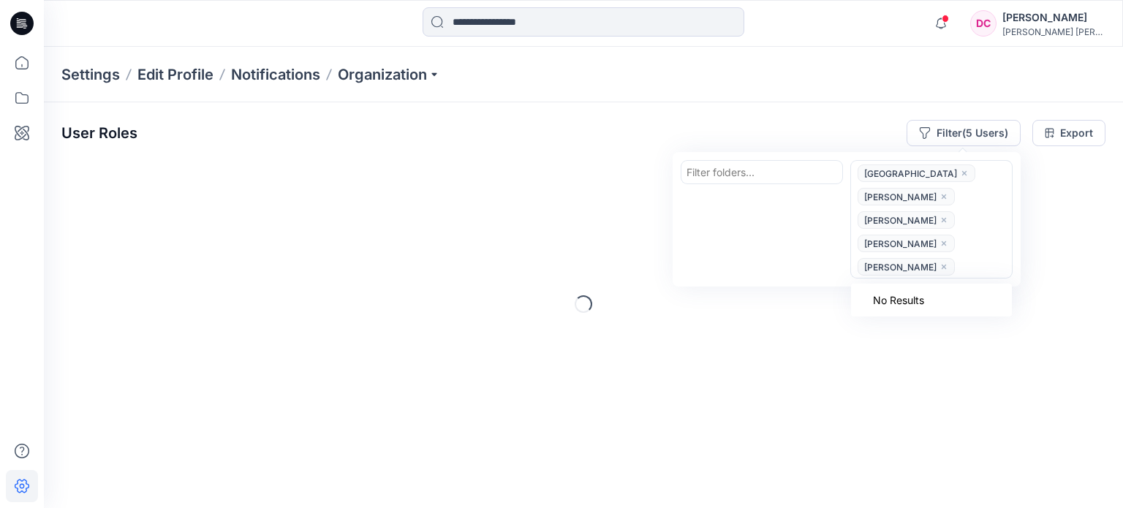
click at [940, 245] on icon "close" at bounding box center [944, 243] width 9 height 9
click at [940, 214] on button "close" at bounding box center [944, 220] width 9 height 15
drag, startPoint x: 939, startPoint y: 195, endPoint x: 921, endPoint y: 184, distance: 20.7
click at [940, 195] on icon "close" at bounding box center [944, 196] width 9 height 9
click at [960, 173] on icon "close" at bounding box center [964, 173] width 9 height 9
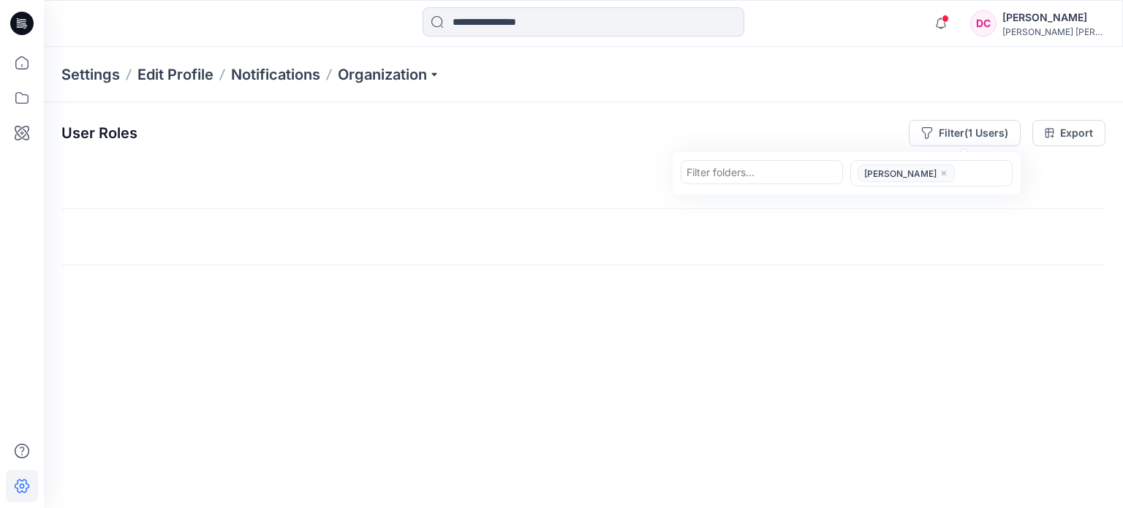
scroll to position [0, 22107]
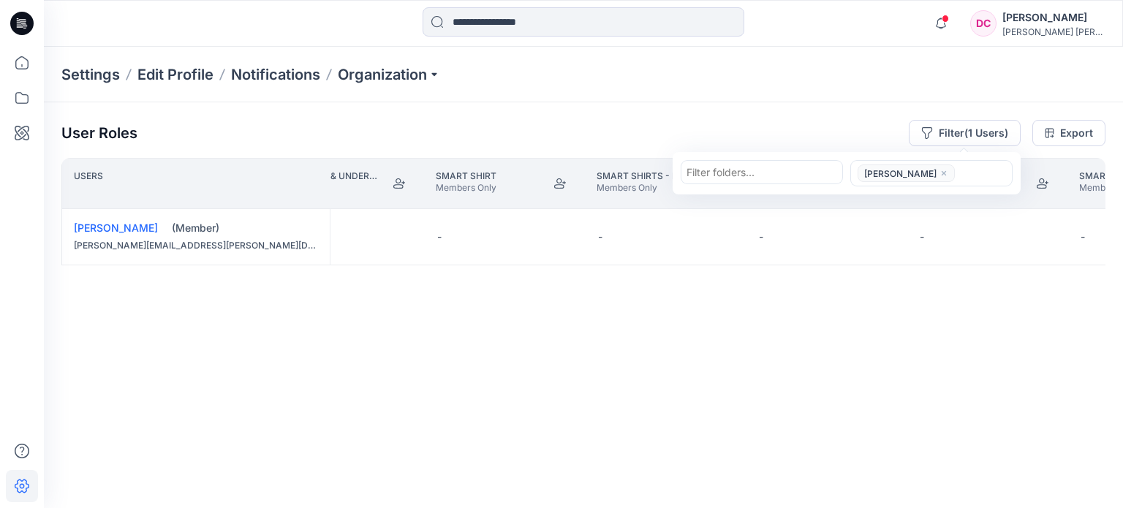
click at [997, 172] on div at bounding box center [983, 174] width 48 height 18
paste input "**********"
type input "**********"
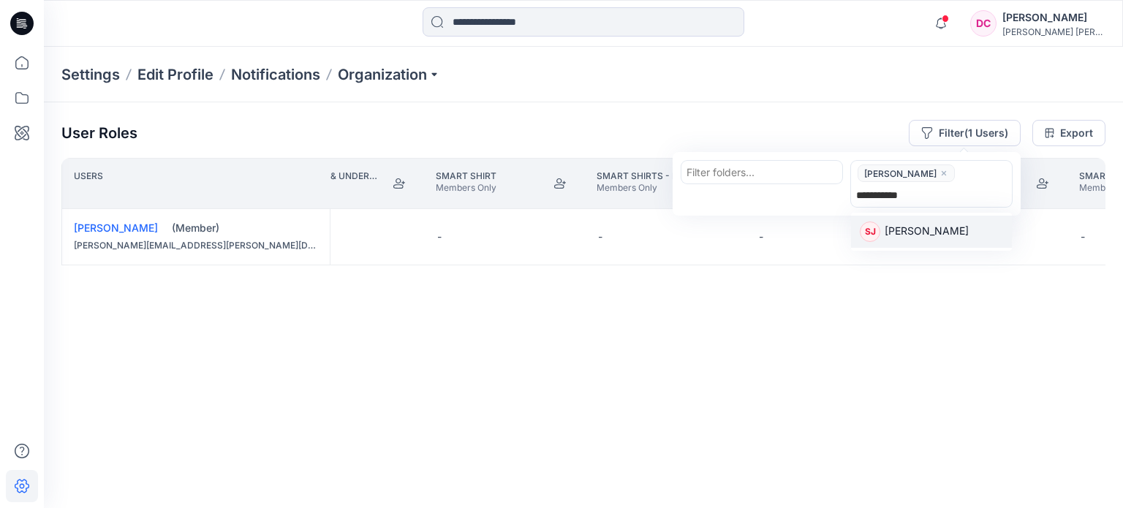
click at [914, 225] on p "[PERSON_NAME]" at bounding box center [927, 232] width 84 height 19
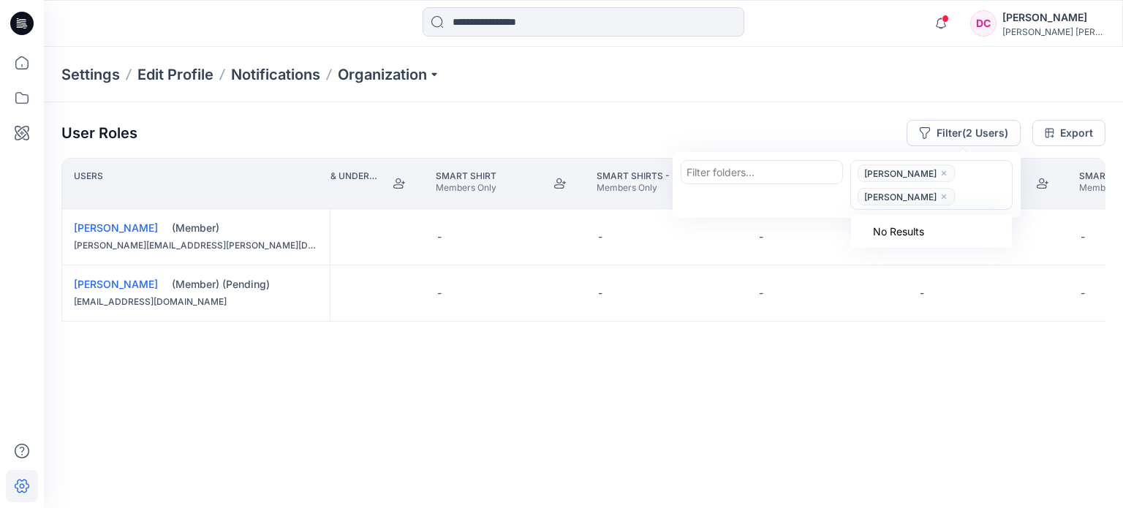
click at [966, 200] on div at bounding box center [983, 197] width 48 height 18
paste input "**********"
type input "**********"
click at [948, 245] on div "SS Sooyeon Son" at bounding box center [931, 255] width 143 height 20
click at [957, 213] on div at bounding box center [974, 220] width 65 height 18
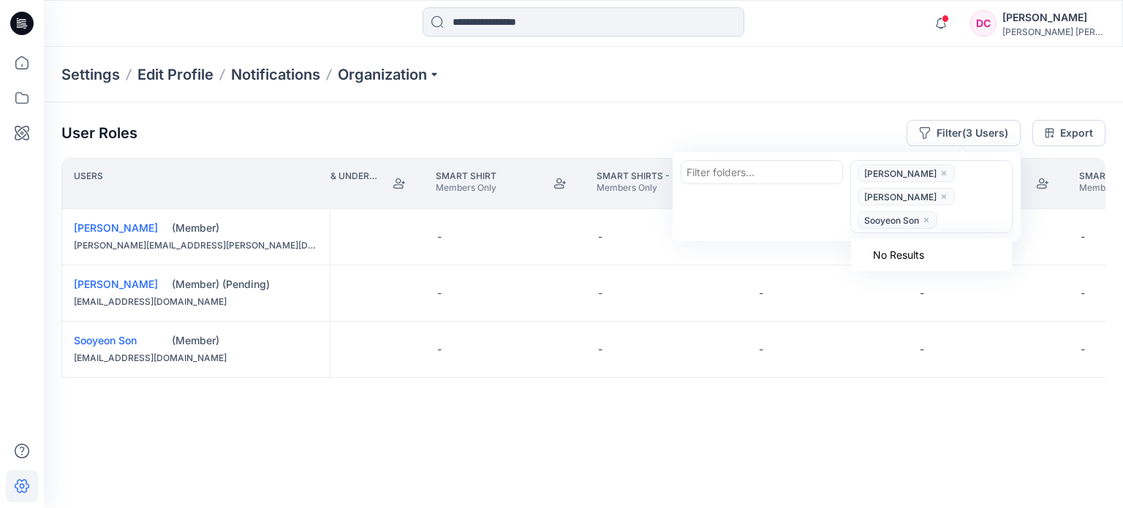
paste input "**********"
type input "**********"
click at [916, 280] on p "[PERSON_NAME]" at bounding box center [927, 279] width 84 height 19
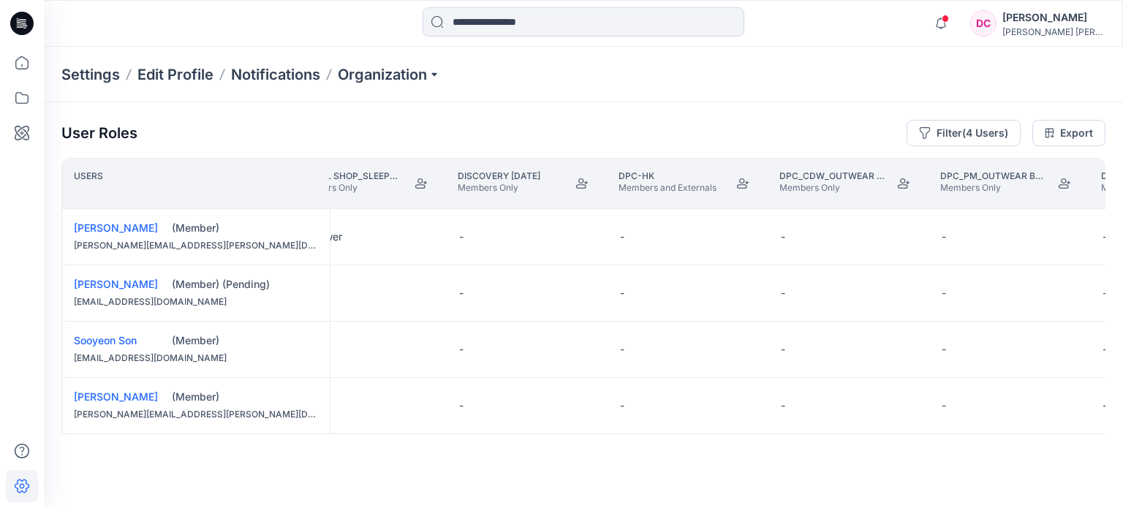
scroll to position [4, 5514]
drag, startPoint x: 287, startPoint y: 447, endPoint x: 296, endPoint y: 447, distance: 9.5
click at [298, 448] on div "Users Digital Shop_Polo Womens Knits Members Only Digital Shop_Sleepwear and Un…" at bounding box center [583, 304] width 1044 height 293
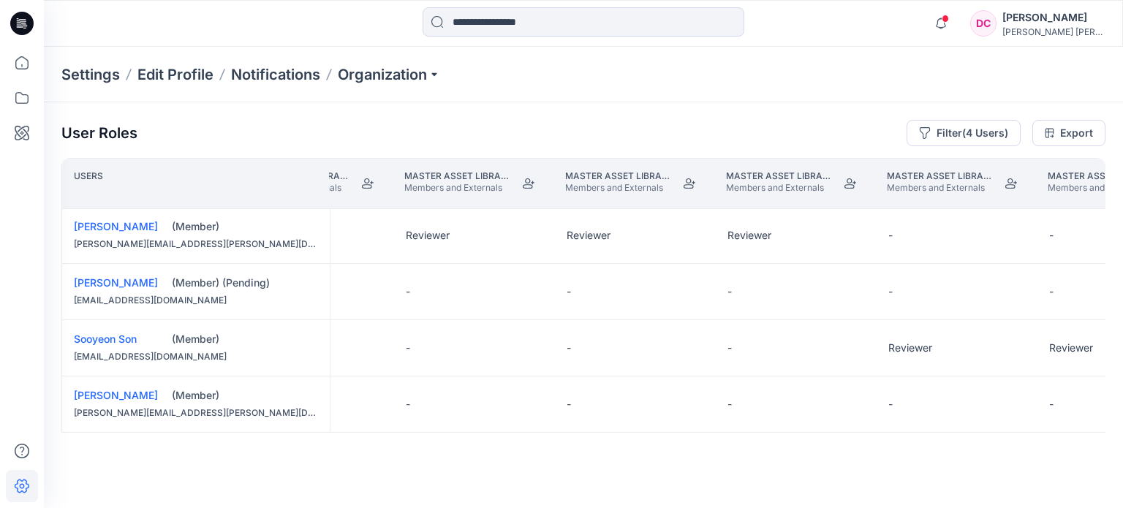
scroll to position [3, 11375]
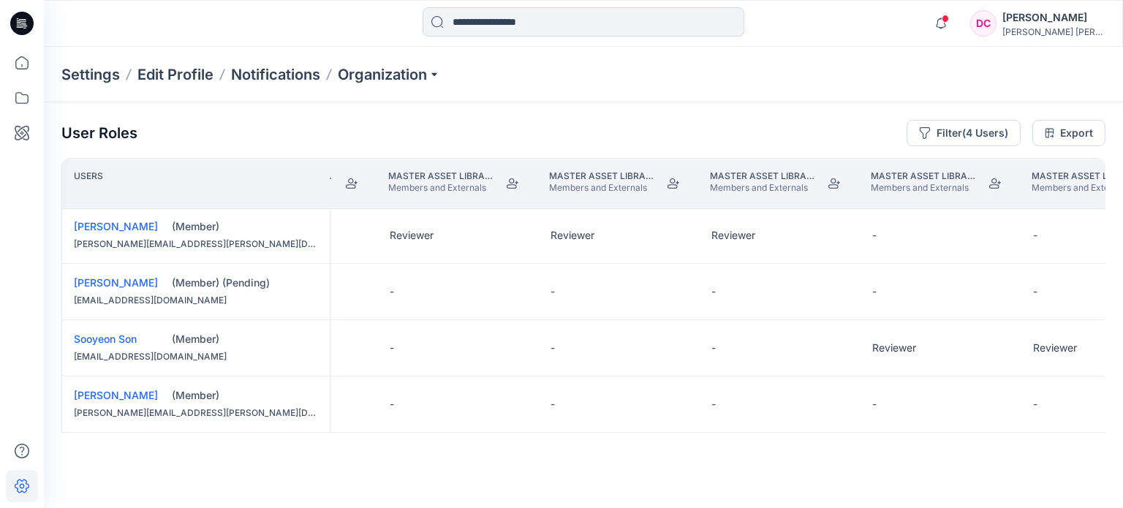
click at [509, 451] on div "User Roles Filter (4 Users) Export Users Master Asset Library Chaps Members Onl…" at bounding box center [583, 285] width 1079 height 366
click at [518, 234] on button "Edit Role" at bounding box center [514, 235] width 26 height 26
click at [483, 264] on button "None" at bounding box center [445, 268] width 158 height 26
click at [676, 230] on button "Edit Role" at bounding box center [675, 235] width 26 height 26
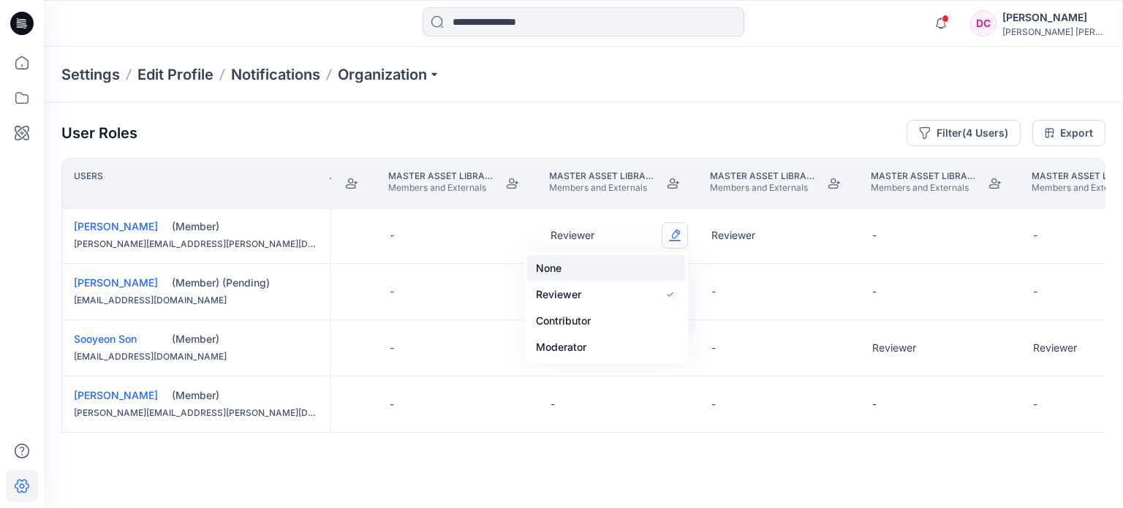
click at [611, 265] on button "None" at bounding box center [606, 268] width 158 height 26
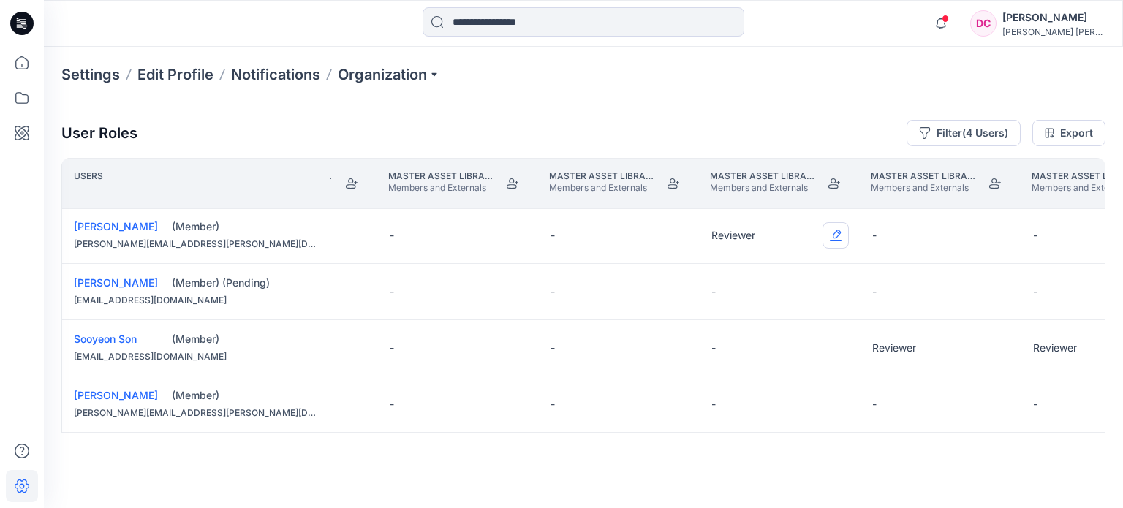
click at [828, 230] on button "Edit Role" at bounding box center [836, 235] width 26 height 26
click at [750, 265] on button "None" at bounding box center [767, 268] width 158 height 26
click at [1001, 347] on button "Edit Role" at bounding box center [997, 348] width 26 height 26
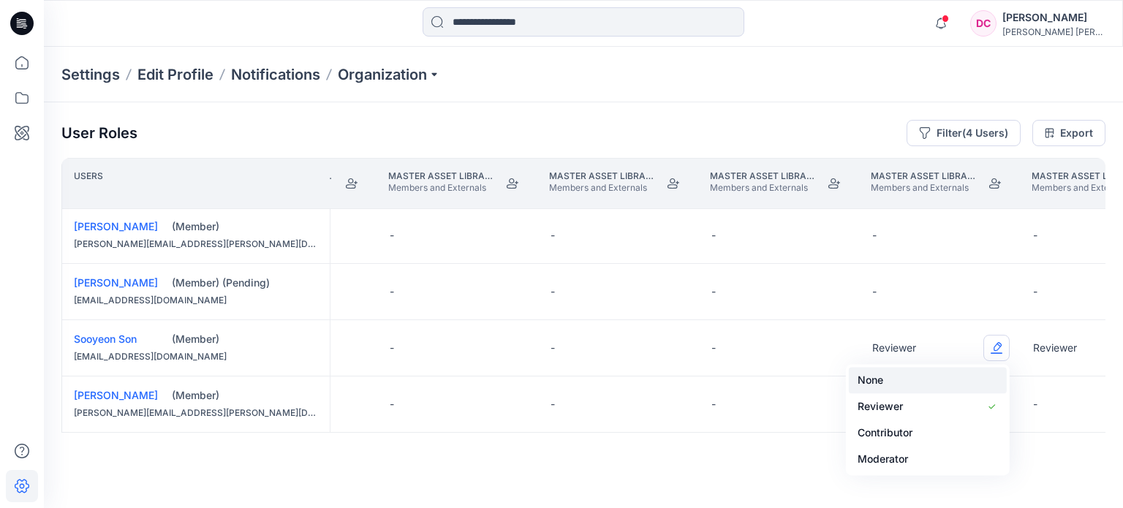
click at [894, 372] on button "None" at bounding box center [928, 380] width 158 height 26
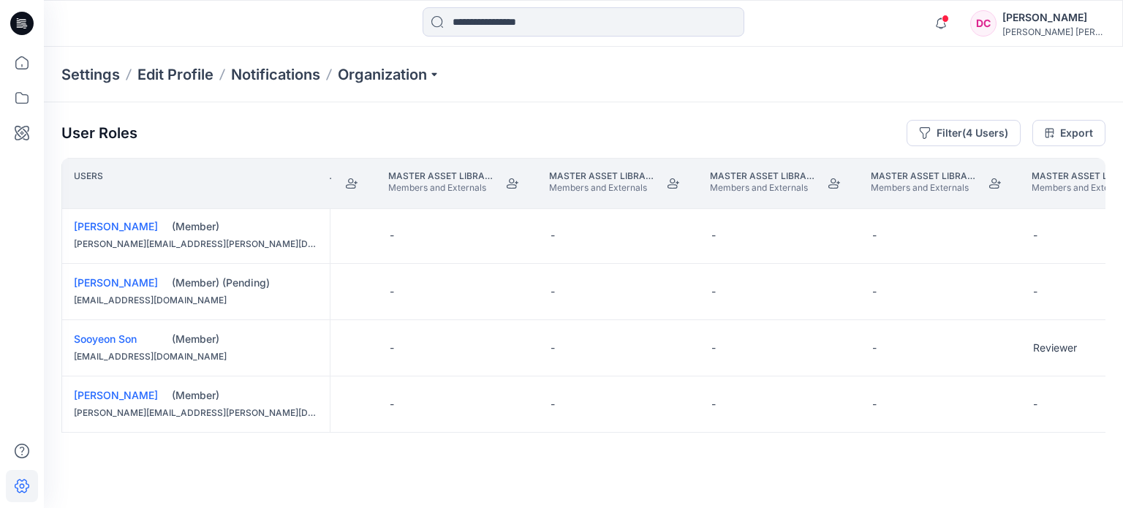
click at [485, 453] on div "User Roles Filter (4 Users) Export Users Master Asset Library Chaps Members Onl…" at bounding box center [583, 285] width 1079 height 366
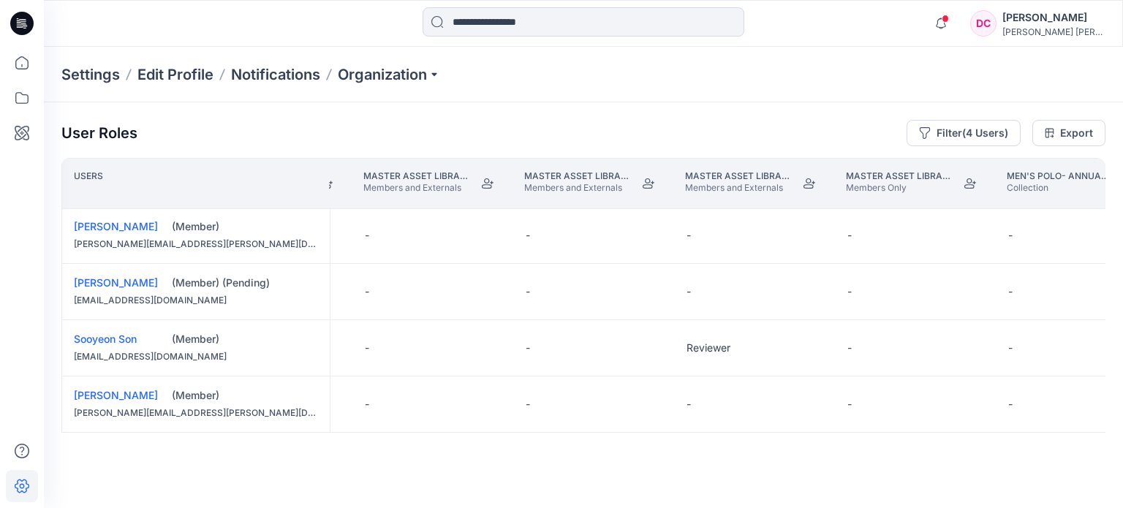
scroll to position [3, 11739]
click at [796, 344] on button "Edit Role" at bounding box center [794, 348] width 26 height 26
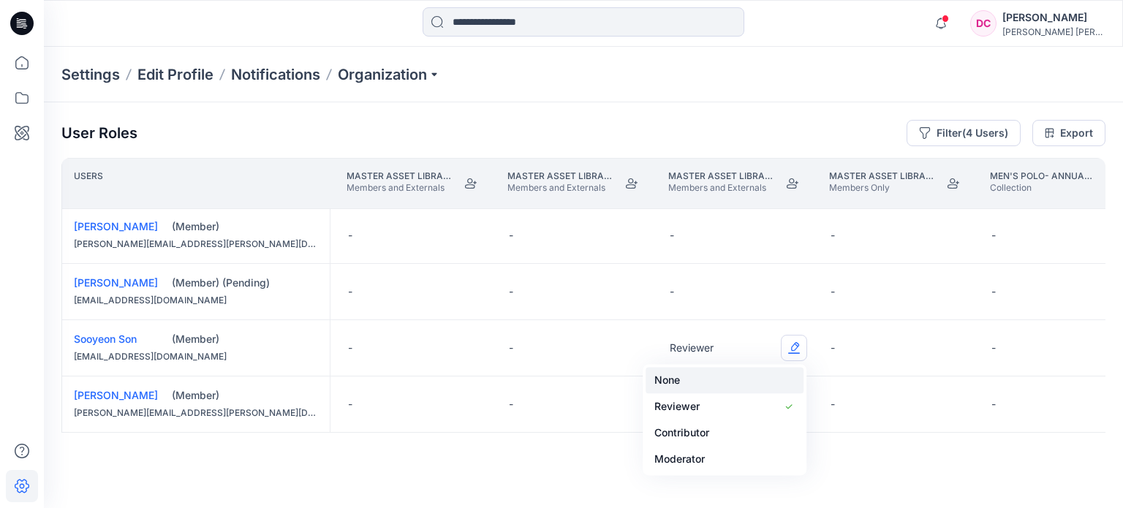
click at [739, 374] on button "None" at bounding box center [725, 380] width 158 height 26
drag, startPoint x: 506, startPoint y: 447, endPoint x: 521, endPoint y: 448, distance: 15.4
click at [521, 448] on div "Users Master Asset Library PCW Members and Externals Master Asset Library PM Me…" at bounding box center [583, 304] width 1044 height 293
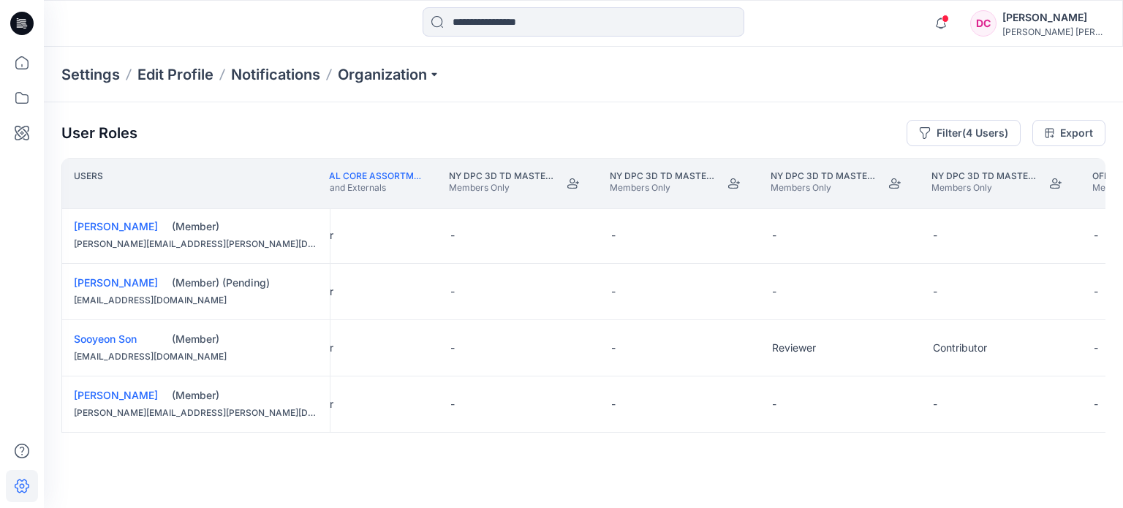
scroll to position [3, 13390]
click at [916, 344] on button "Edit Role" at bounding box center [912, 348] width 26 height 26
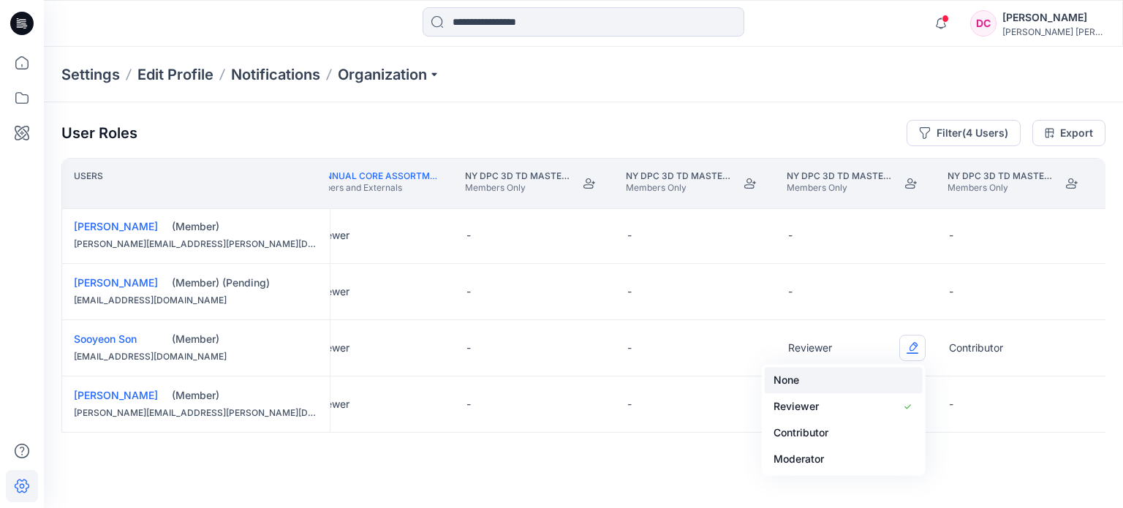
click at [850, 380] on button "None" at bounding box center [844, 380] width 158 height 26
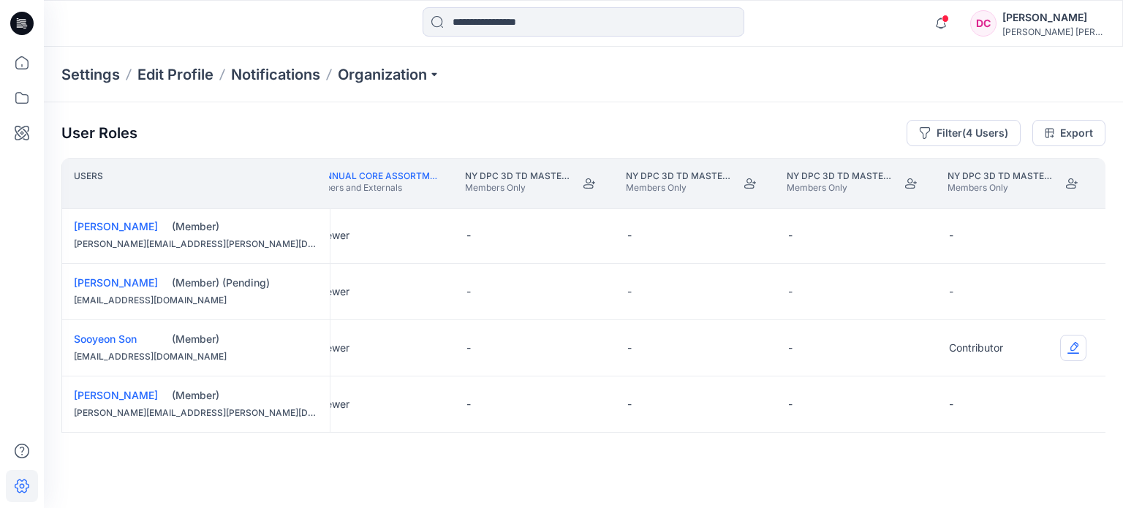
click at [1063, 340] on button "Edit Role" at bounding box center [1073, 348] width 26 height 26
click at [1000, 379] on button "None" at bounding box center [1005, 380] width 158 height 26
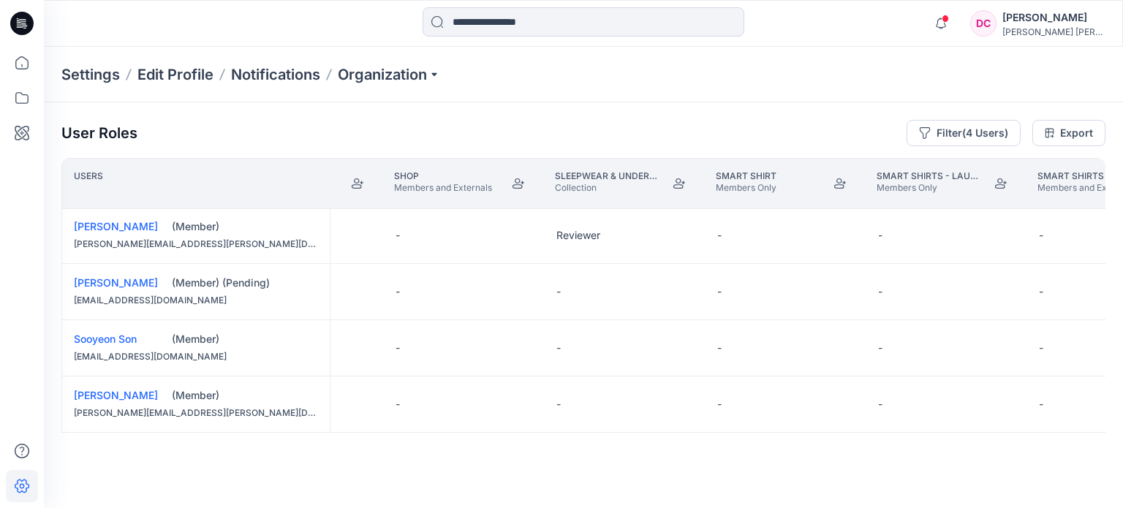
scroll to position [3, 21843]
click at [970, 132] on button "Filter (4 Users)" at bounding box center [964, 133] width 114 height 26
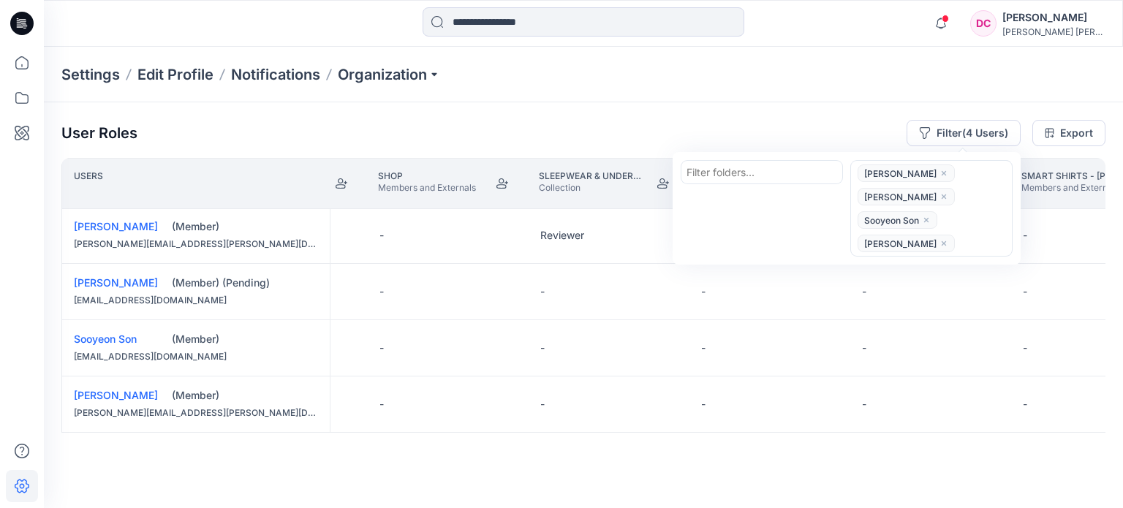
click at [955, 169] on span "[PERSON_NAME]" at bounding box center [906, 174] width 97 height 18
click at [948, 172] on icon "close" at bounding box center [944, 173] width 9 height 9
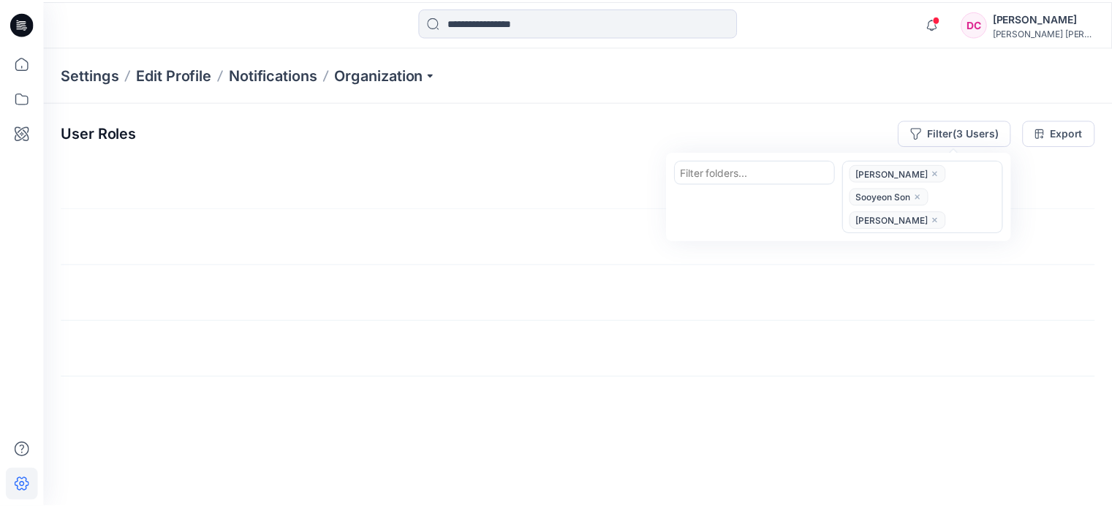
scroll to position [0, 21843]
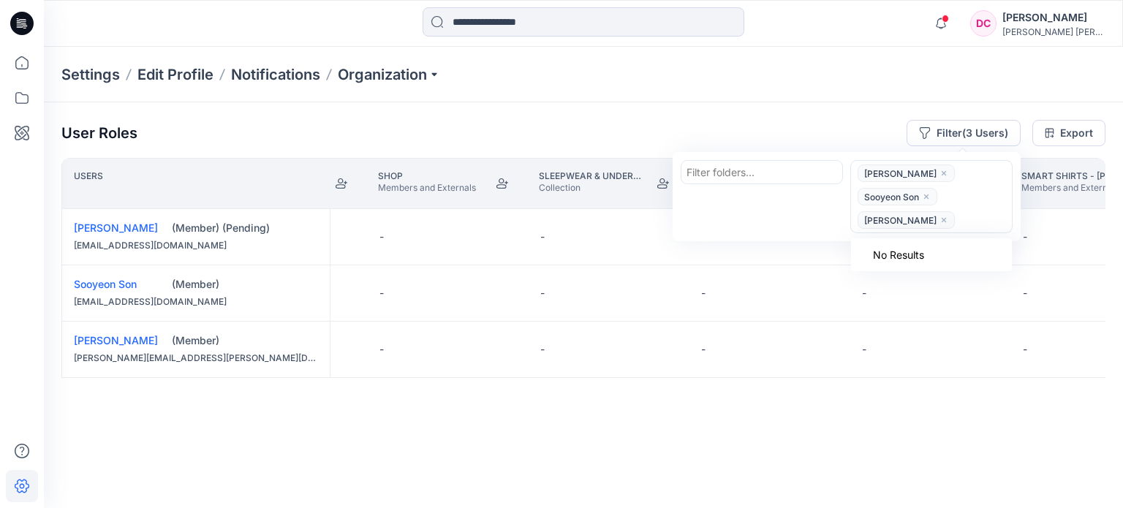
click at [940, 172] on icon "close" at bounding box center [944, 173] width 9 height 9
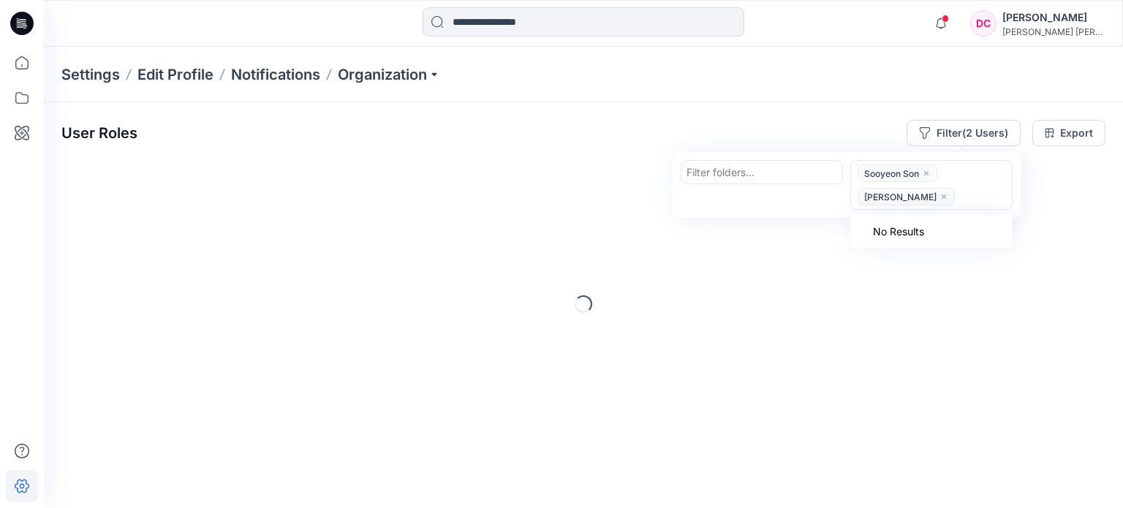
click at [926, 175] on icon "close" at bounding box center [926, 173] width 9 height 9
click at [946, 175] on icon "close" at bounding box center [944, 173] width 9 height 9
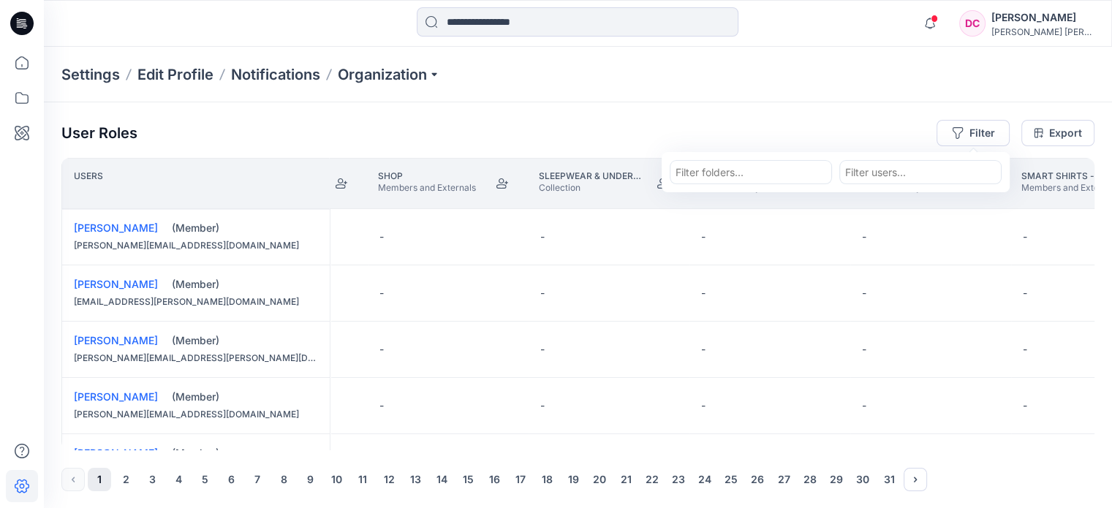
click at [872, 170] on div at bounding box center [920, 172] width 151 height 18
paste input "**********"
type input "**********"
click at [931, 175] on div at bounding box center [920, 172] width 151 height 18
paste input "**********"
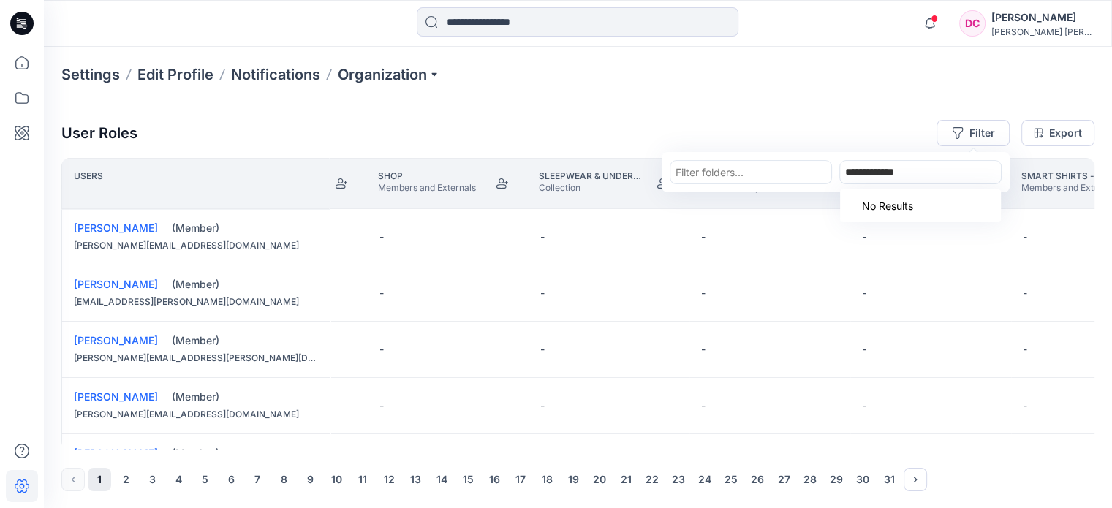
click at [919, 208] on div "No Results" at bounding box center [881, 205] width 82 height 27
type input "**********"
click at [905, 177] on div at bounding box center [920, 172] width 151 height 18
paste input "**********"
type input "**********"
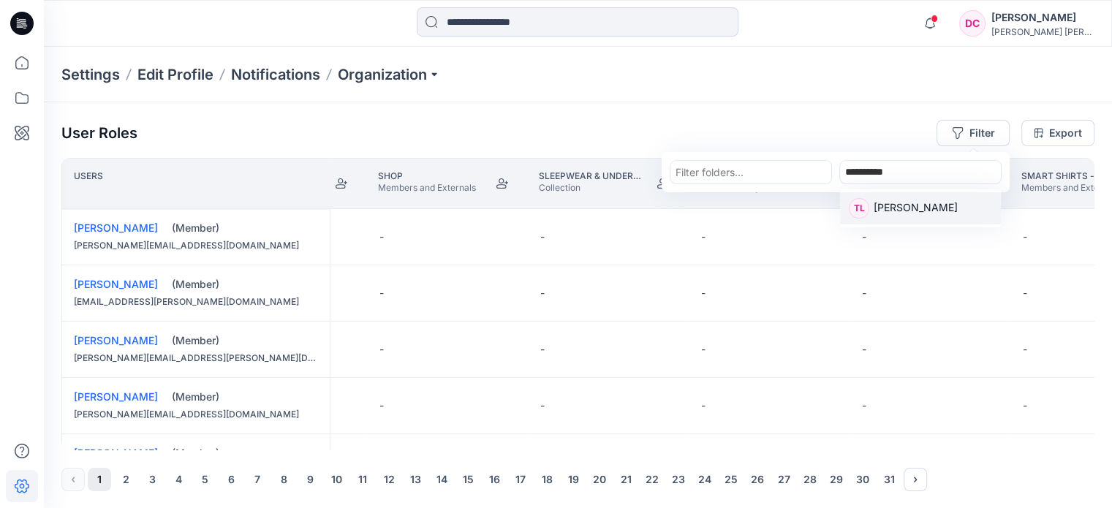
click at [884, 210] on p "[PERSON_NAME]" at bounding box center [916, 209] width 84 height 19
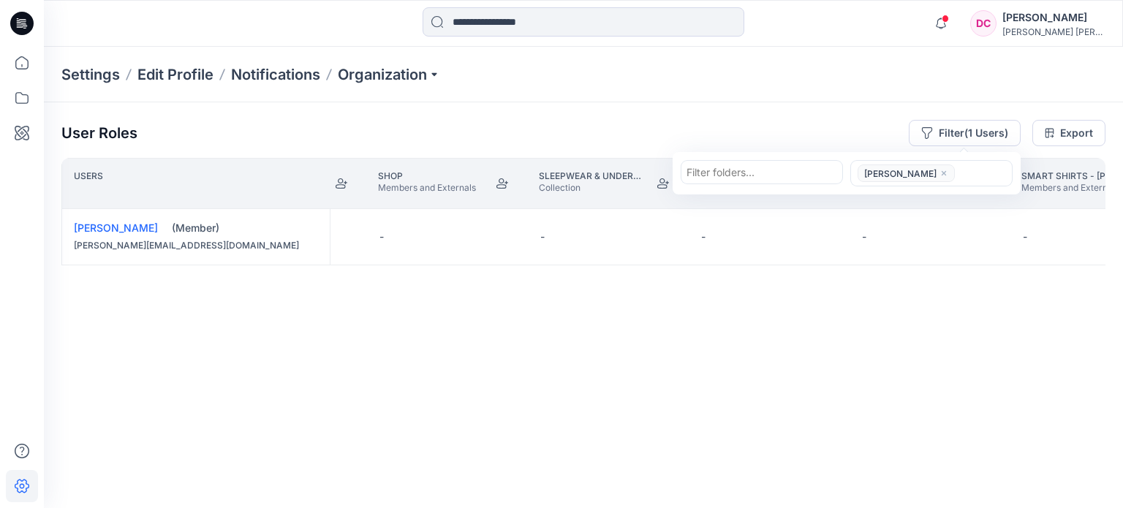
click at [959, 170] on div at bounding box center [983, 174] width 48 height 18
paste input "**********"
type input "**********"
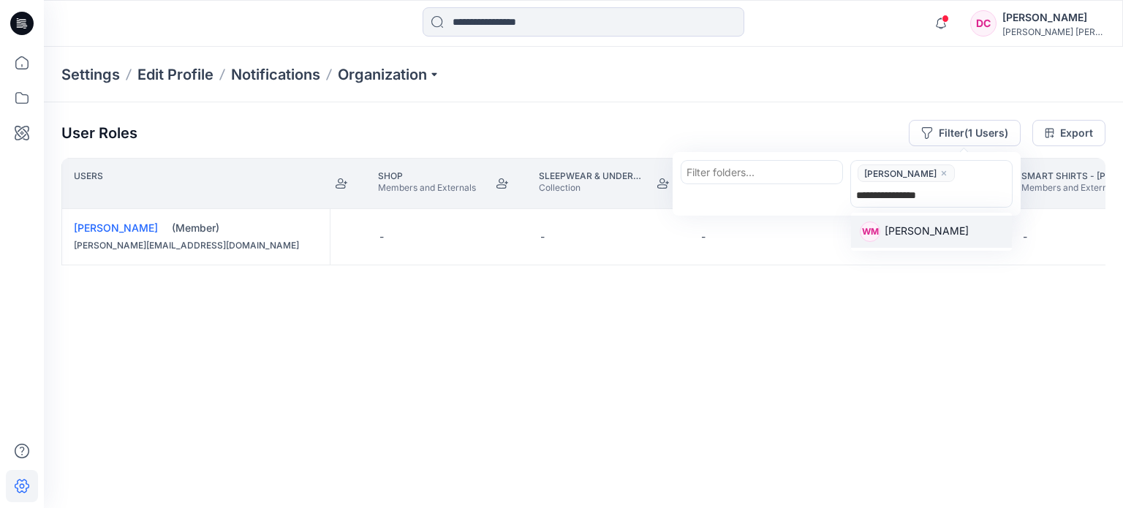
click at [933, 233] on p "[PERSON_NAME]" at bounding box center [927, 232] width 84 height 19
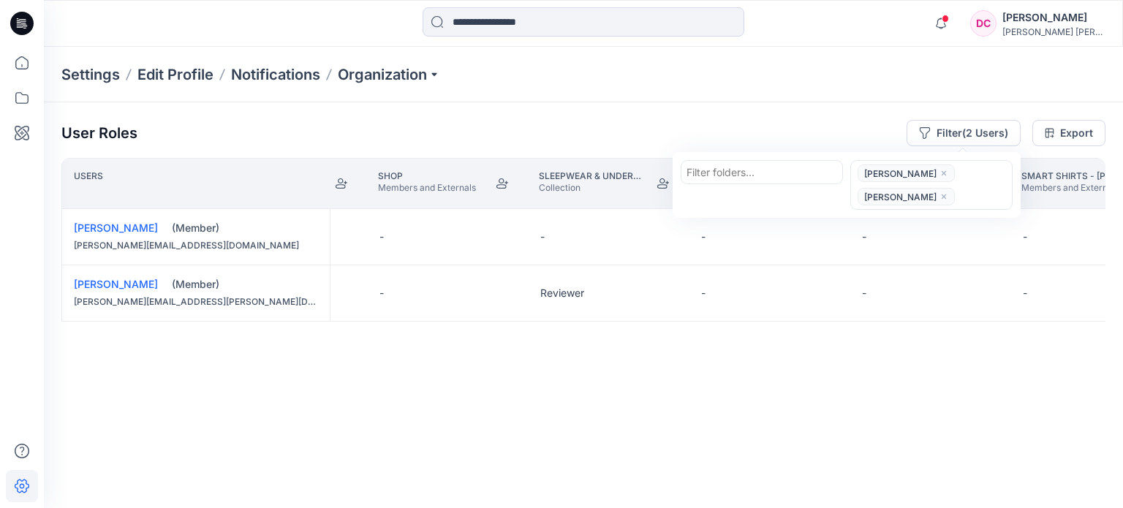
click at [989, 193] on div at bounding box center [983, 197] width 48 height 18
paste input "*******"
type input "*******"
click at [889, 230] on p "[PERSON_NAME]" at bounding box center [927, 234] width 84 height 19
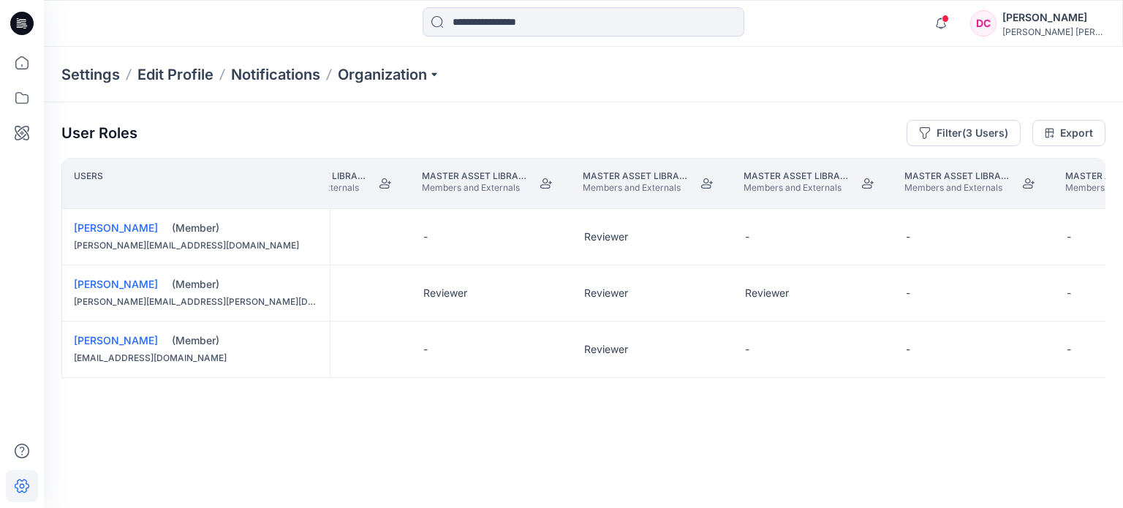
scroll to position [0, 11358]
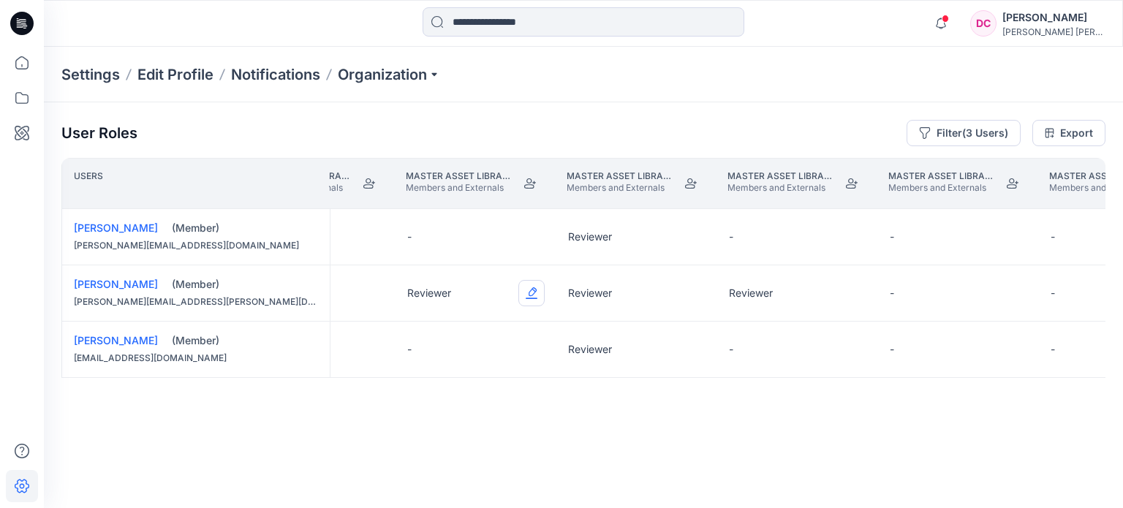
click at [535, 293] on button "Edit Role" at bounding box center [531, 293] width 26 height 26
click at [509, 323] on button "None" at bounding box center [463, 327] width 158 height 26
click at [694, 233] on button "Edit Role" at bounding box center [692, 237] width 26 height 26
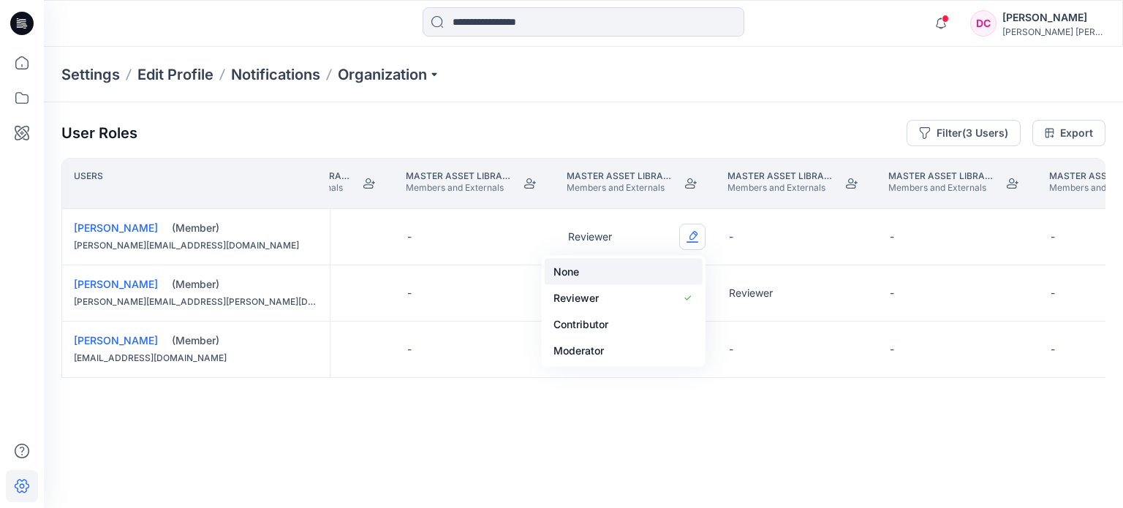
click at [683, 267] on button "None" at bounding box center [624, 272] width 158 height 26
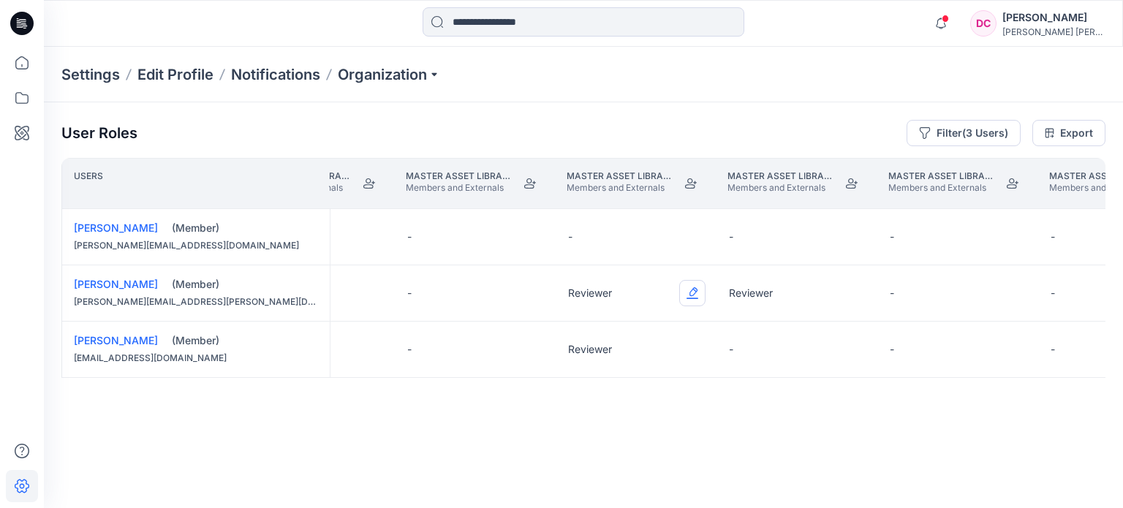
click at [693, 282] on button "Edit Role" at bounding box center [692, 293] width 26 height 26
click at [676, 321] on button "None" at bounding box center [624, 327] width 158 height 26
click at [690, 347] on button "Edit Role" at bounding box center [692, 349] width 26 height 26
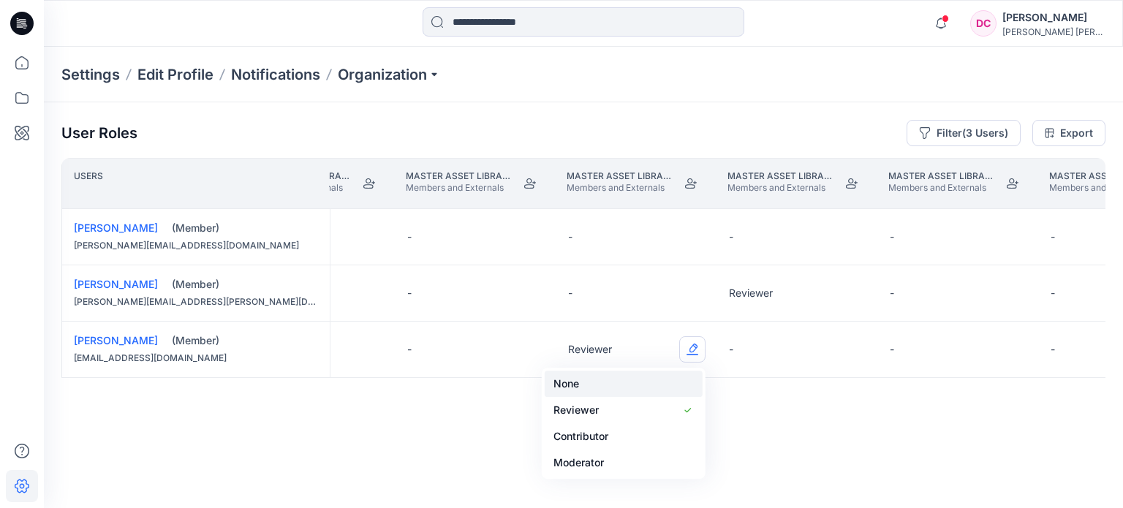
click at [665, 380] on button "None" at bounding box center [624, 384] width 158 height 26
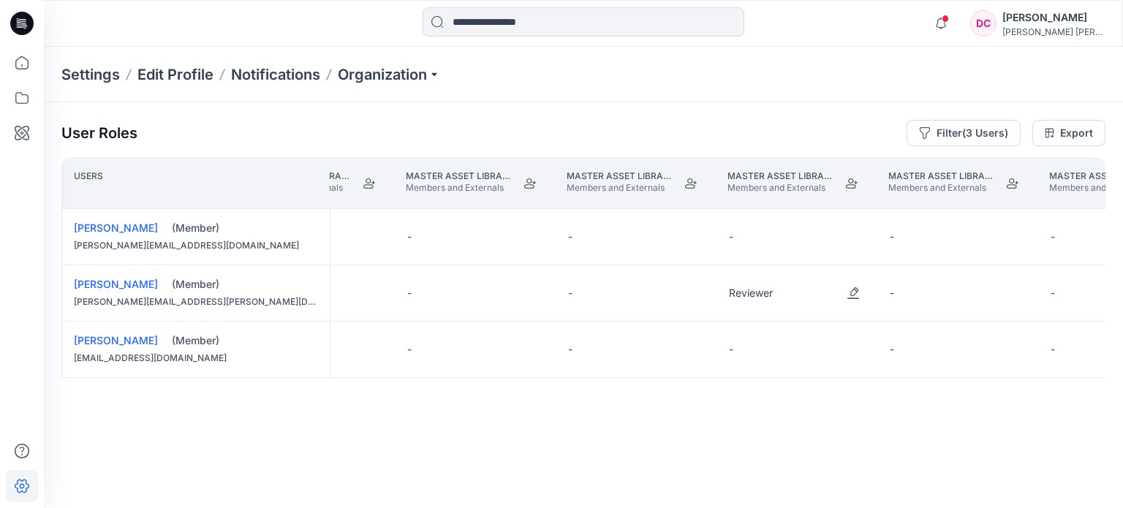
drag, startPoint x: 860, startPoint y: 294, endPoint x: 867, endPoint y: 289, distance: 8.9
click at [861, 294] on button "Edit Role" at bounding box center [853, 293] width 26 height 26
click at [818, 329] on button "None" at bounding box center [785, 327] width 158 height 26
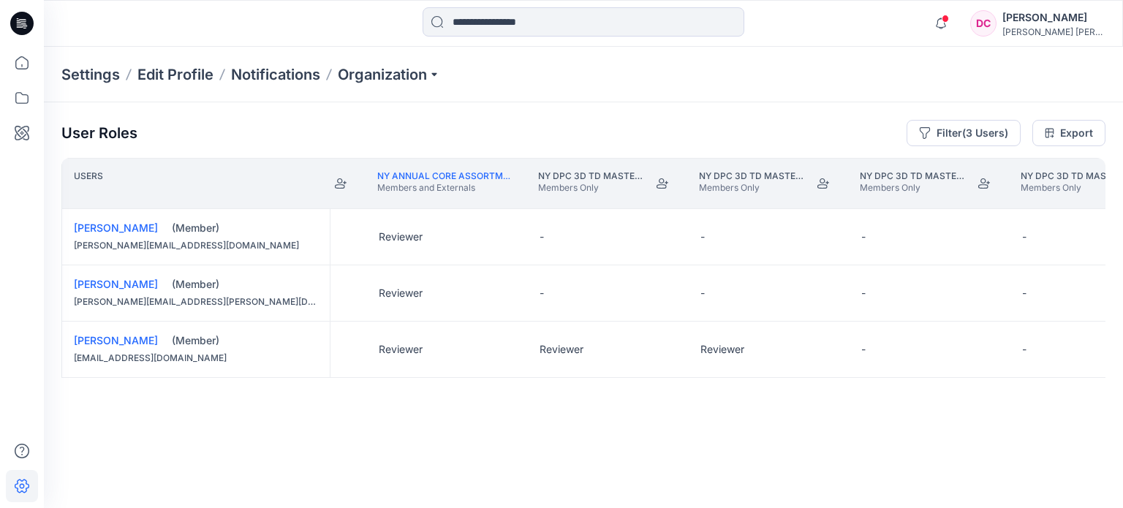
scroll to position [0, 13366]
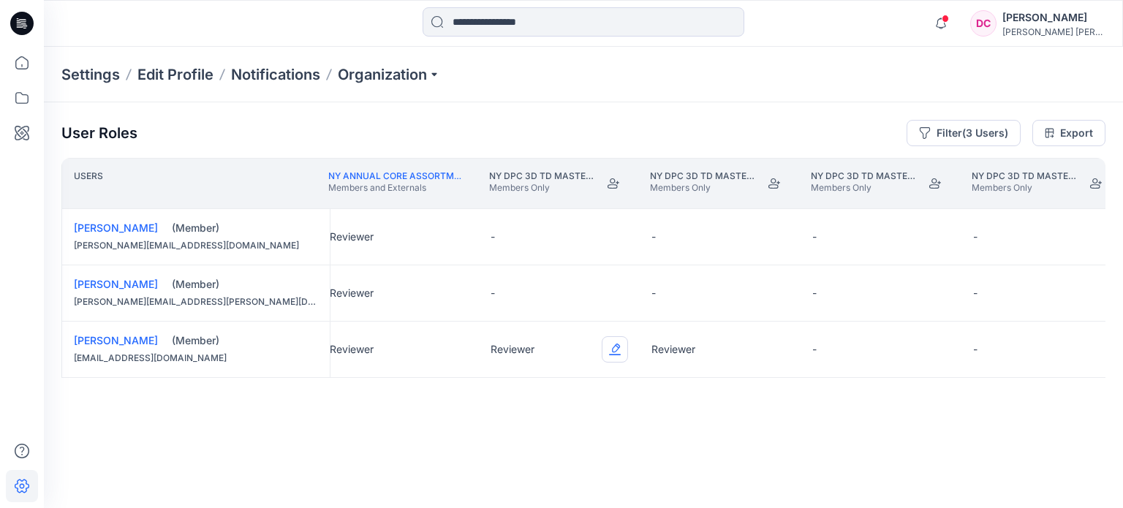
click at [608, 347] on button "Edit Role" at bounding box center [615, 349] width 26 height 26
click at [597, 370] on div "None Reviewer Contributor Moderator" at bounding box center [546, 423] width 164 height 111
drag, startPoint x: 620, startPoint y: 353, endPoint x: 596, endPoint y: 361, distance: 25.4
click at [620, 352] on button "Edit Role" at bounding box center [615, 349] width 26 height 26
click at [584, 386] on button "None" at bounding box center [546, 384] width 158 height 26
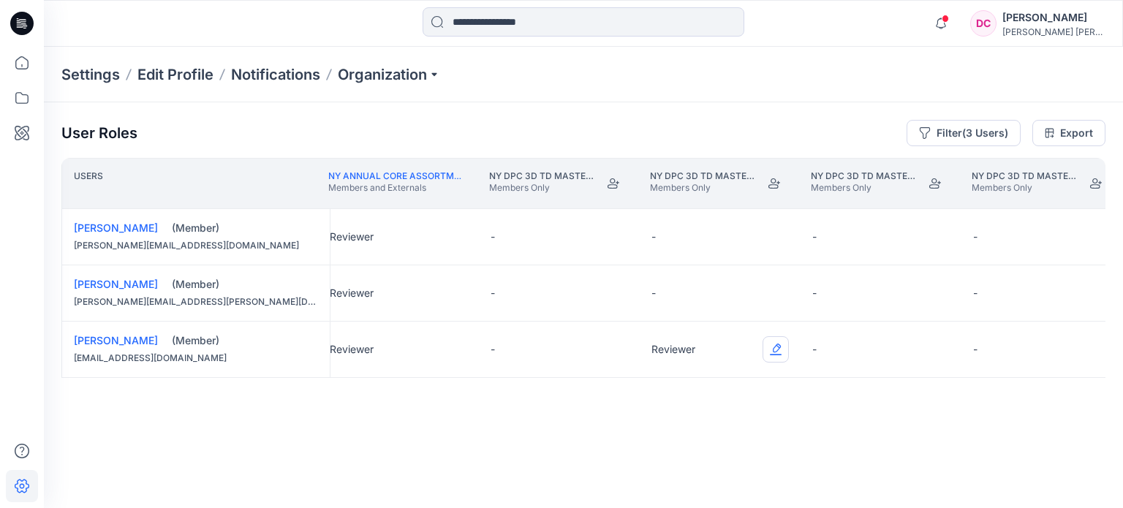
click at [775, 346] on button "Edit Role" at bounding box center [776, 349] width 26 height 26
click at [738, 382] on button "None" at bounding box center [706, 384] width 158 height 26
drag, startPoint x: 565, startPoint y: 446, endPoint x: 575, endPoint y: 445, distance: 10.3
click at [575, 445] on div "Users NY DPC 3D TD MASTER PCW LIBRARY Members Only NY Annual Core Assortment Di…" at bounding box center [583, 304] width 1044 height 293
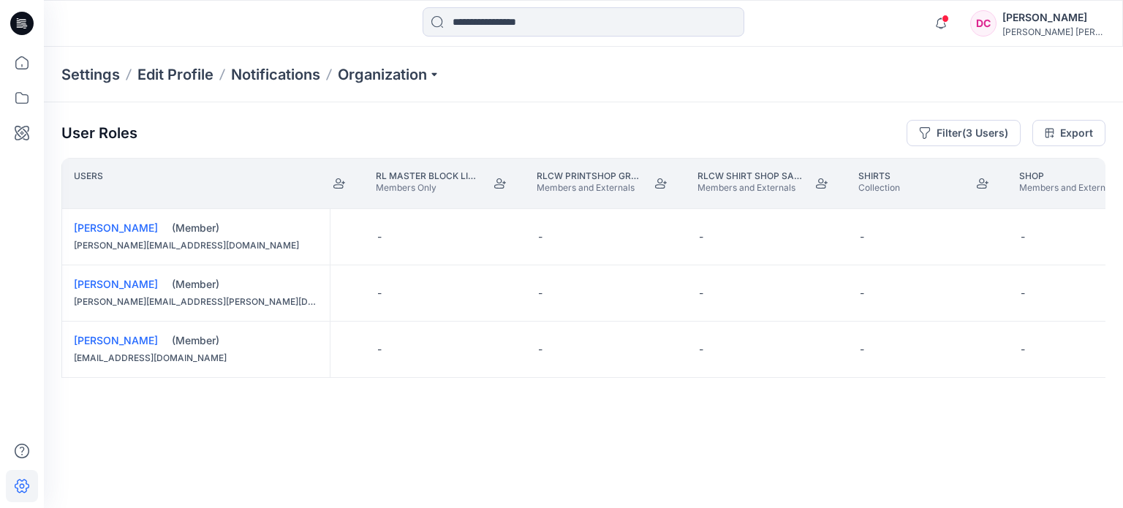
scroll to position [0, 21366]
